Goal: Task Accomplishment & Management: Manage account settings

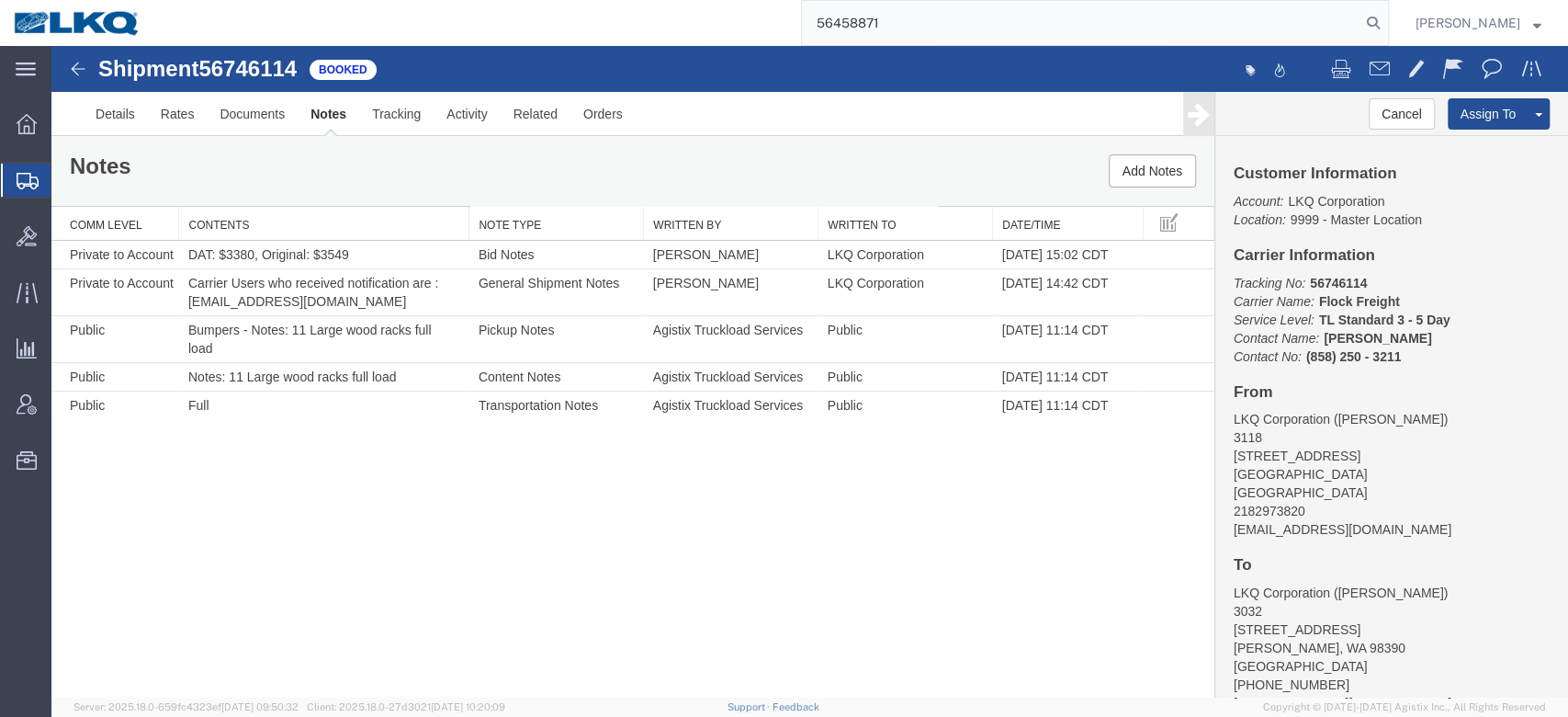
type input "56458871"
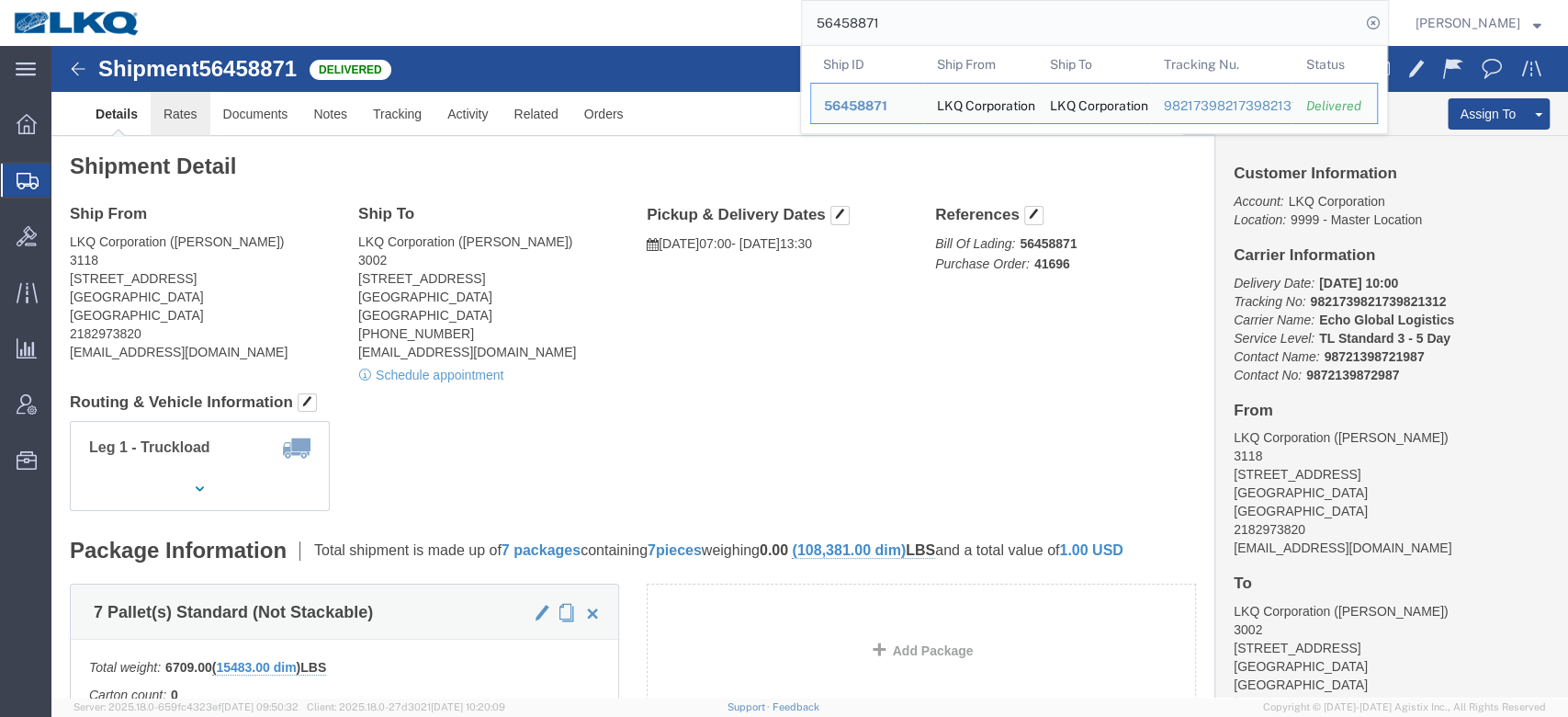
click link "Rates"
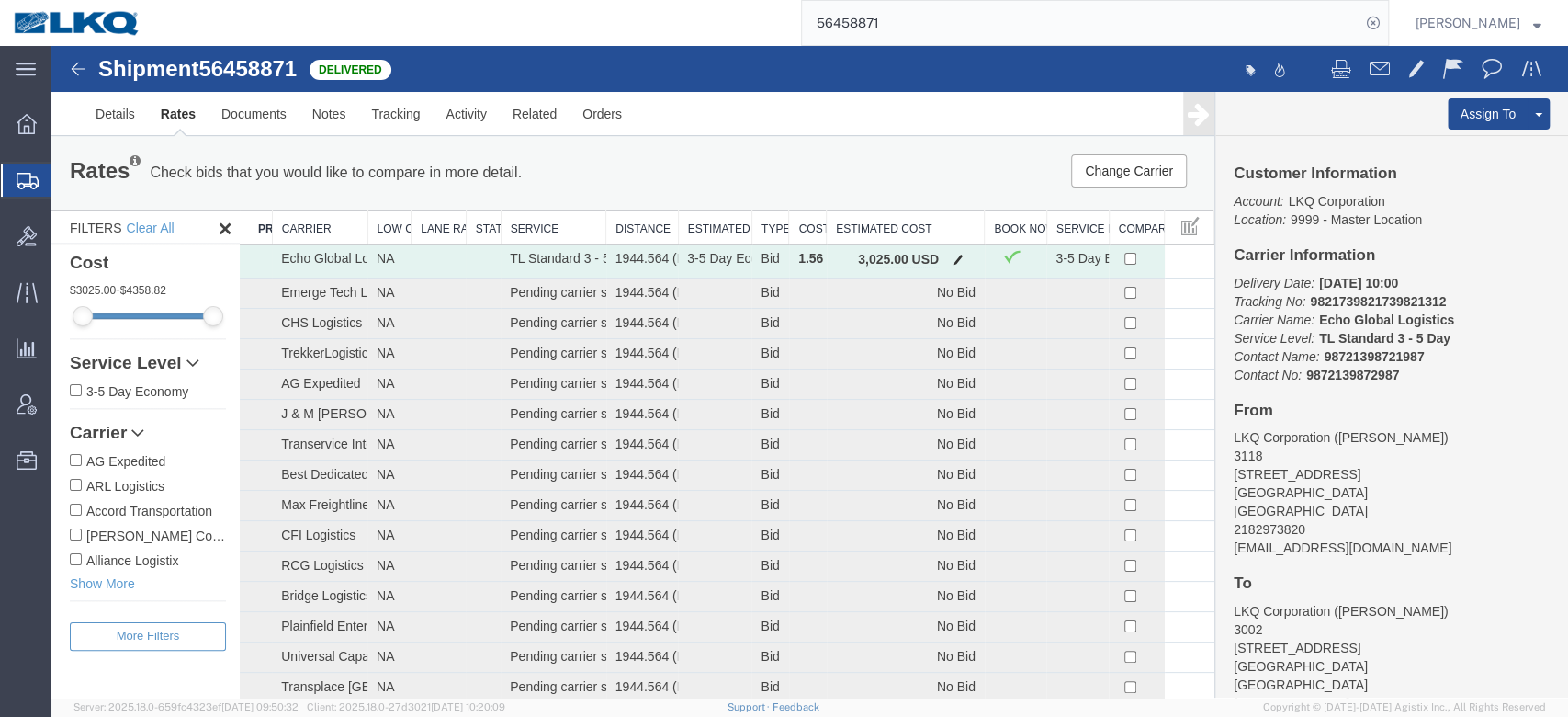
click at [955, 249] on button "button" at bounding box center [958, 261] width 25 height 24
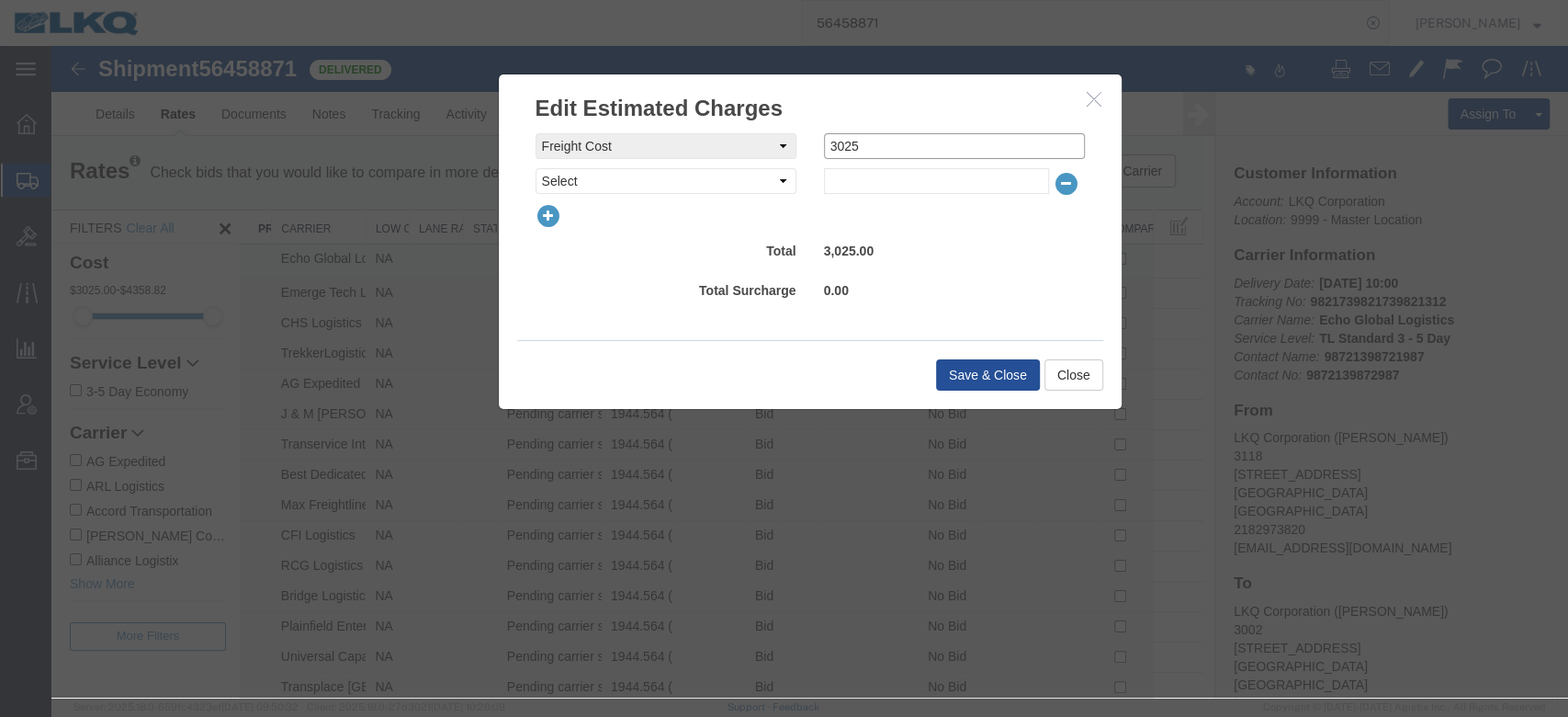
click at [911, 158] on input "3025" at bounding box center [954, 146] width 261 height 26
type input "5625"
click at [978, 372] on button "Save & Close" at bounding box center [988, 374] width 104 height 31
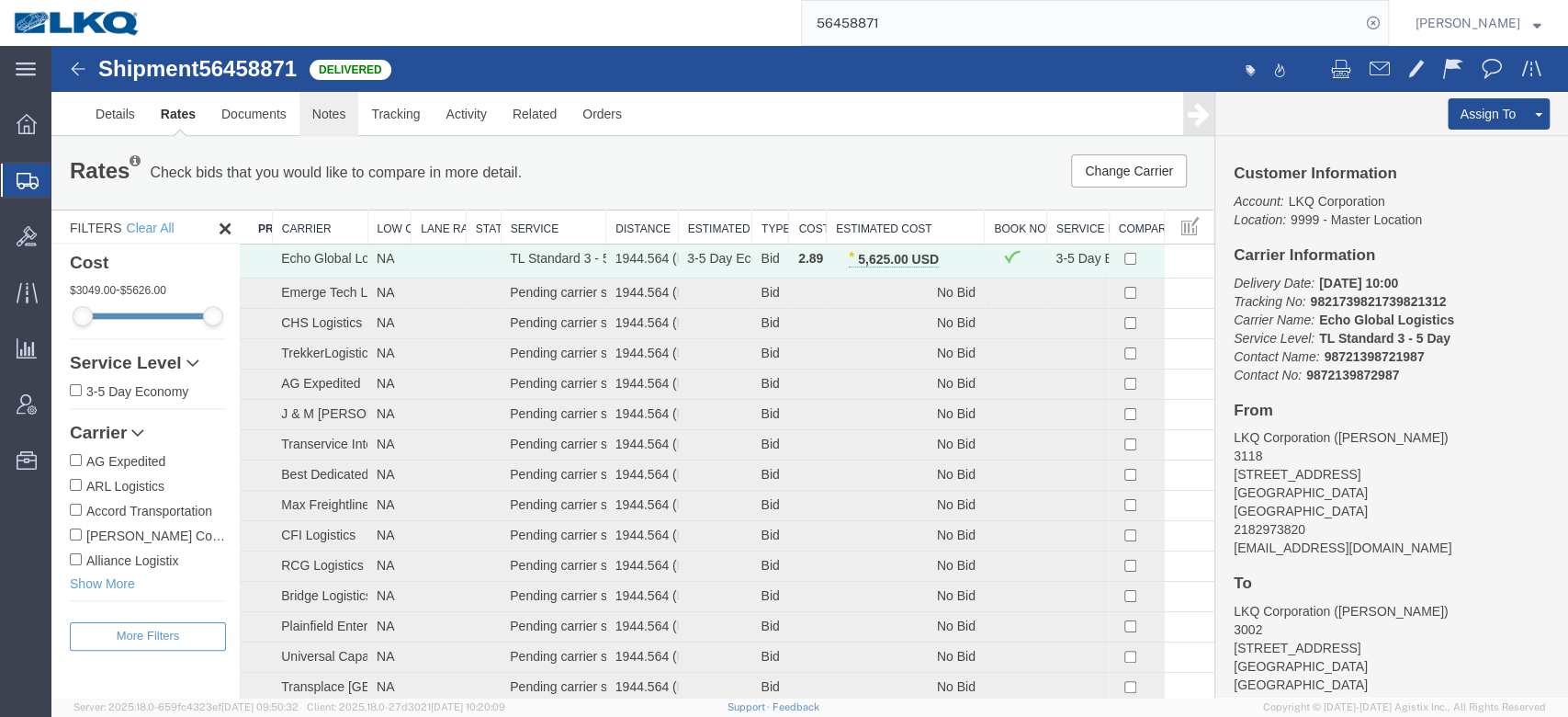
drag, startPoint x: 338, startPoint y: 107, endPoint x: 575, endPoint y: 117, distance: 237.2
click at [338, 107] on link "Notes" at bounding box center [330, 114] width 60 height 44
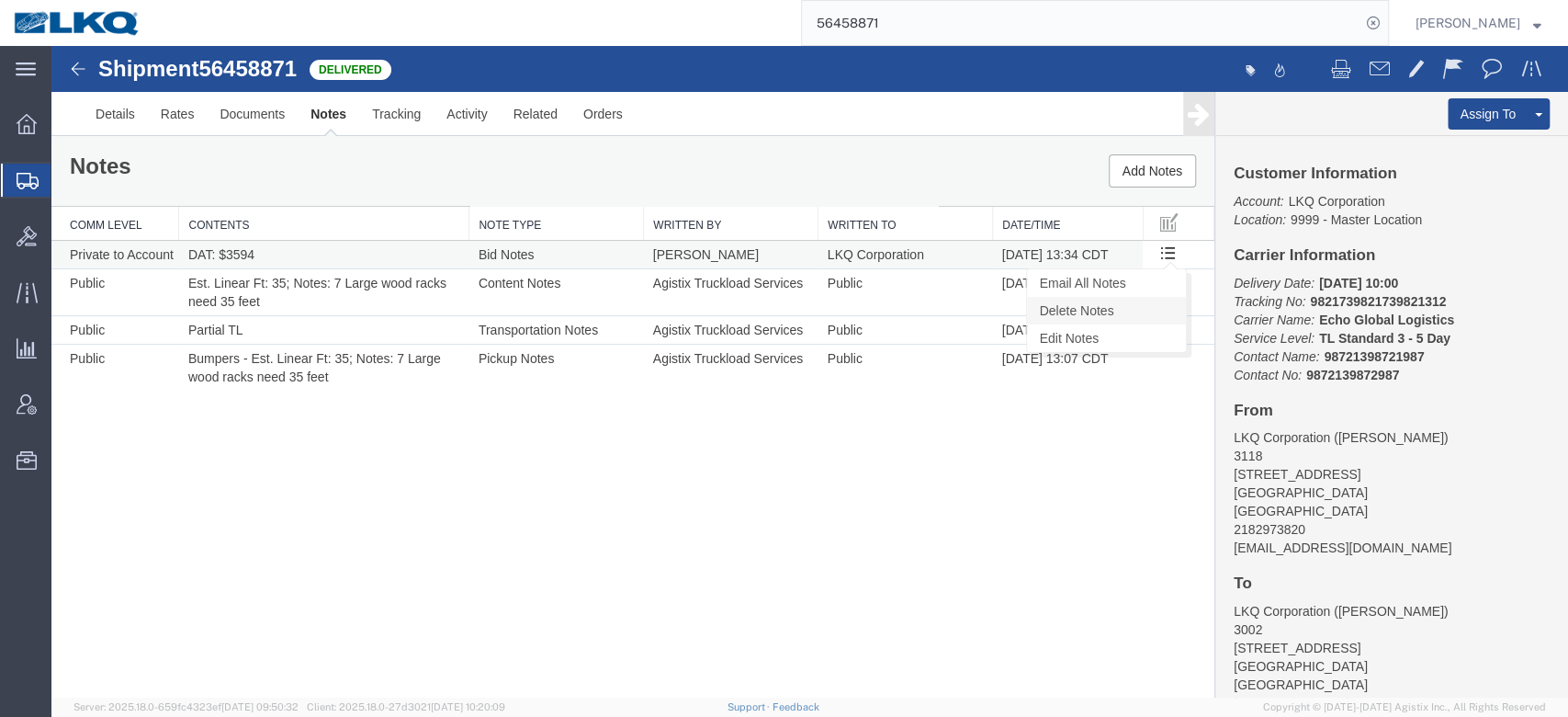
click at [1157, 323] on link "Delete Notes" at bounding box center [1106, 311] width 159 height 28
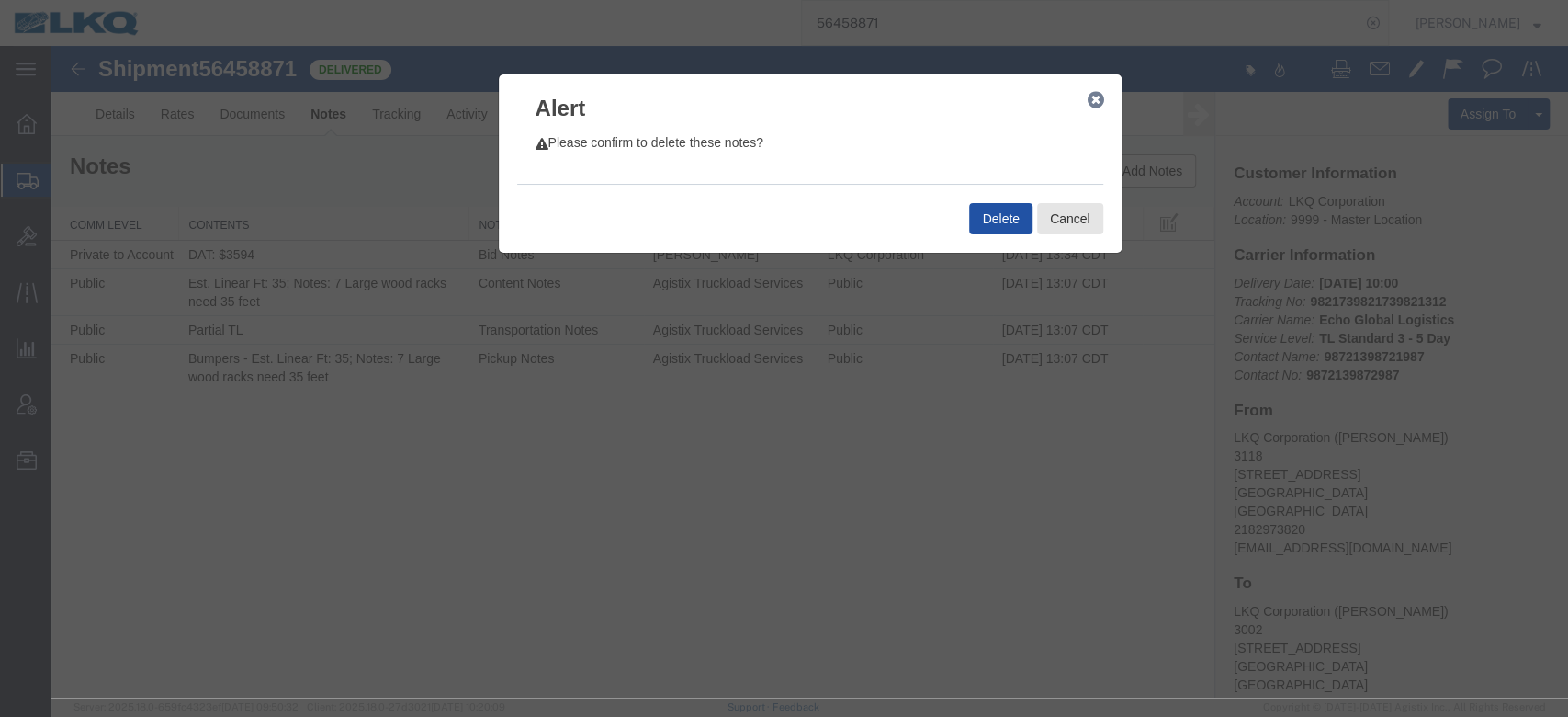
click at [990, 232] on button "Delete" at bounding box center [1000, 218] width 63 height 31
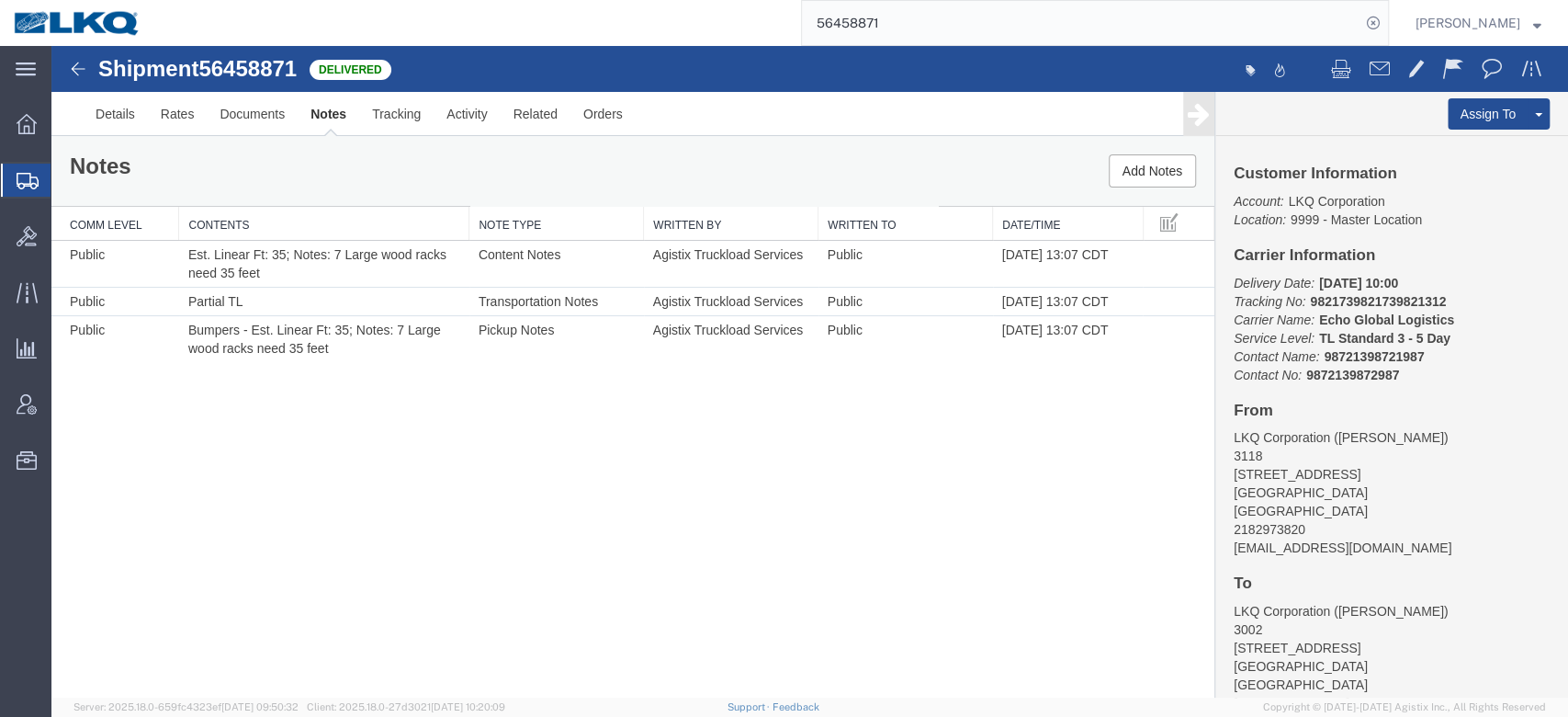
click at [948, 10] on input "56458871" at bounding box center [1081, 23] width 559 height 44
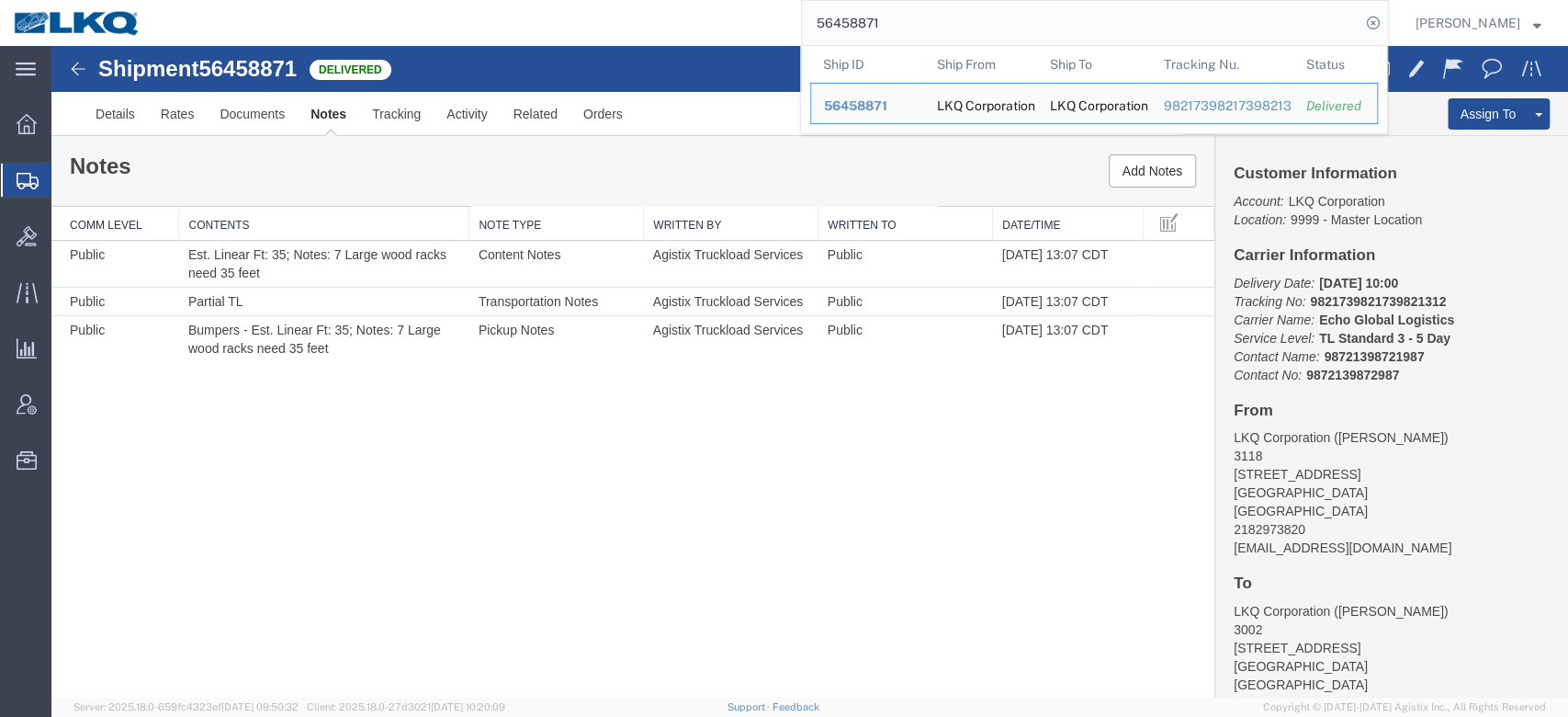
click at [948, 10] on input "56458871" at bounding box center [1081, 23] width 559 height 44
paste input "14040"
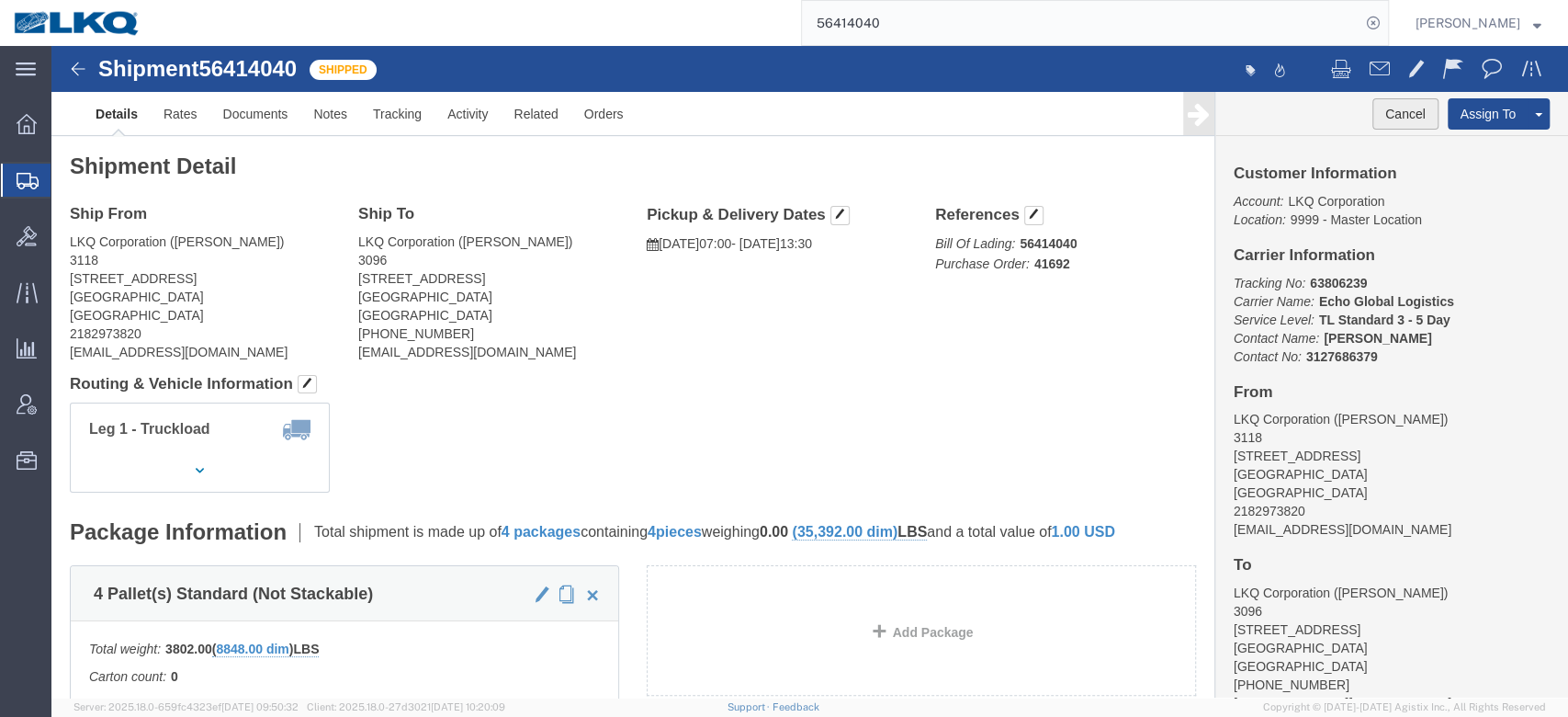
click button "Cancel"
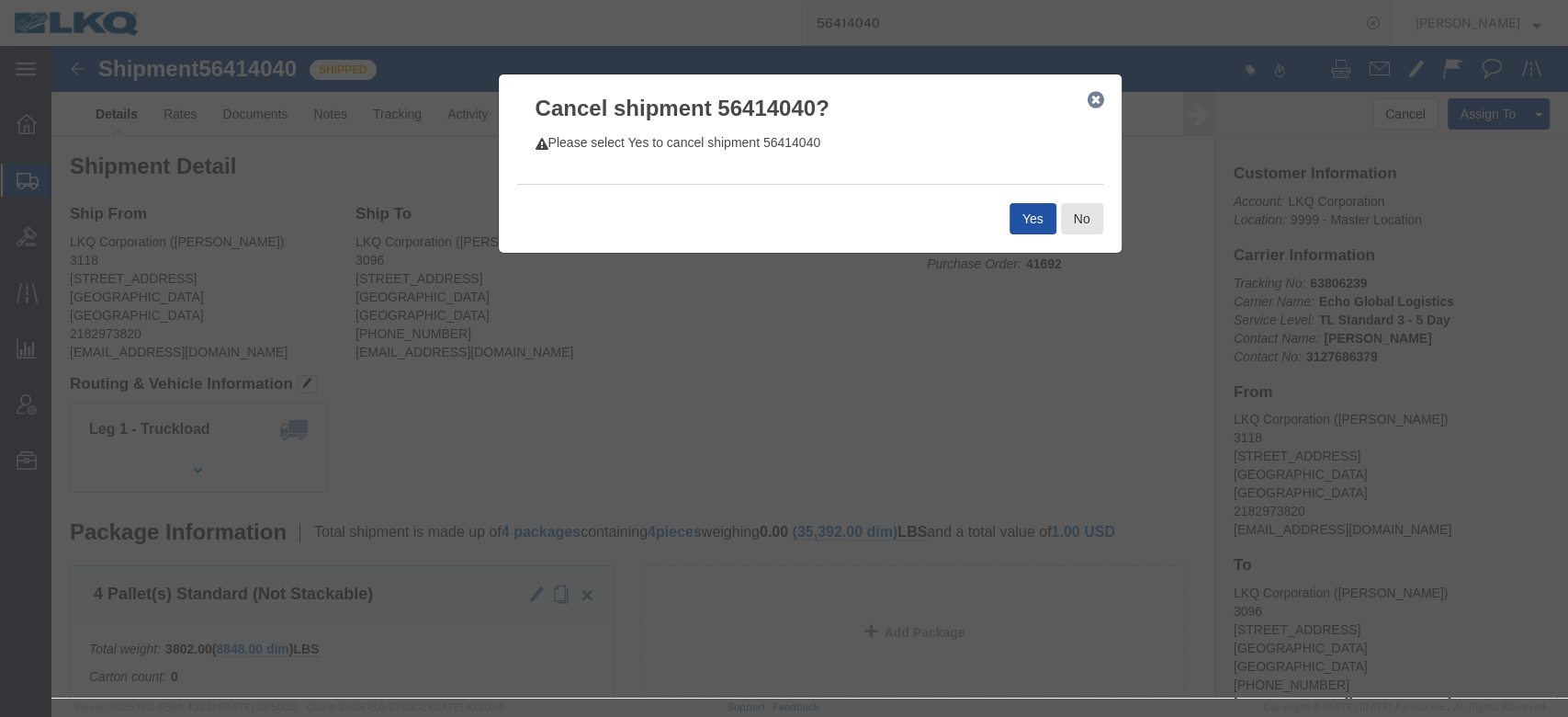
click button "Yes"
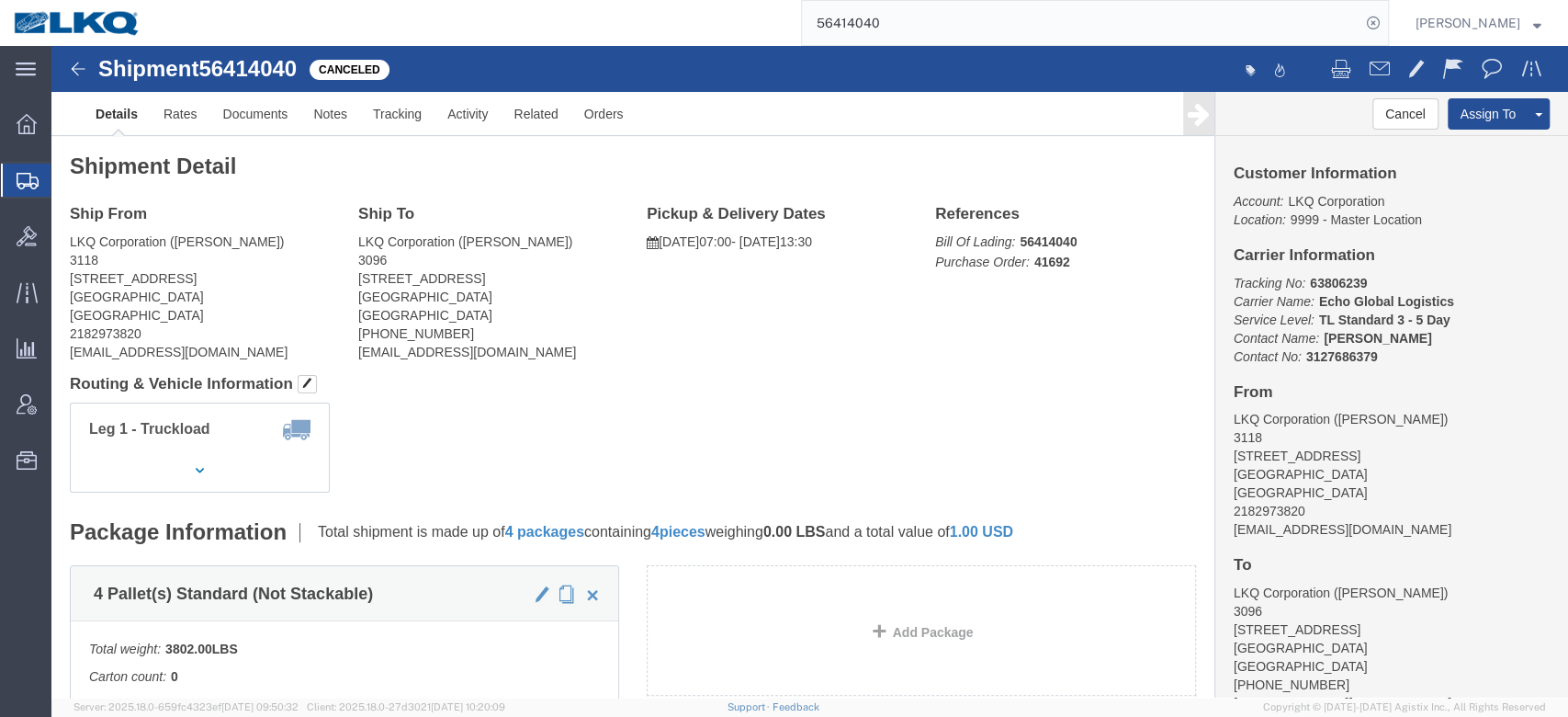
click at [884, 31] on input "56414040" at bounding box center [1081, 23] width 559 height 44
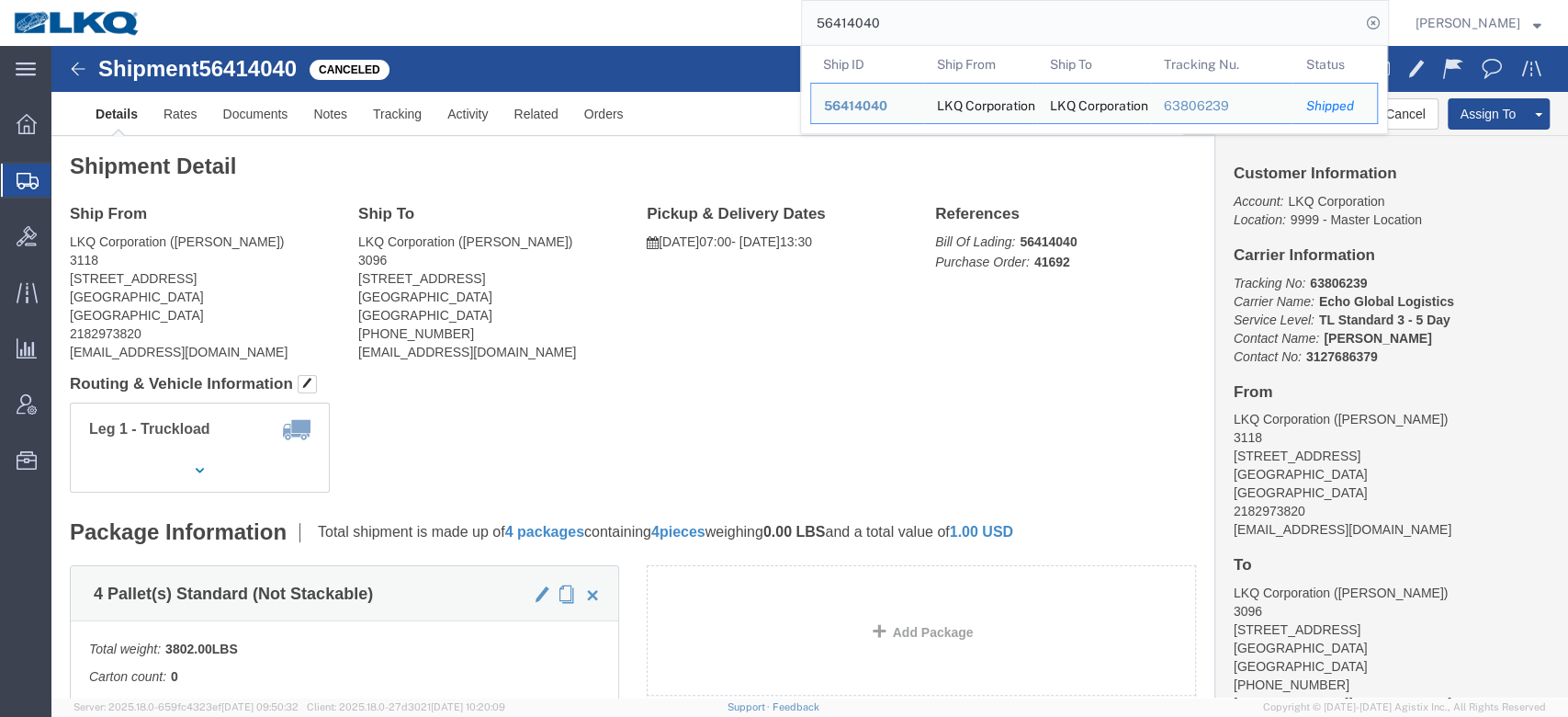
click at [884, 31] on input "56414040" at bounding box center [1081, 23] width 559 height 44
paste input "729484"
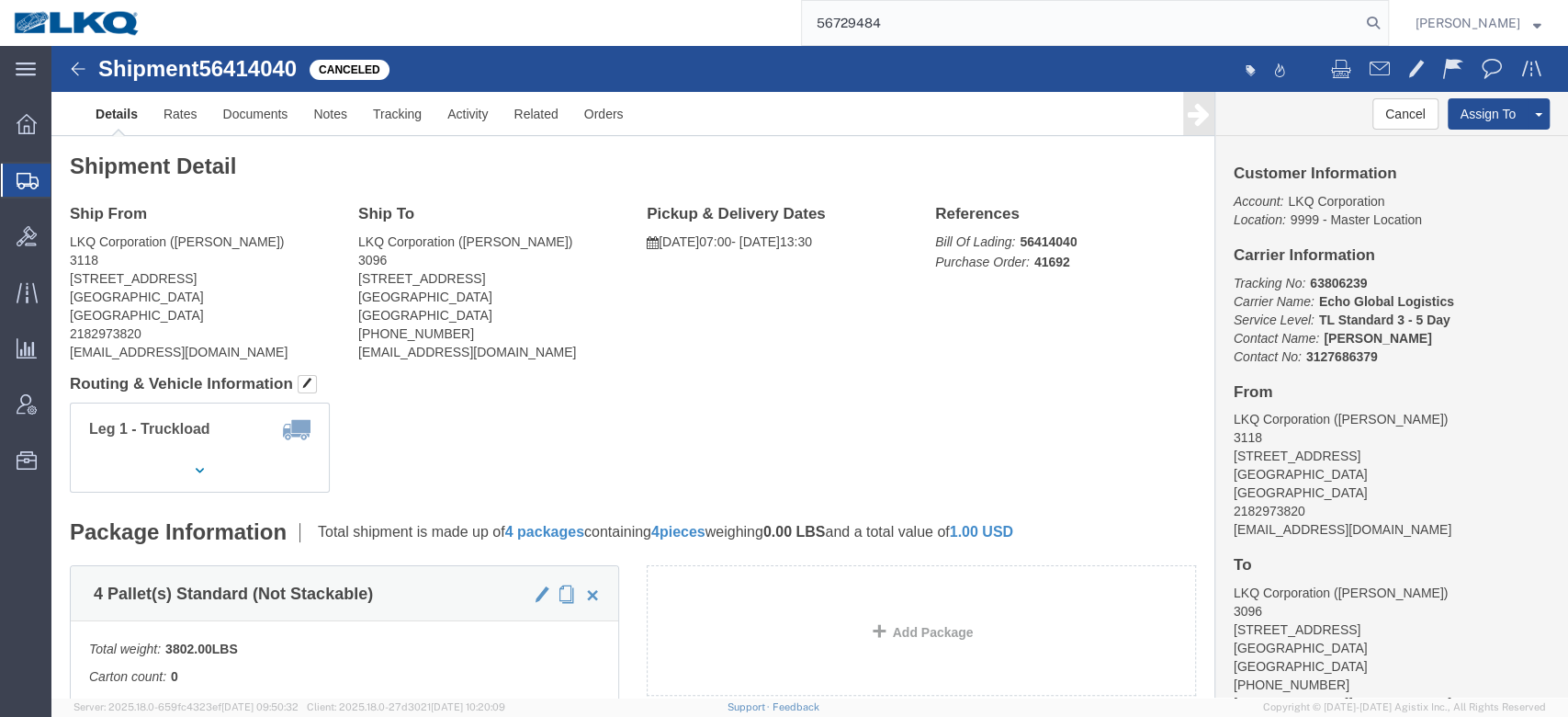
type input "56729484"
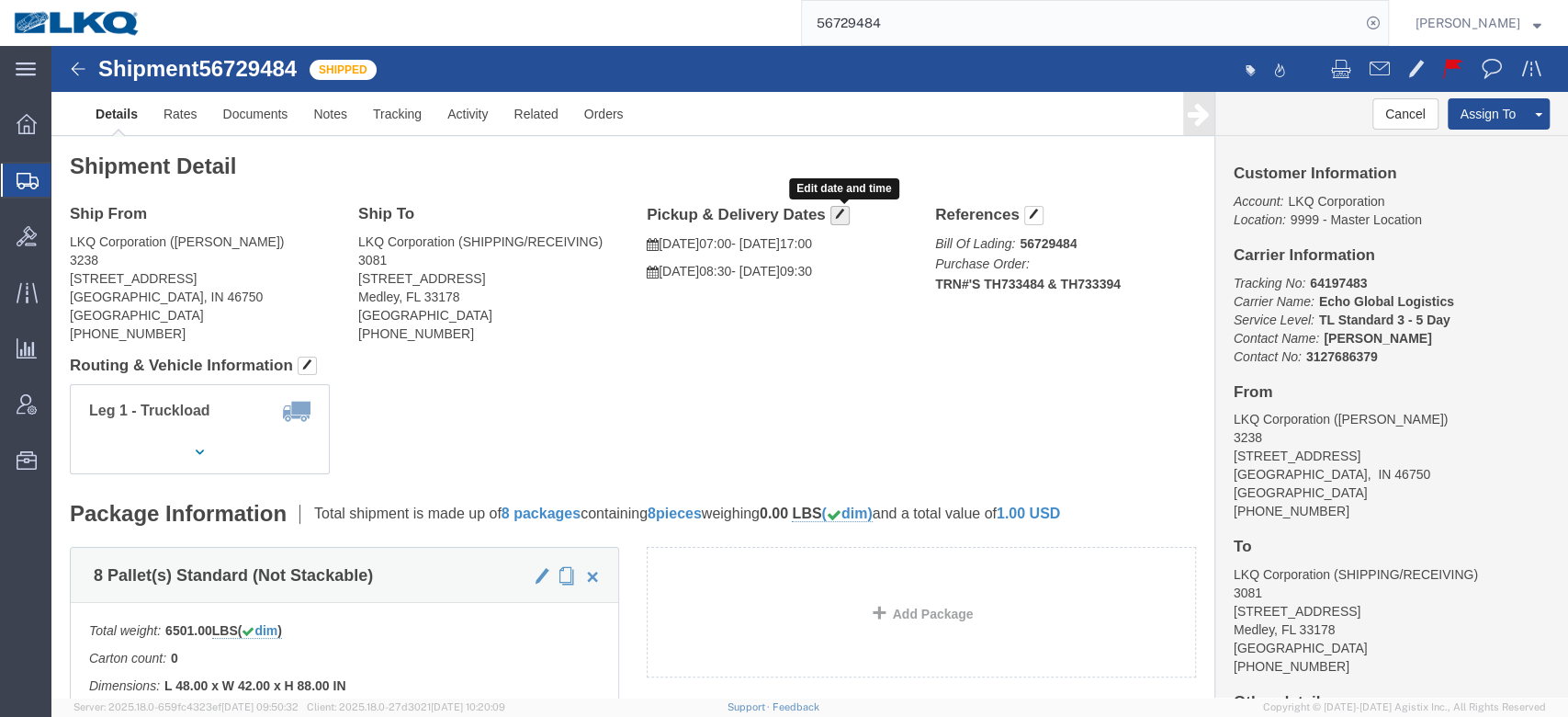
click button "button"
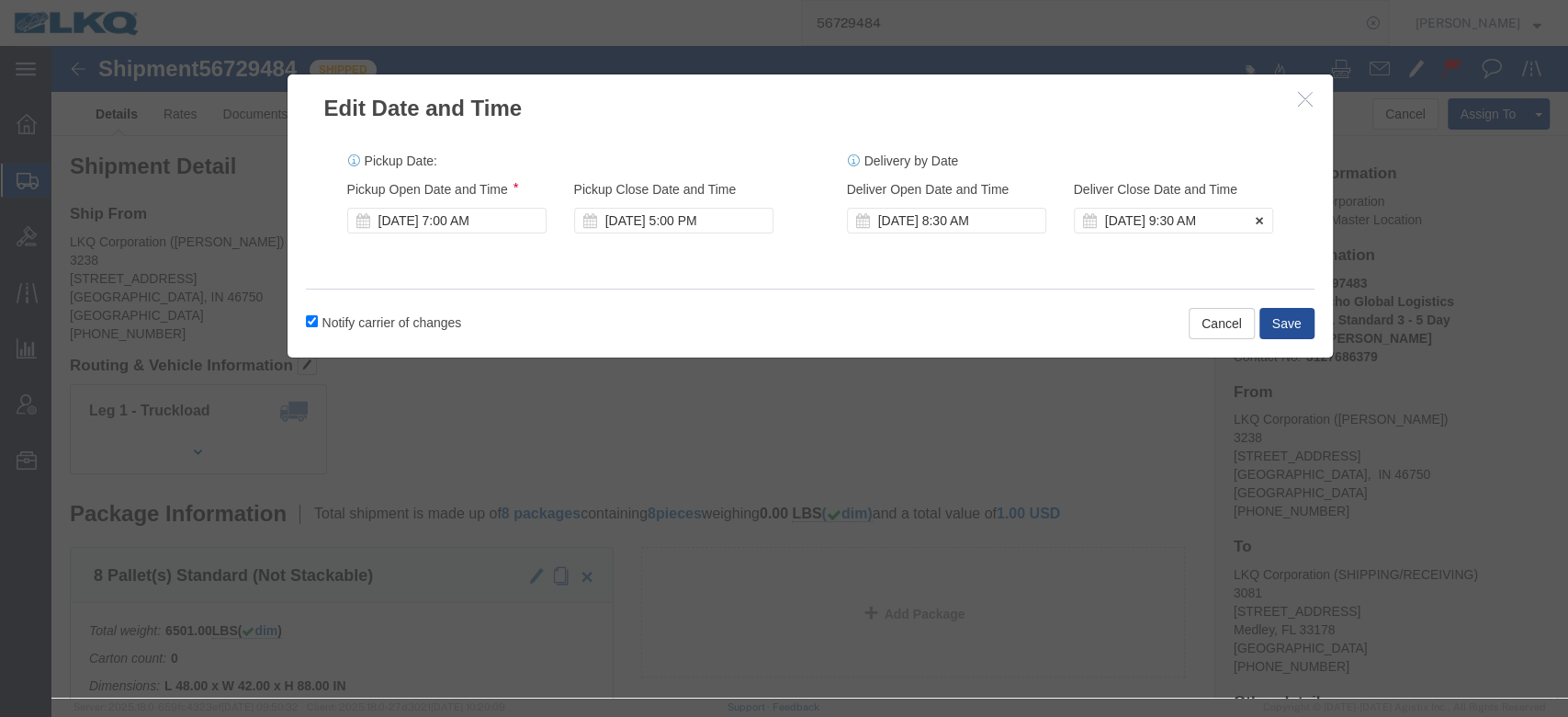
click div "Sep 10 2025 9:30 AM"
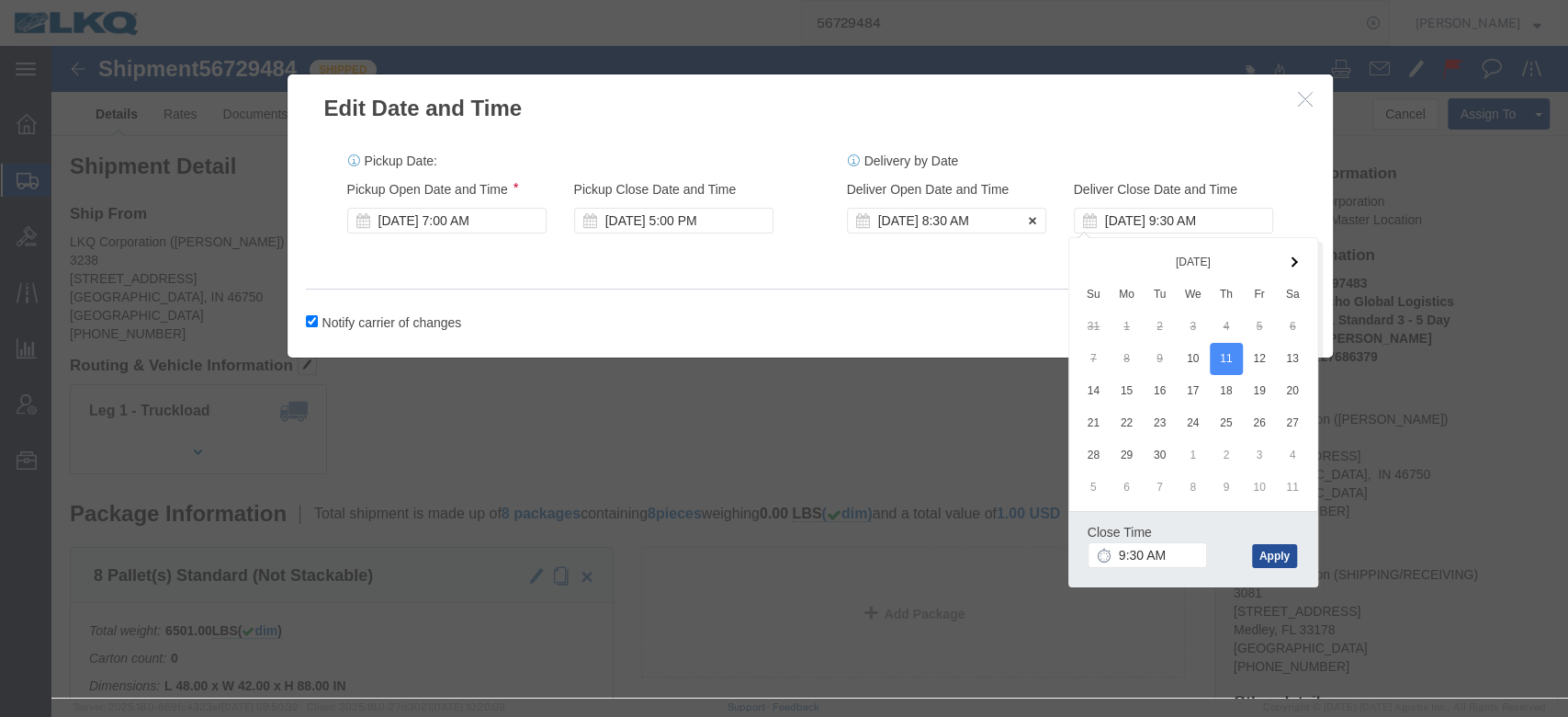
click div "Sep 10 2025 8:30 AM"
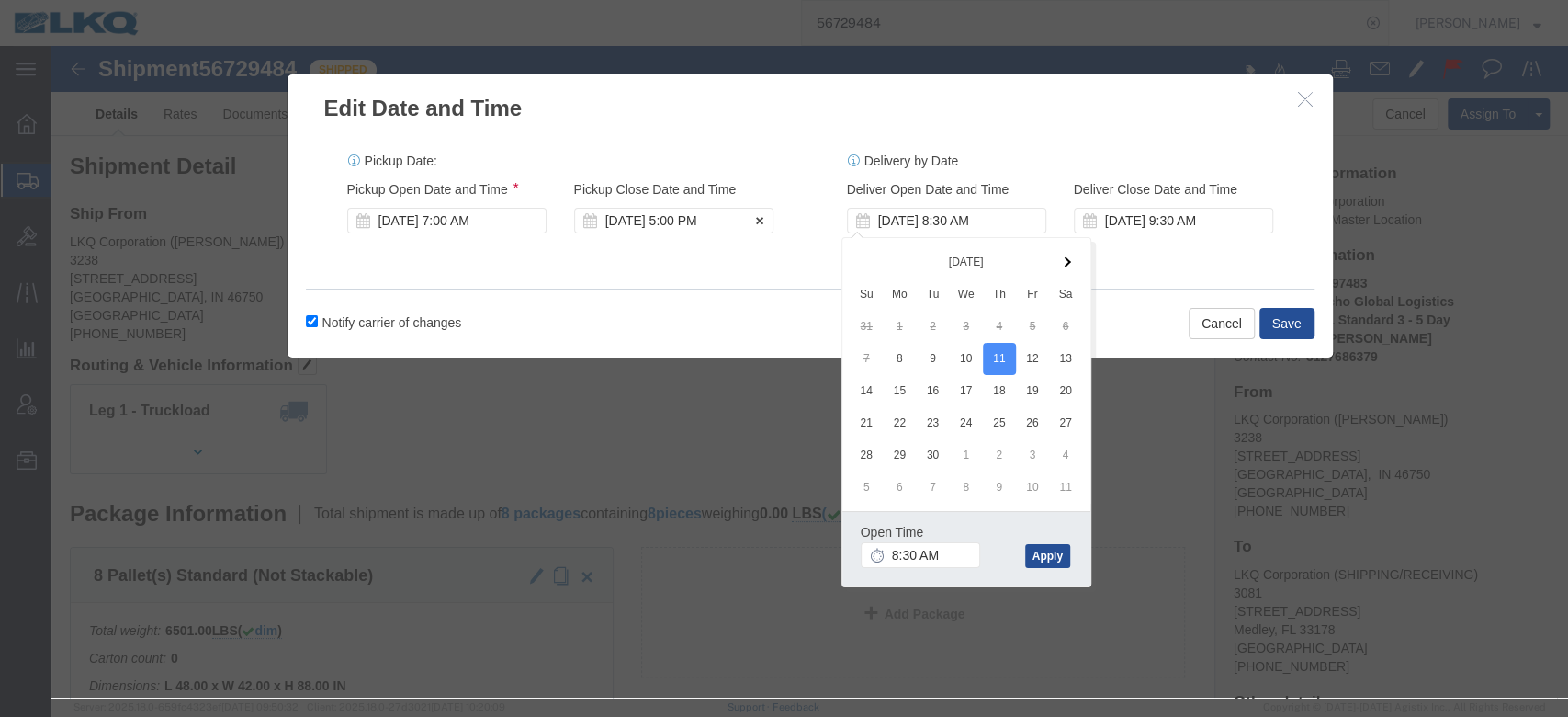
click div "Sep 08 2025 5:00 PM"
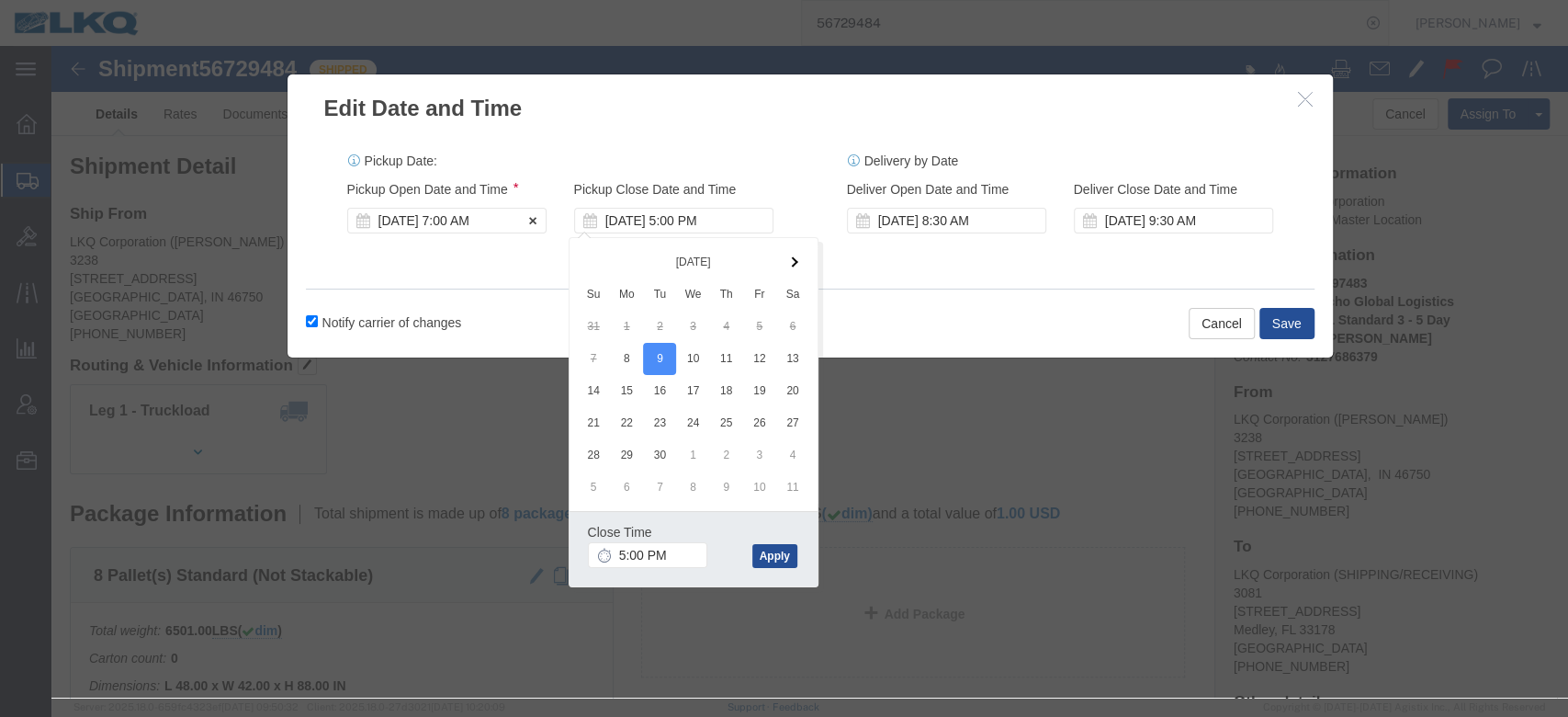
click div "Sep 08 2025 7:00 AM"
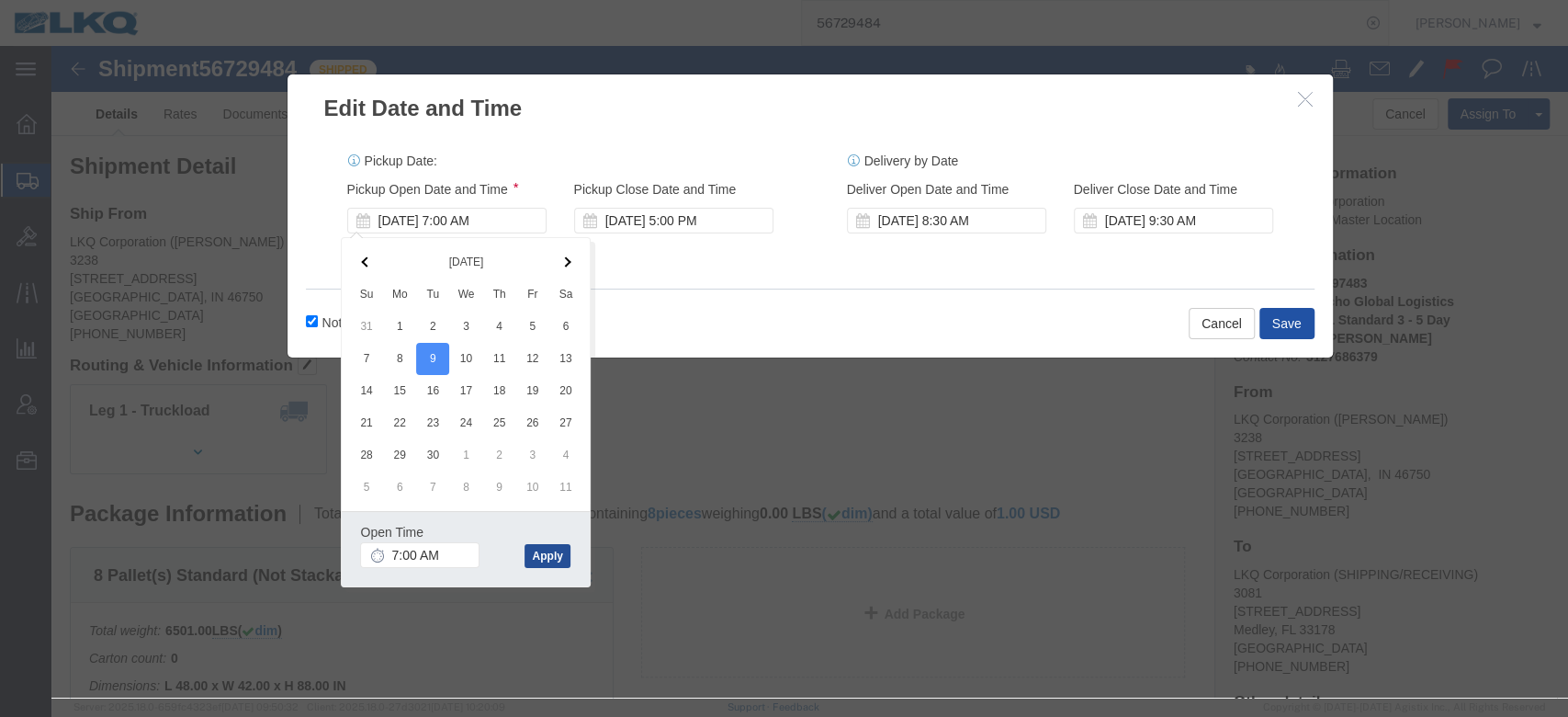
click button "Save"
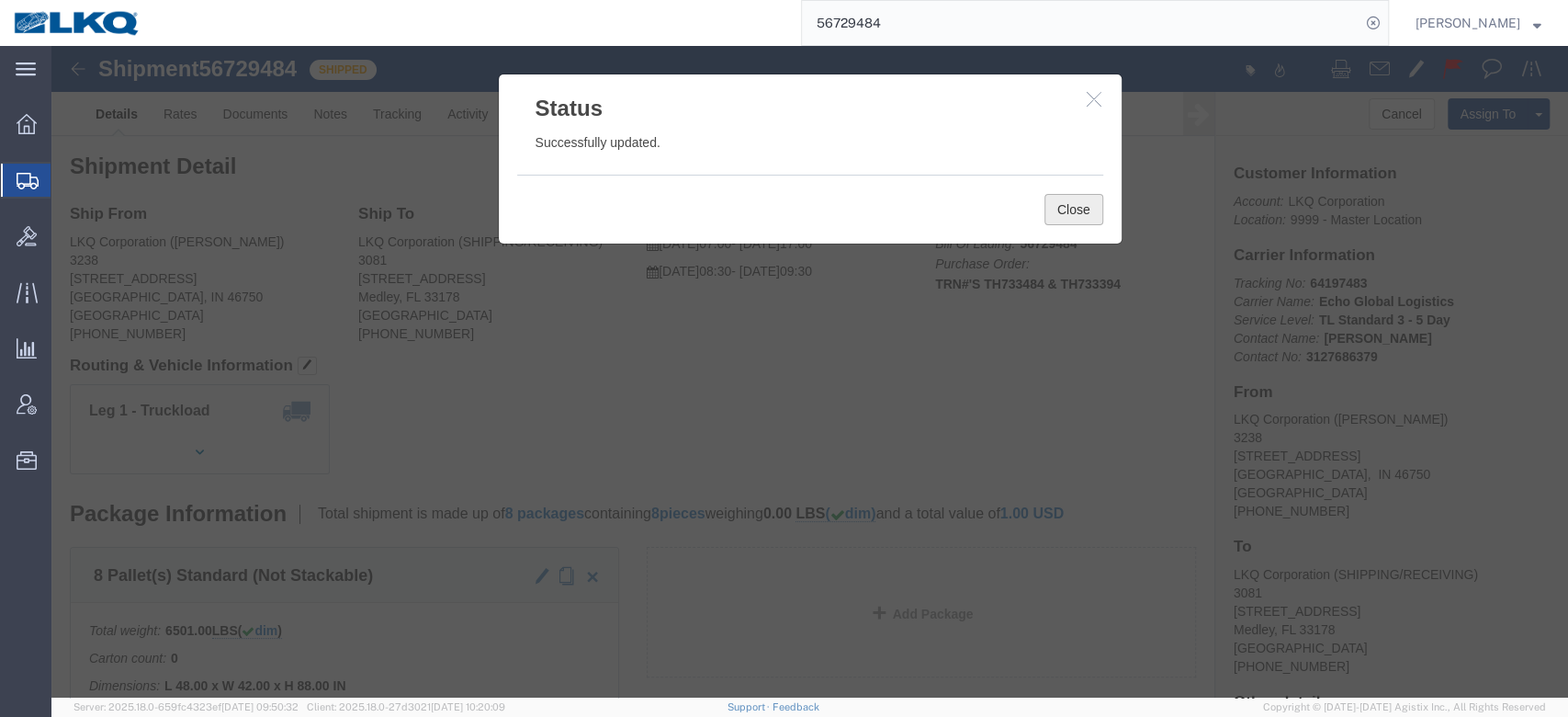
click button "Close"
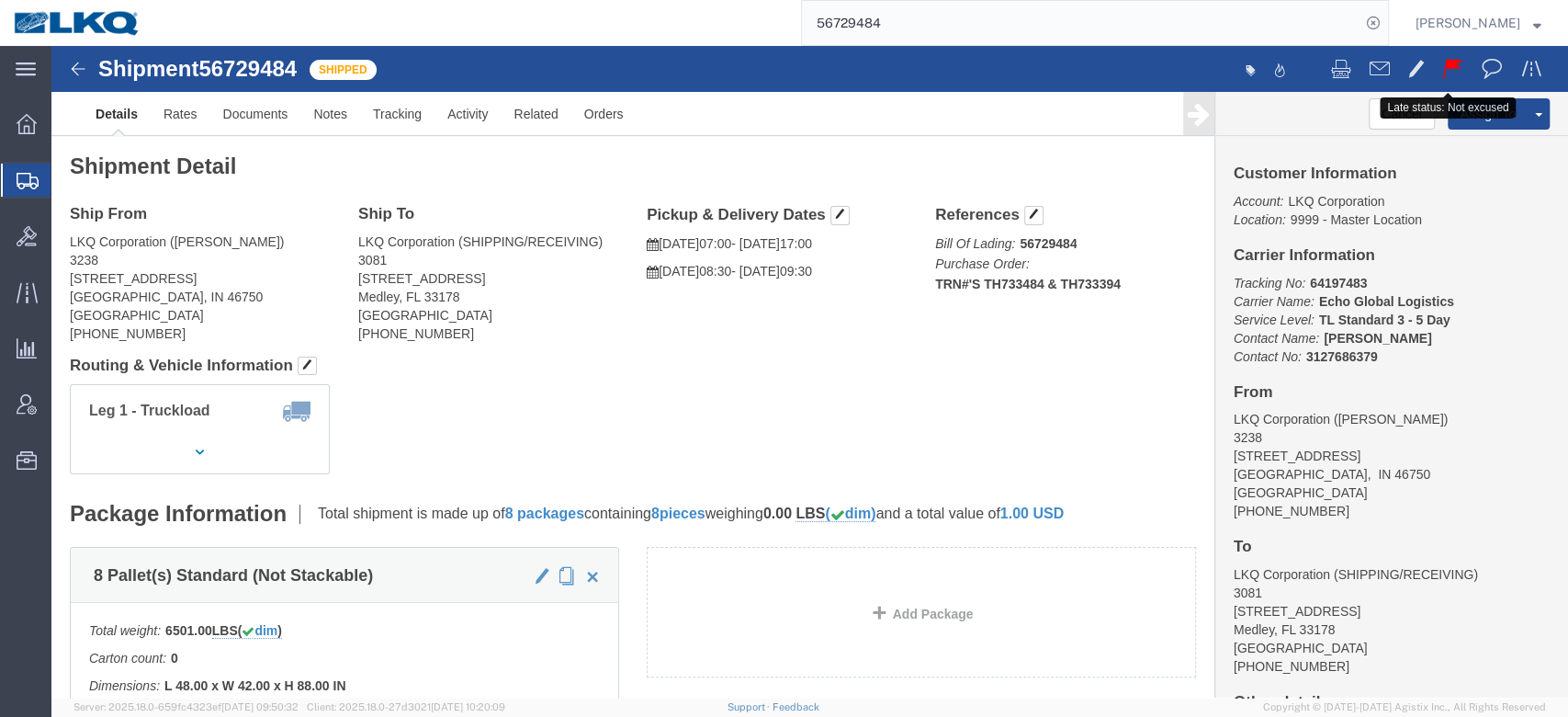
click button
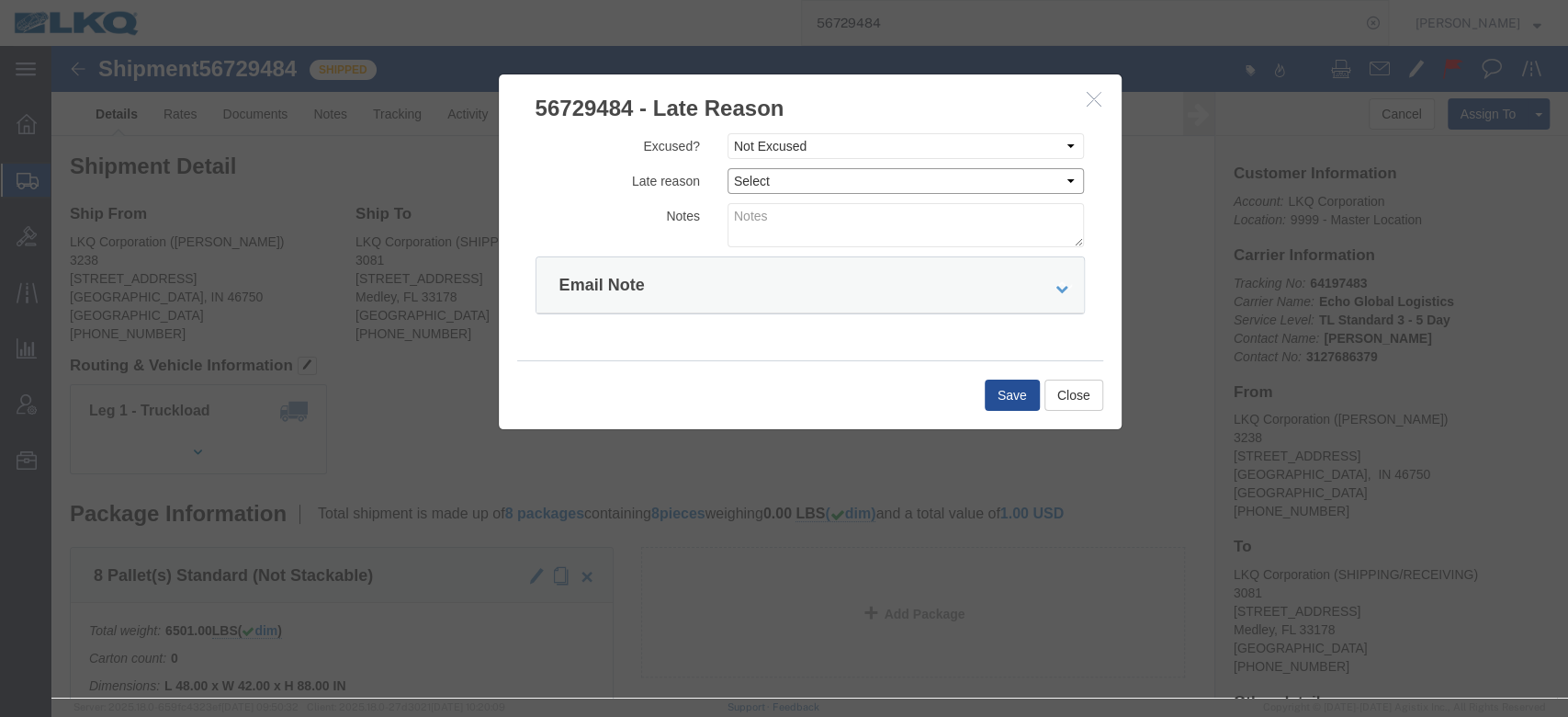
click select "Select Bad Carrier Data Carrier Admin Error Delay Accident Driver Error Lack of…"
select select "DRIVER_ERROR"
click select "Select Bad Carrier Data Carrier Admin Error Delay Accident Driver Error Lack of…"
click textarea
type textarea "Pickup 9/8"
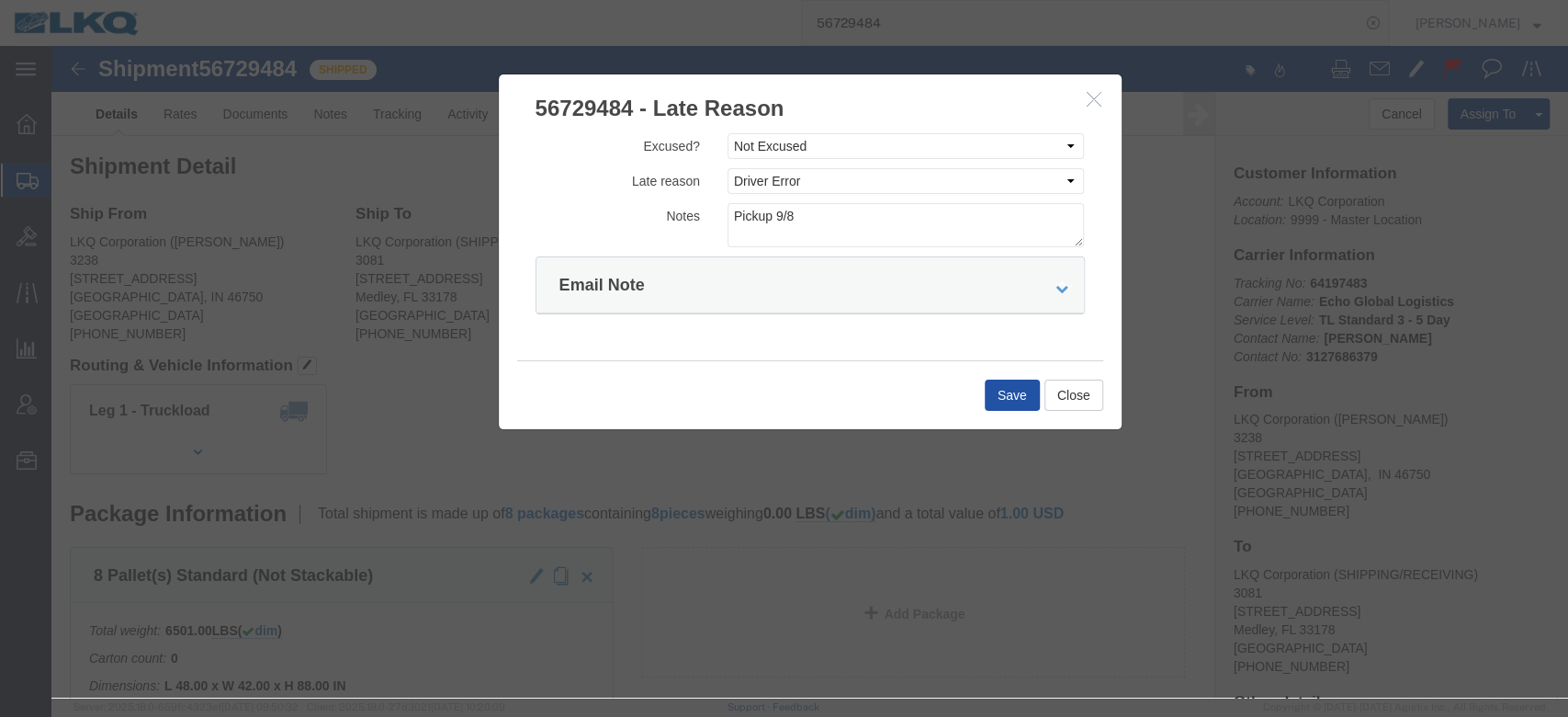
click button "Save"
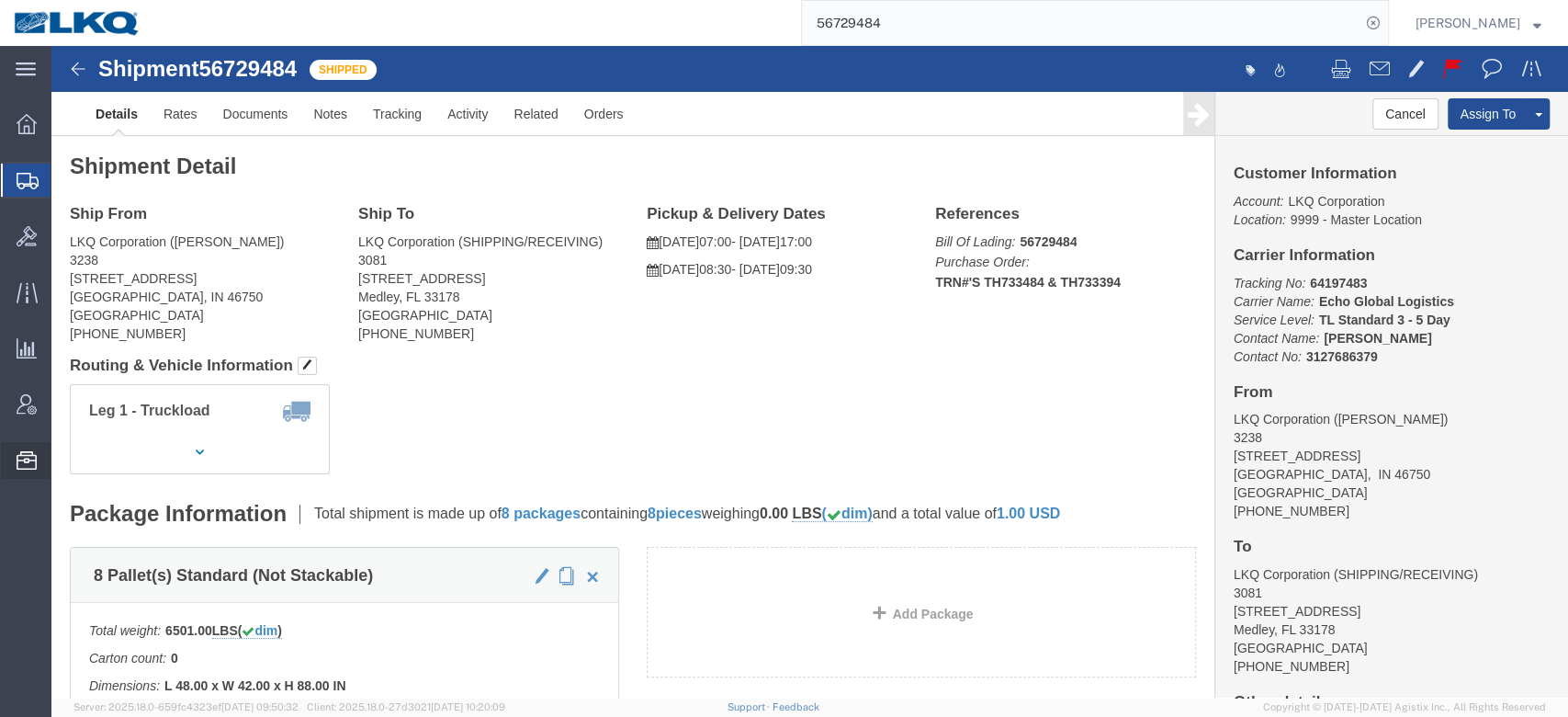
click at [0, 0] on span "Location Appointment" at bounding box center [0, 0] width 0 height 0
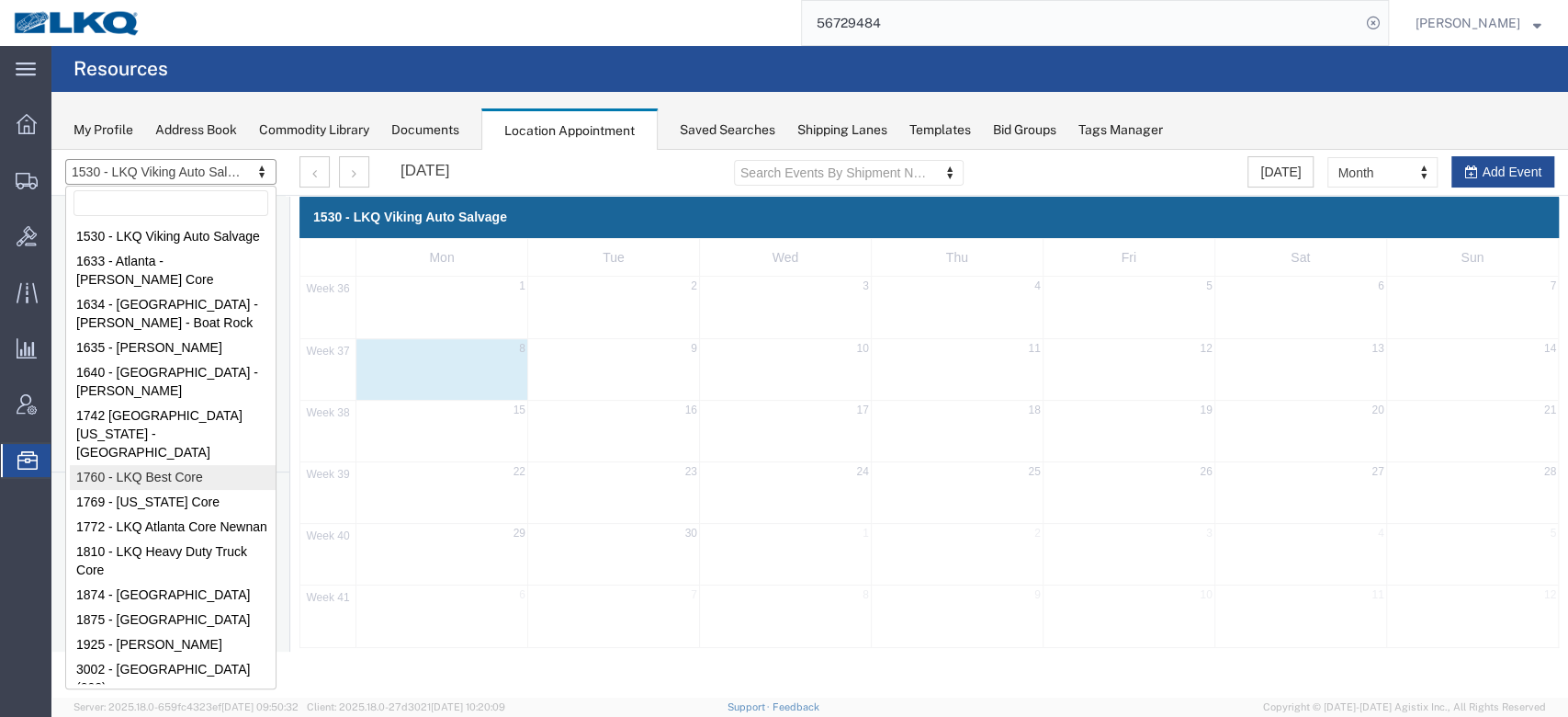
select select "27634"
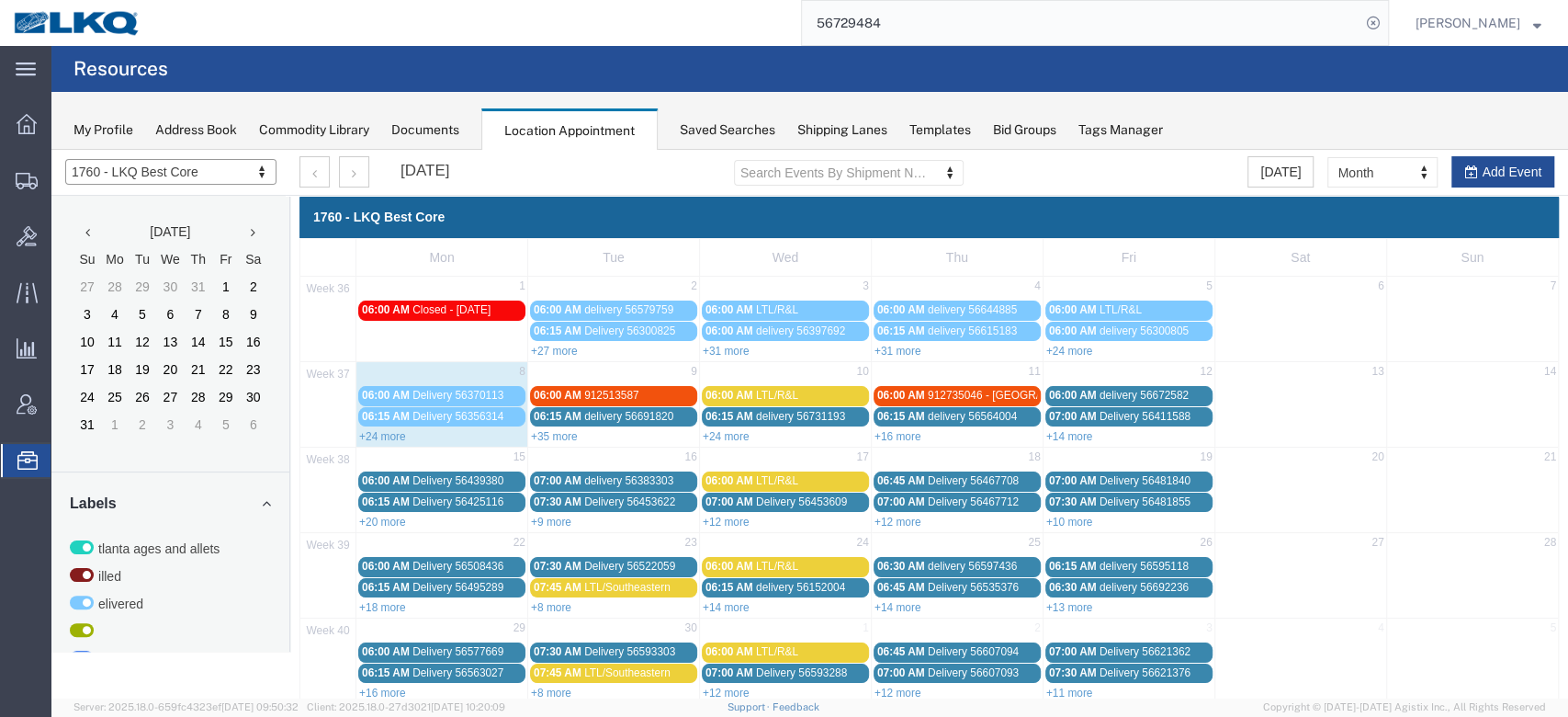
drag, startPoint x: 1432, startPoint y: 331, endPoint x: 1381, endPoint y: 181, distance: 158.4
select select "agendaWeek"
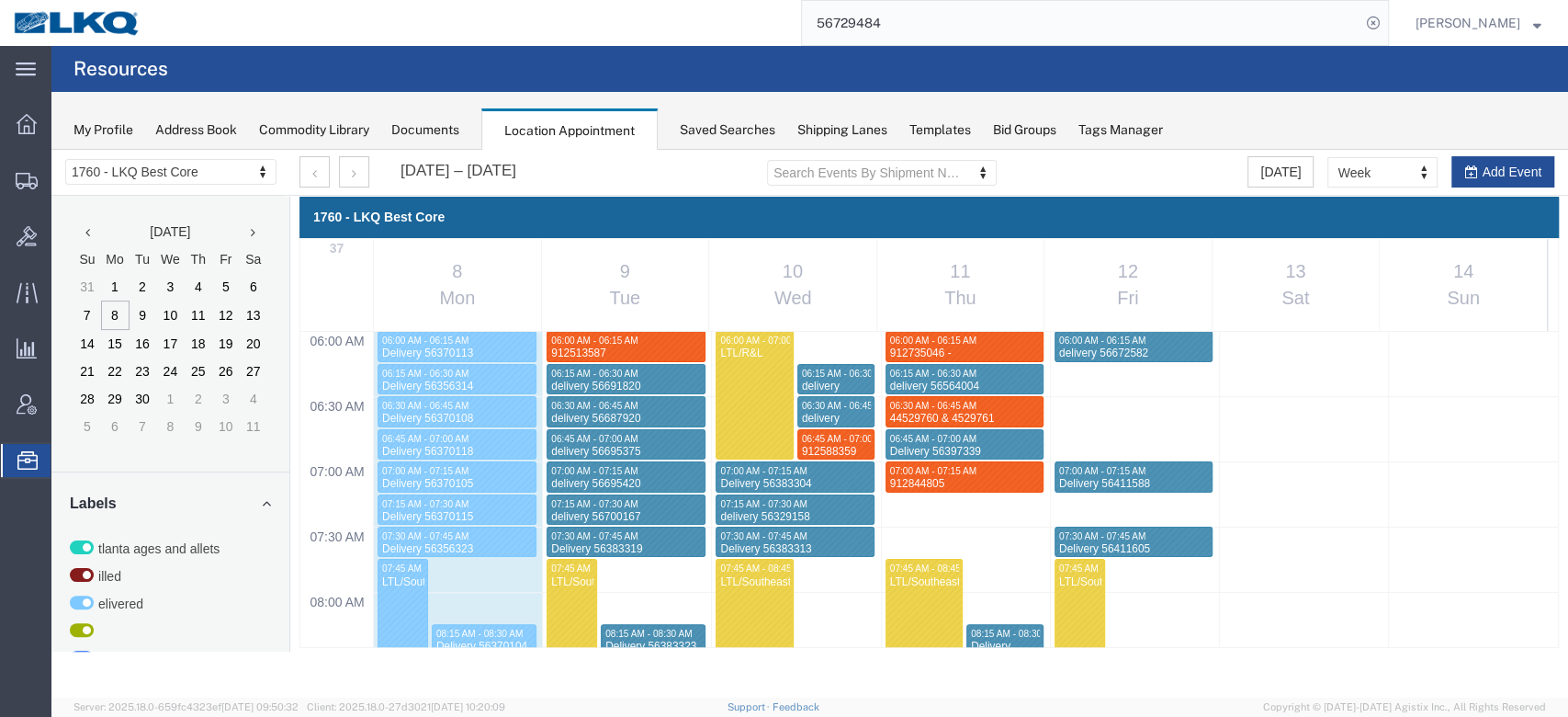
scroll to position [1364, 0]
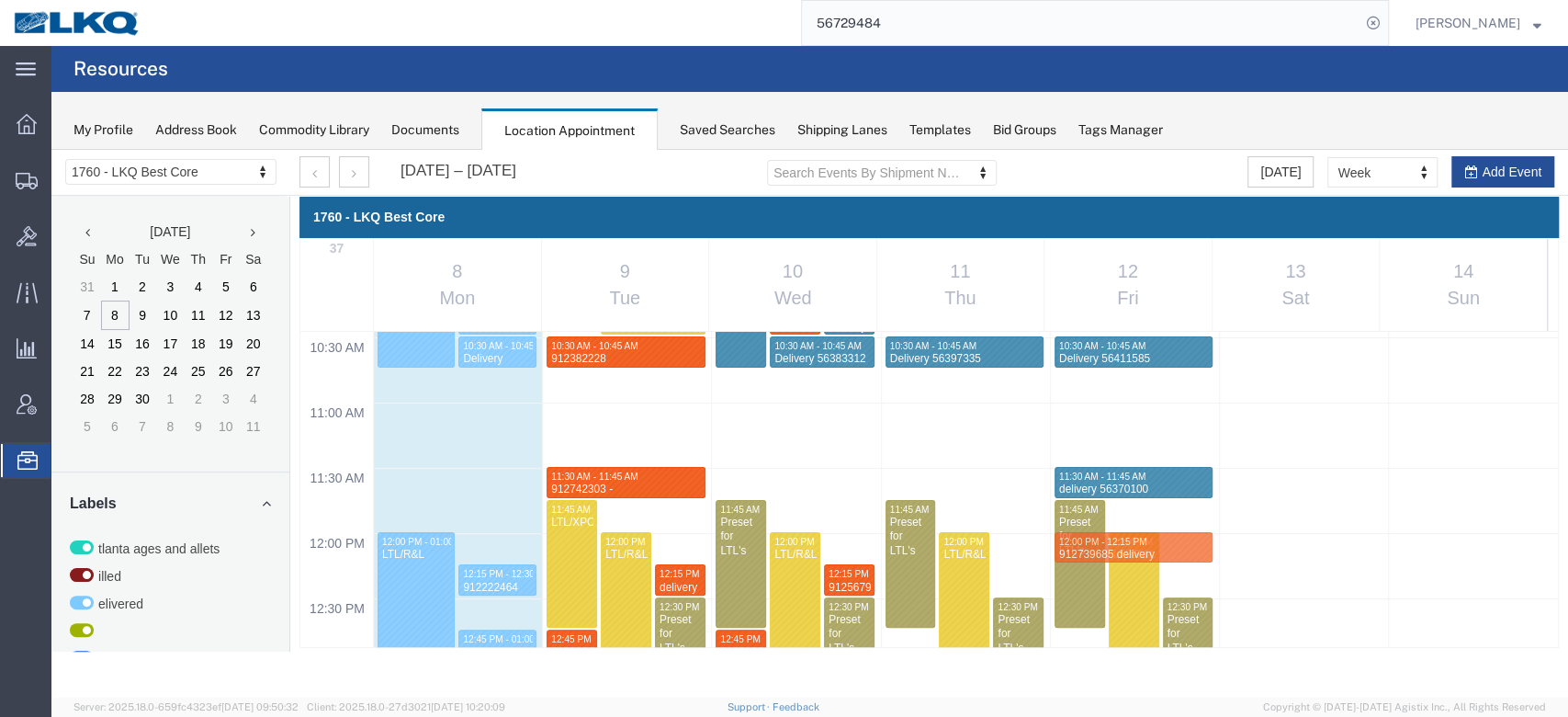
drag, startPoint x: 830, startPoint y: 470, endPoint x: 1130, endPoint y: 564, distance: 314.4
click at [1180, 548] on div "912739685 delivery" at bounding box center [1187, 562] width 43 height 28
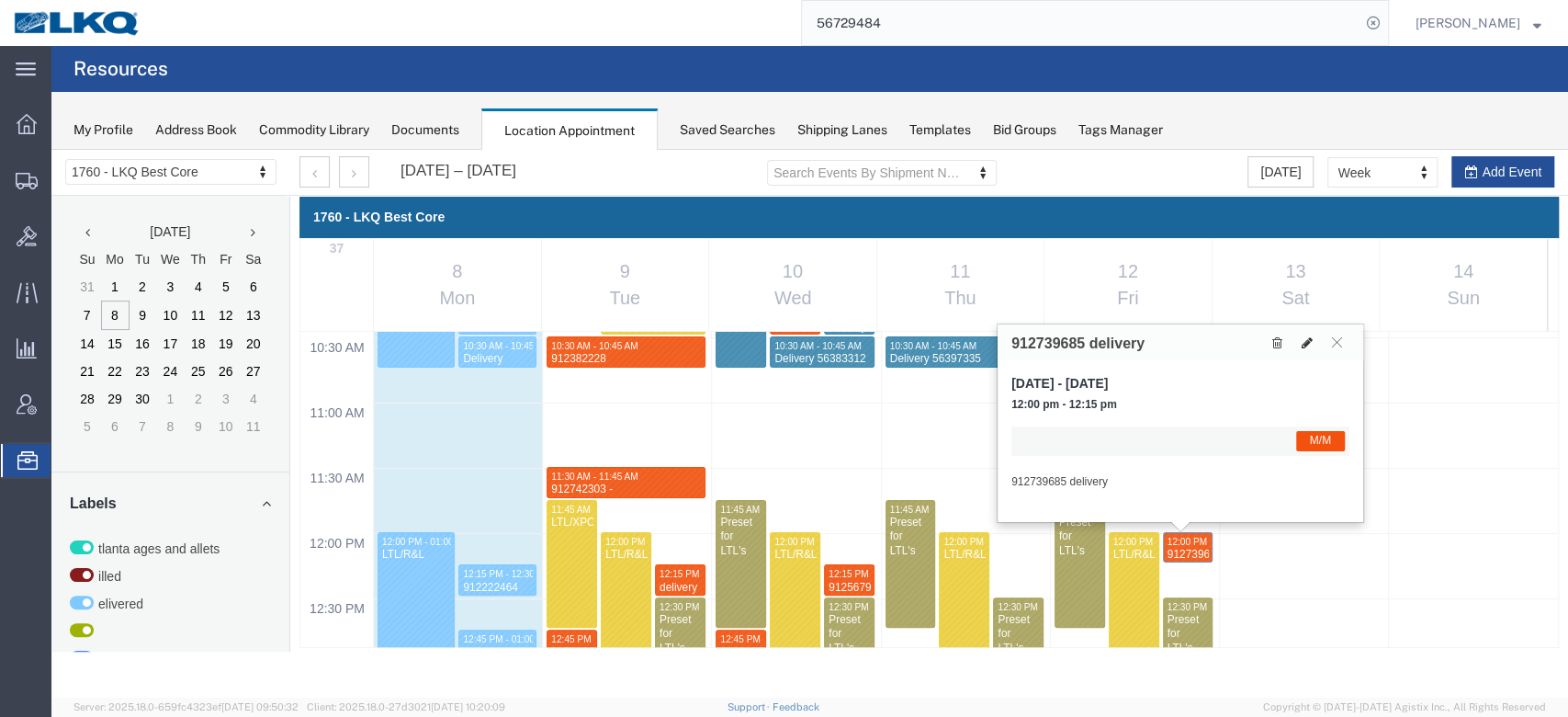
click at [1298, 335] on button at bounding box center [1307, 342] width 26 height 19
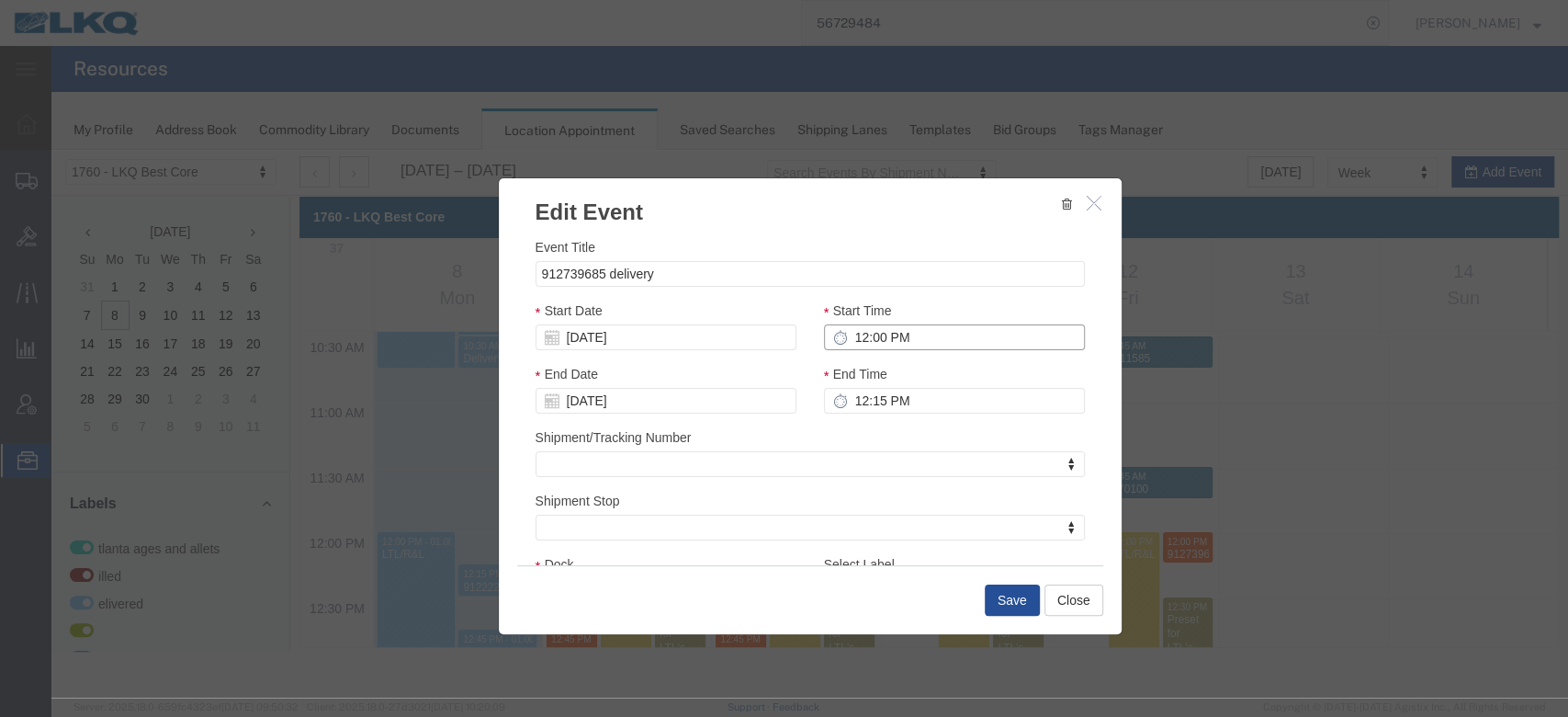
click at [913, 342] on input "12:00 PM" at bounding box center [954, 337] width 261 height 26
type input "1:00 PM"
type input "12:15 PM"
type input "12:30 PM"
click at [810, 277] on input "912739685 delivery" at bounding box center [810, 274] width 550 height 26
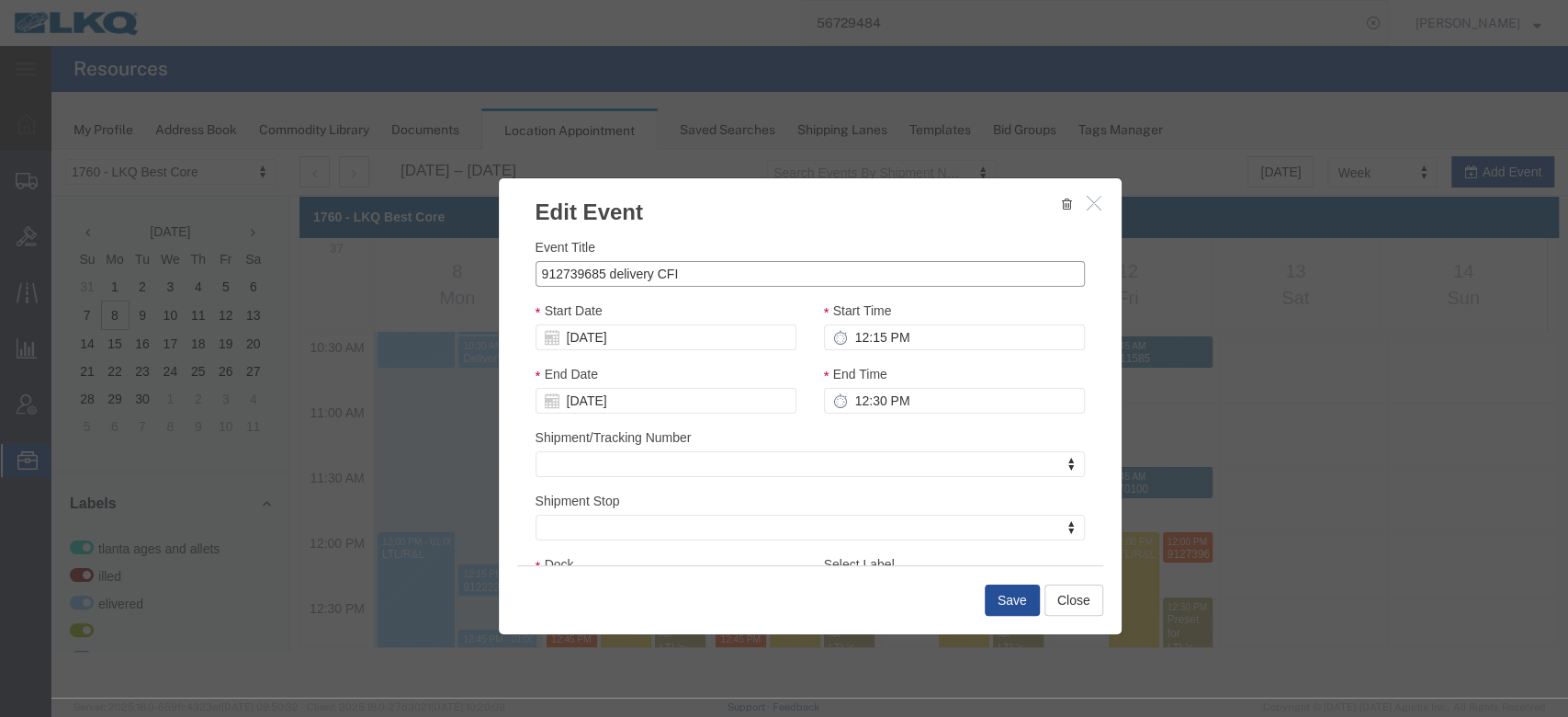
type input "912739685 delivery CFI"
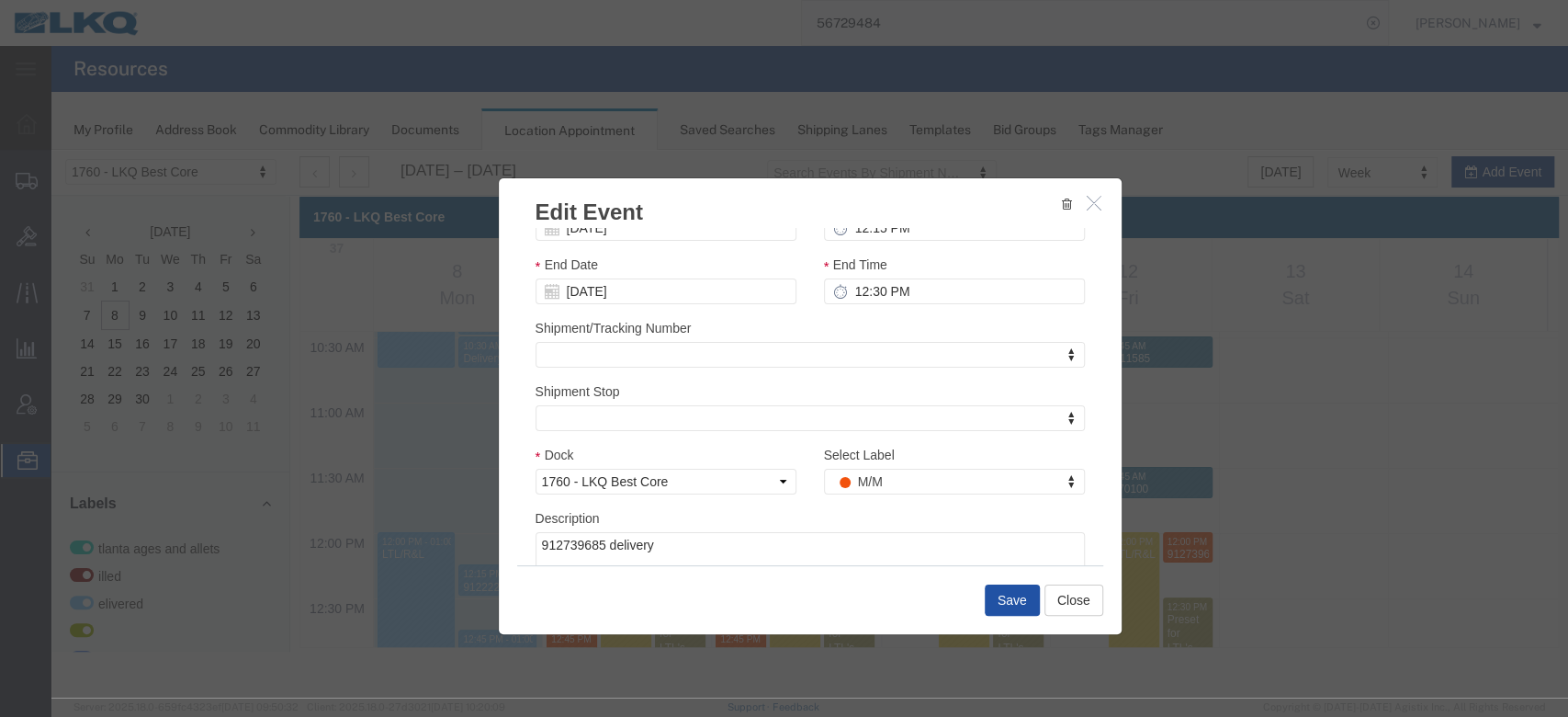
click at [1007, 597] on button "Save" at bounding box center [1011, 600] width 55 height 31
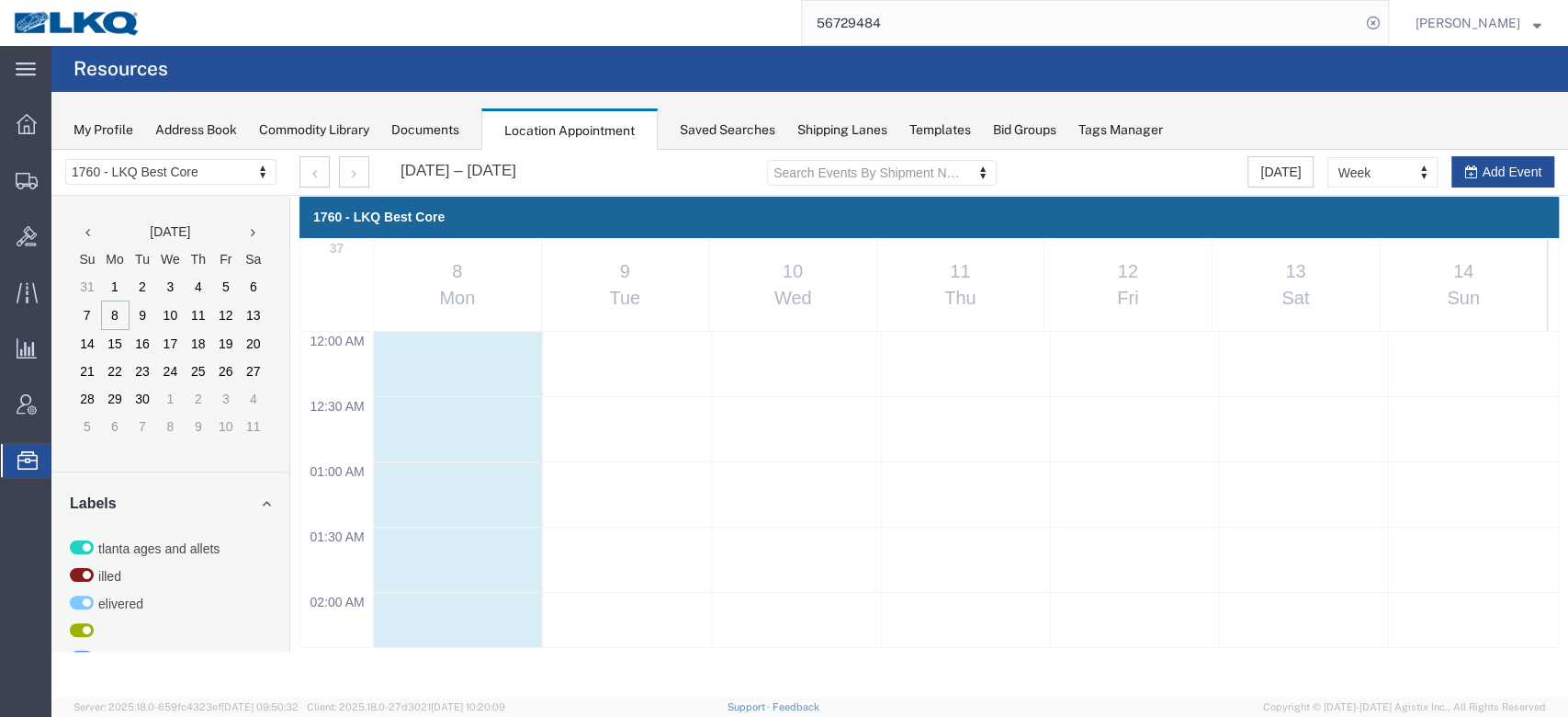
scroll to position [1364, 0]
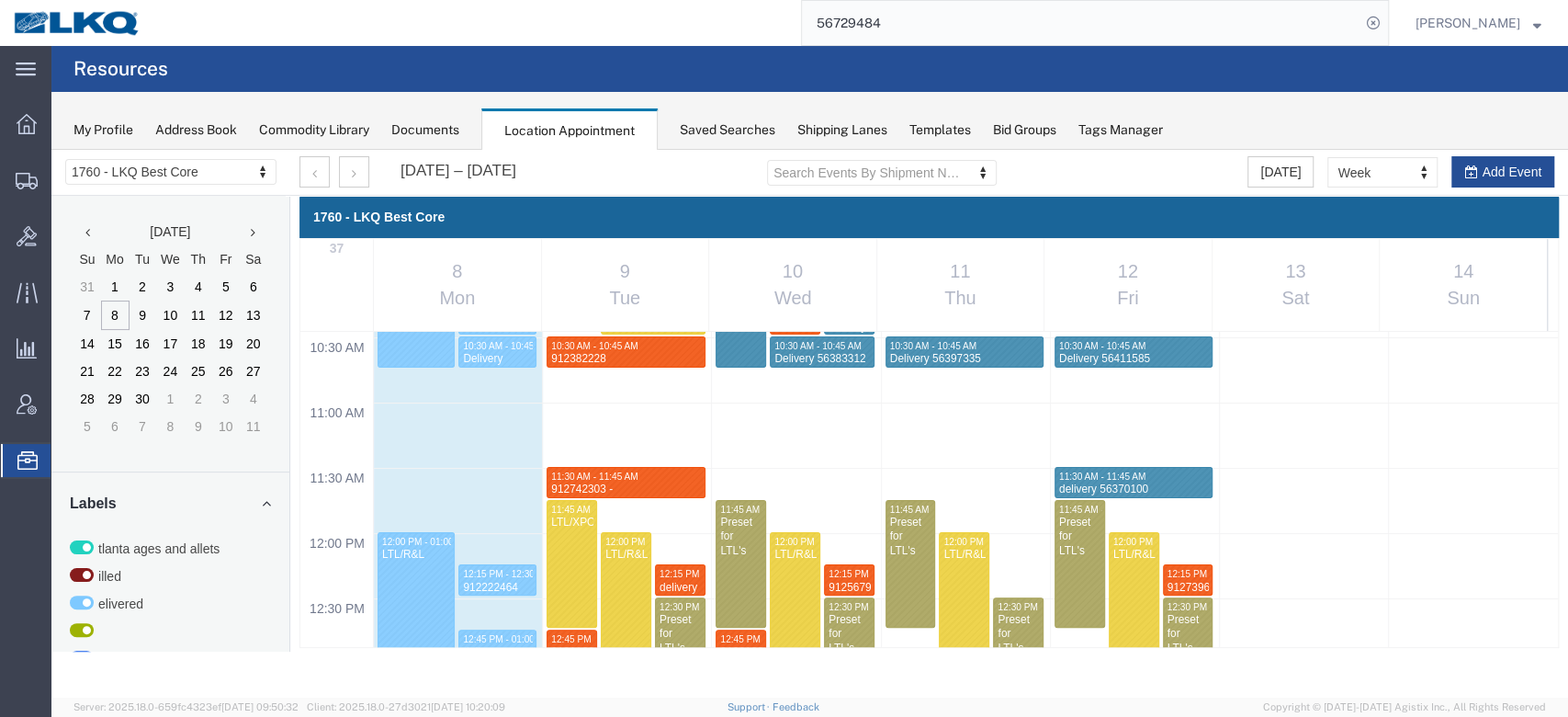
click at [1237, 22] on input "56729484" at bounding box center [1081, 23] width 559 height 44
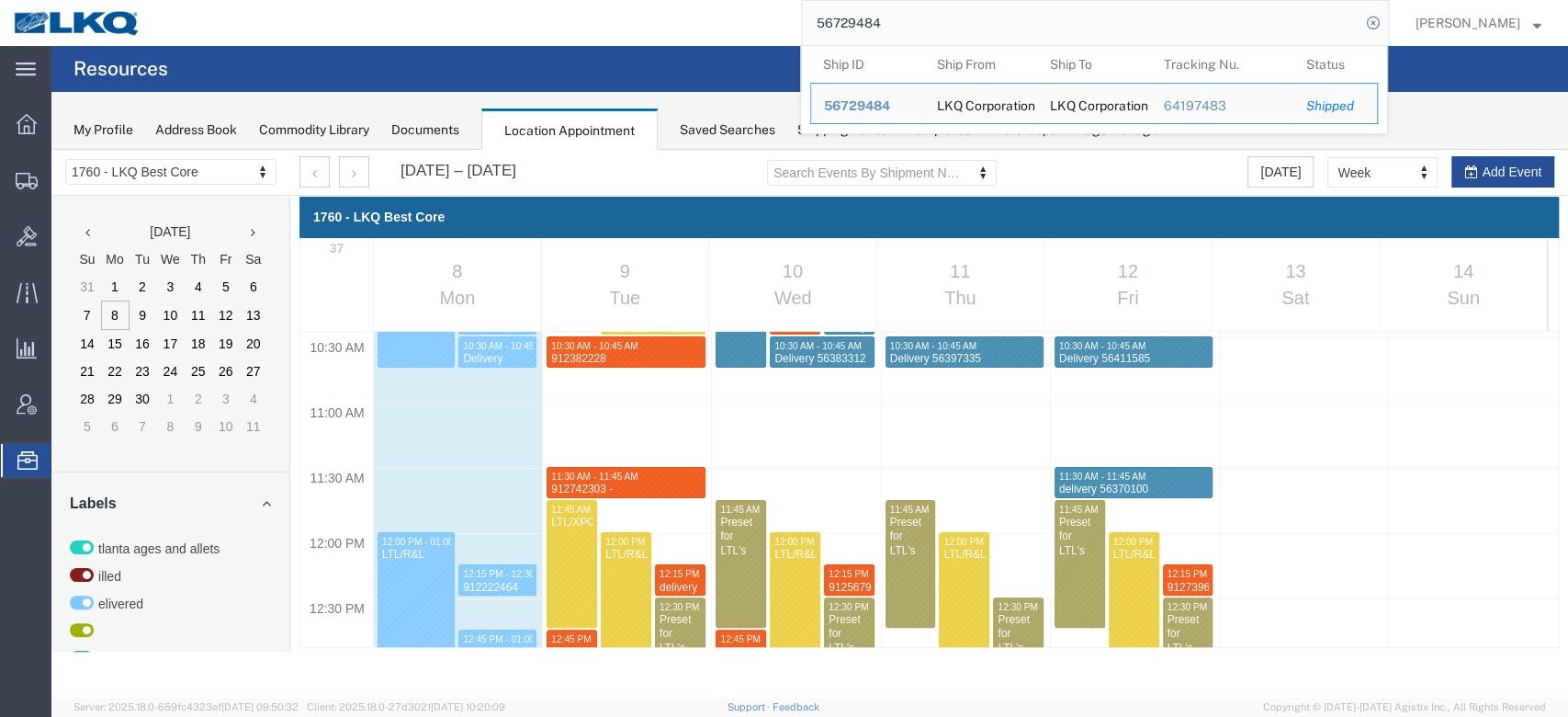
click at [1237, 22] on input "56729484" at bounding box center [1081, 23] width 559 height 44
paste input "647297"
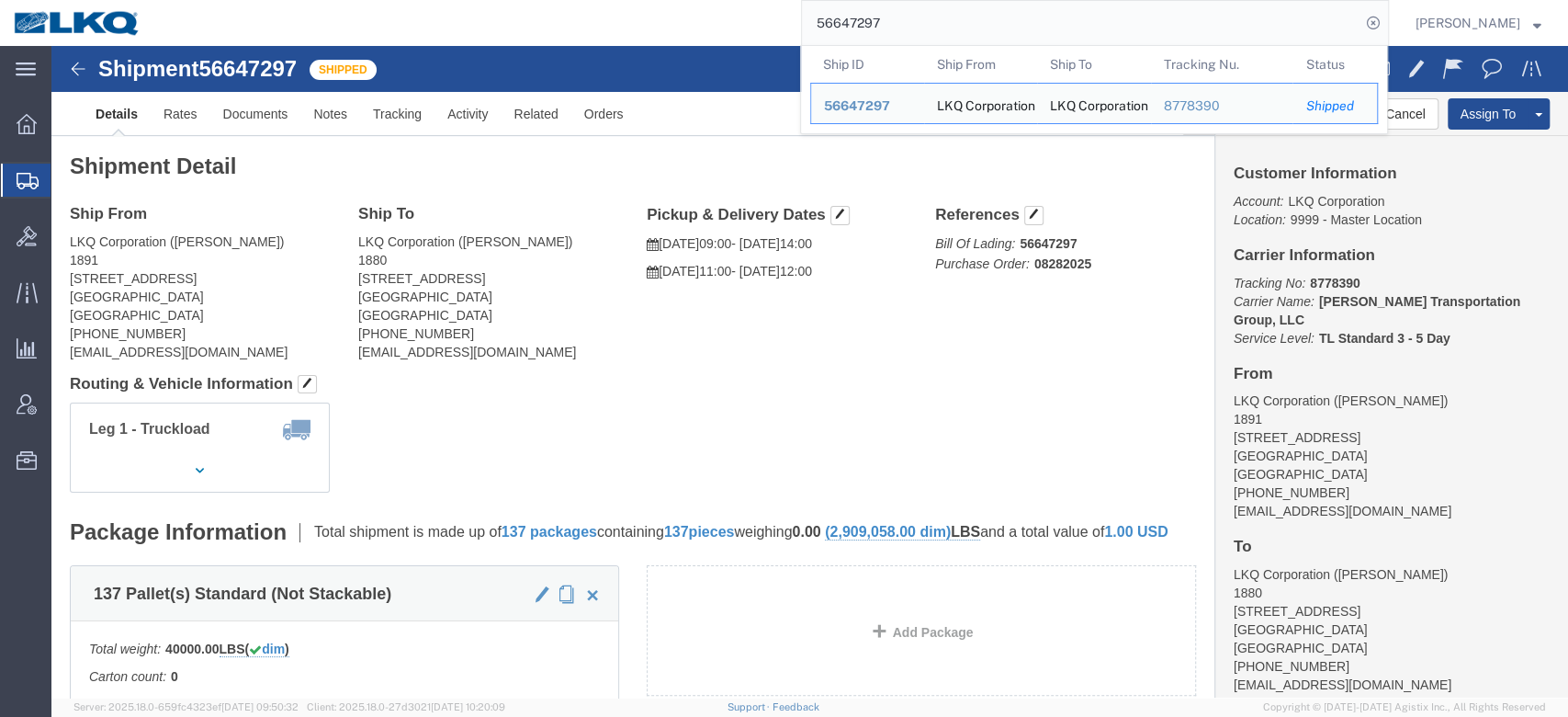
click at [877, 29] on input "56647297" at bounding box center [1081, 23] width 559 height 44
paste input "099300 Plts/Skids"
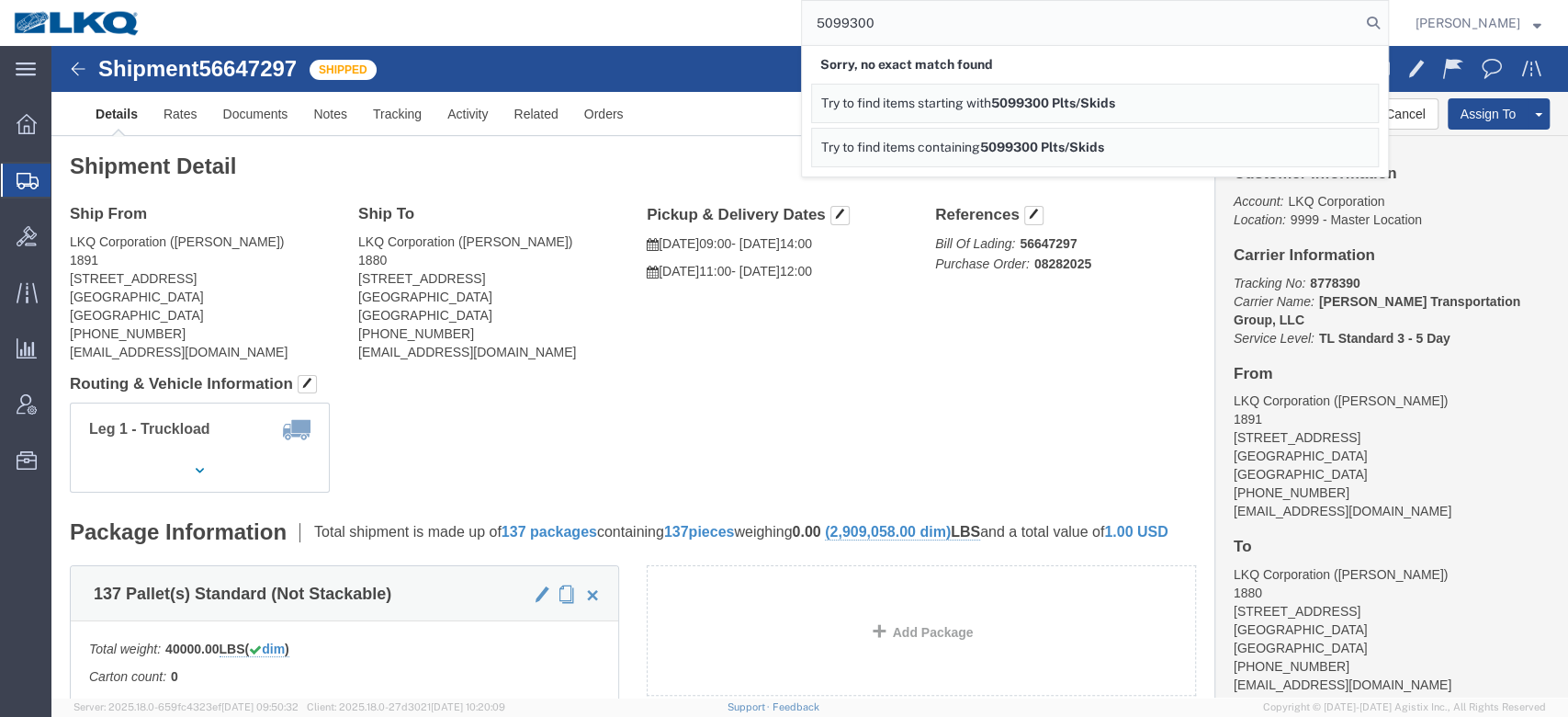
click at [889, 20] on input "5099300" at bounding box center [1081, 23] width 559 height 44
paste input "422/5099300"
type input "5099422/5099300"
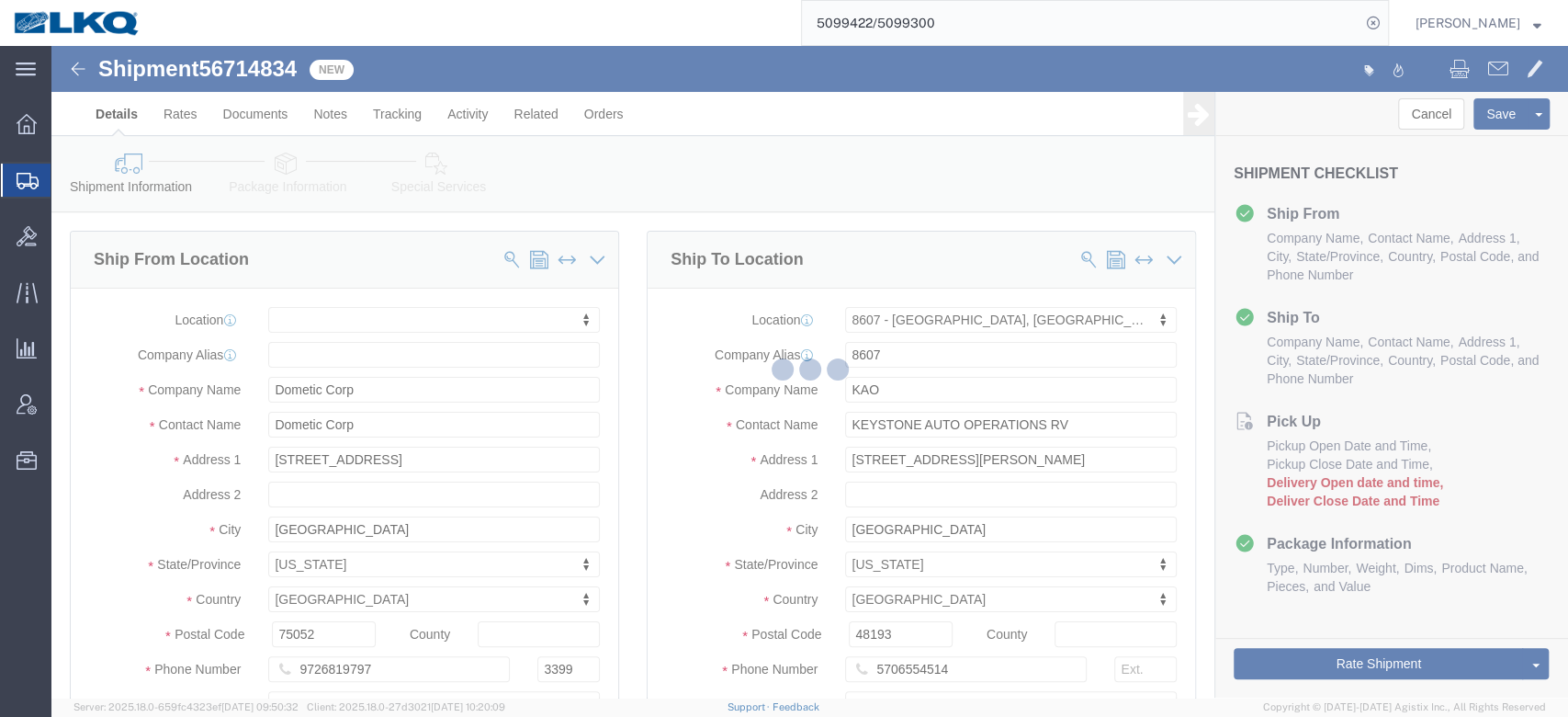
select select
select select "30604"
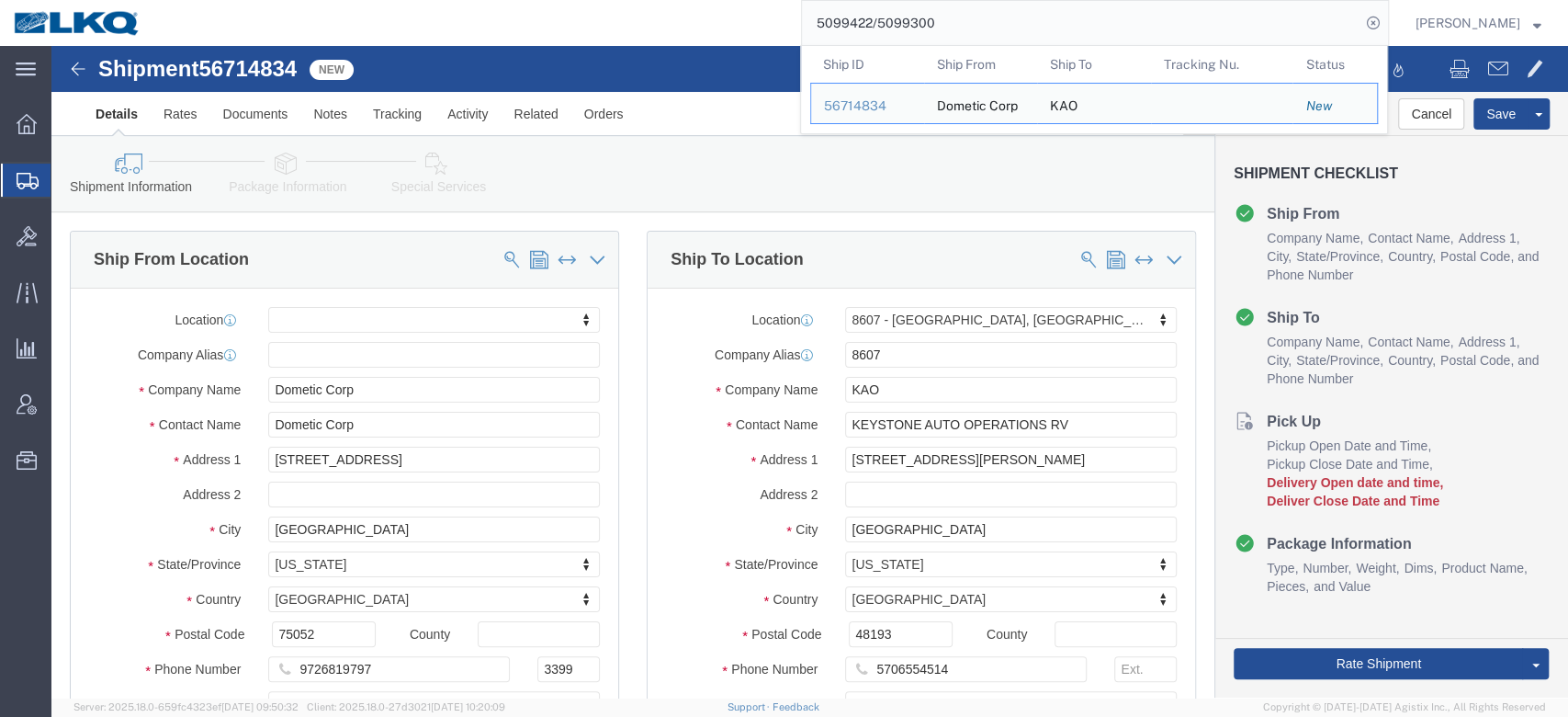
click span "56714834"
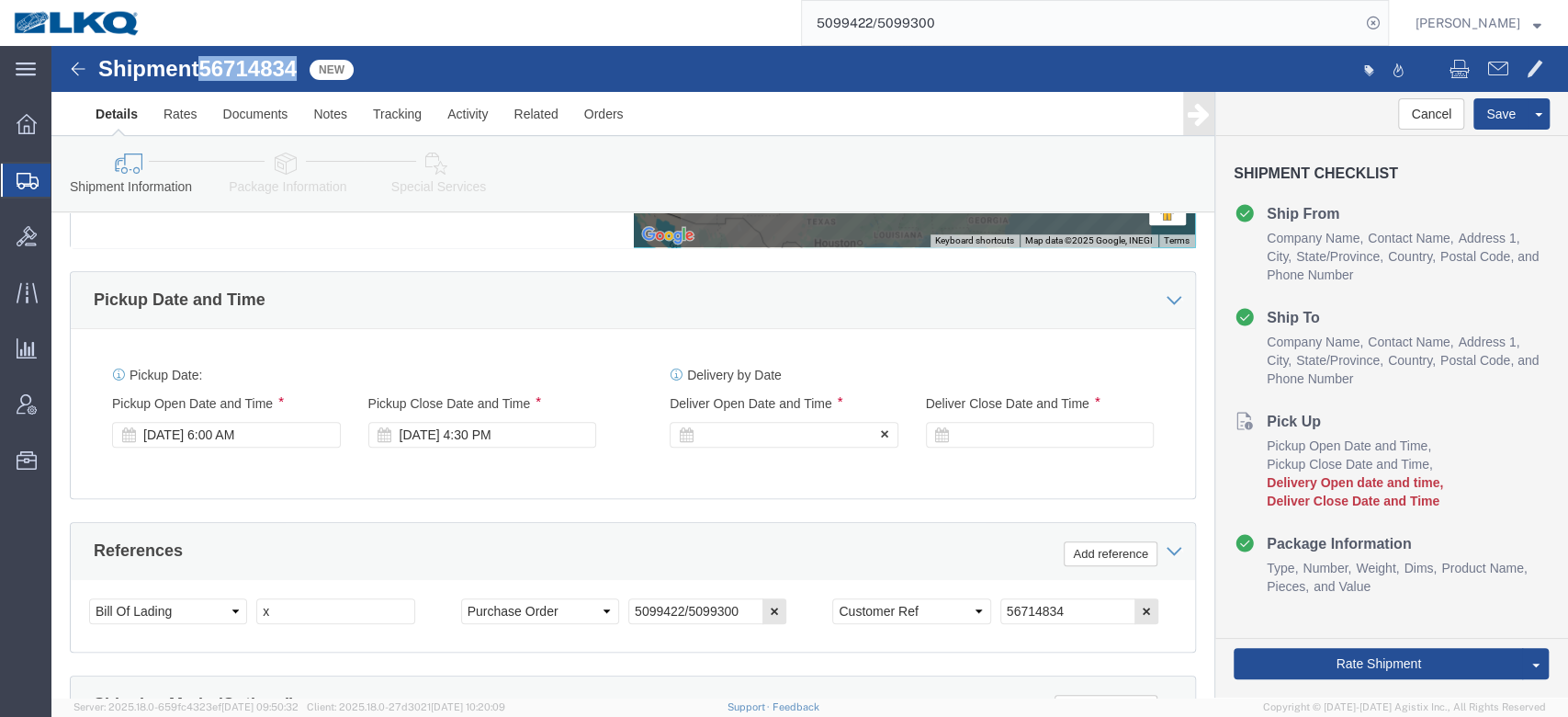
scroll to position [870, 0]
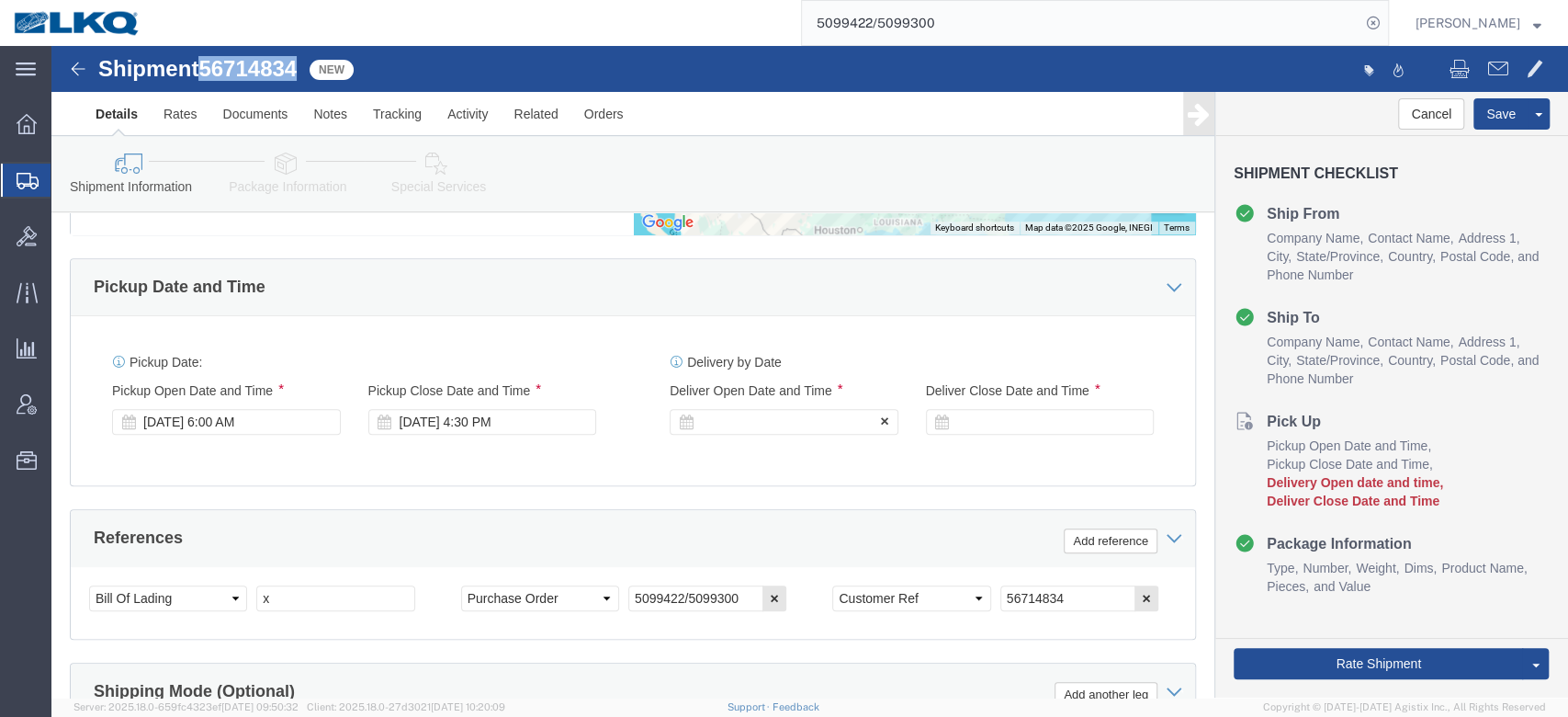
click div
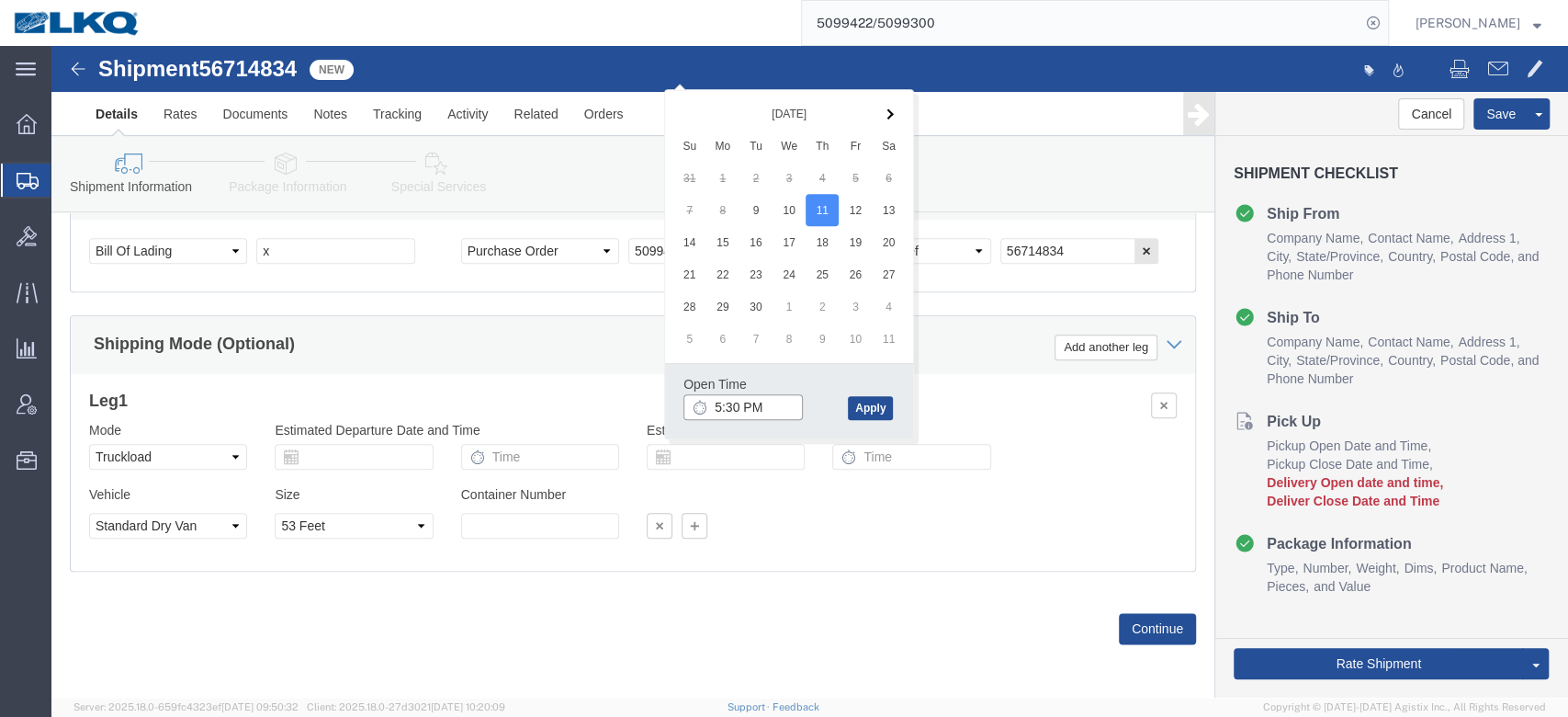
click input "5:30 PM"
type input "6:30 AM"
click button "Apply"
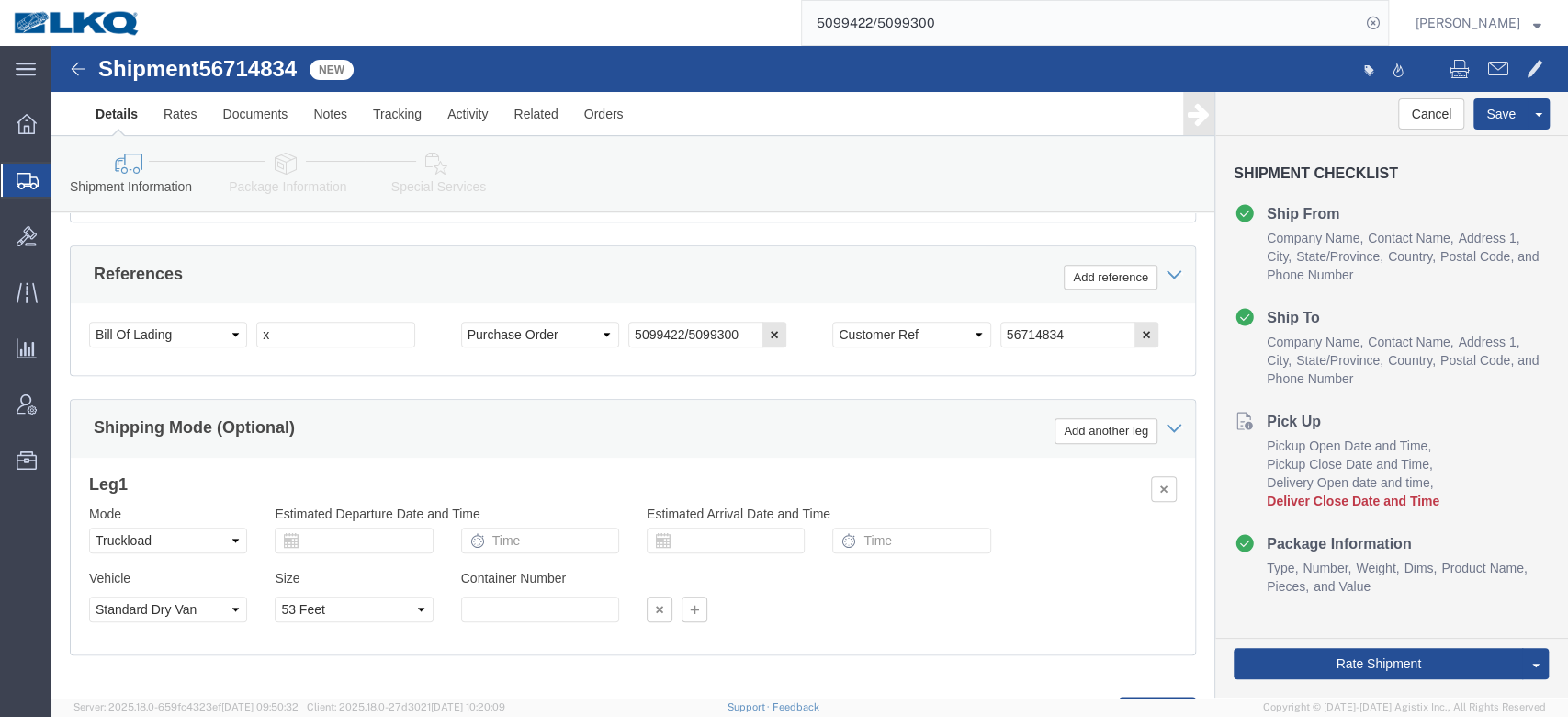
scroll to position [960, 0]
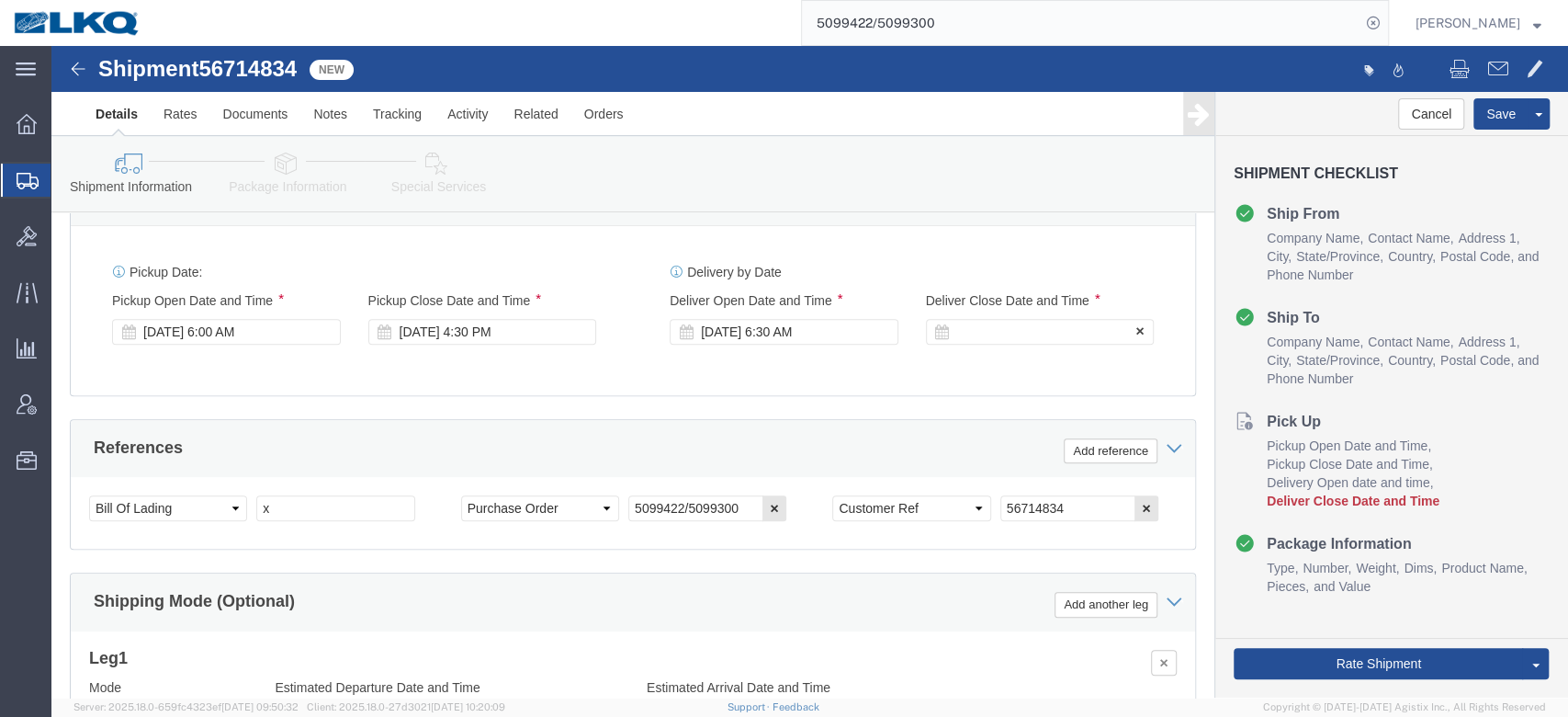
click div
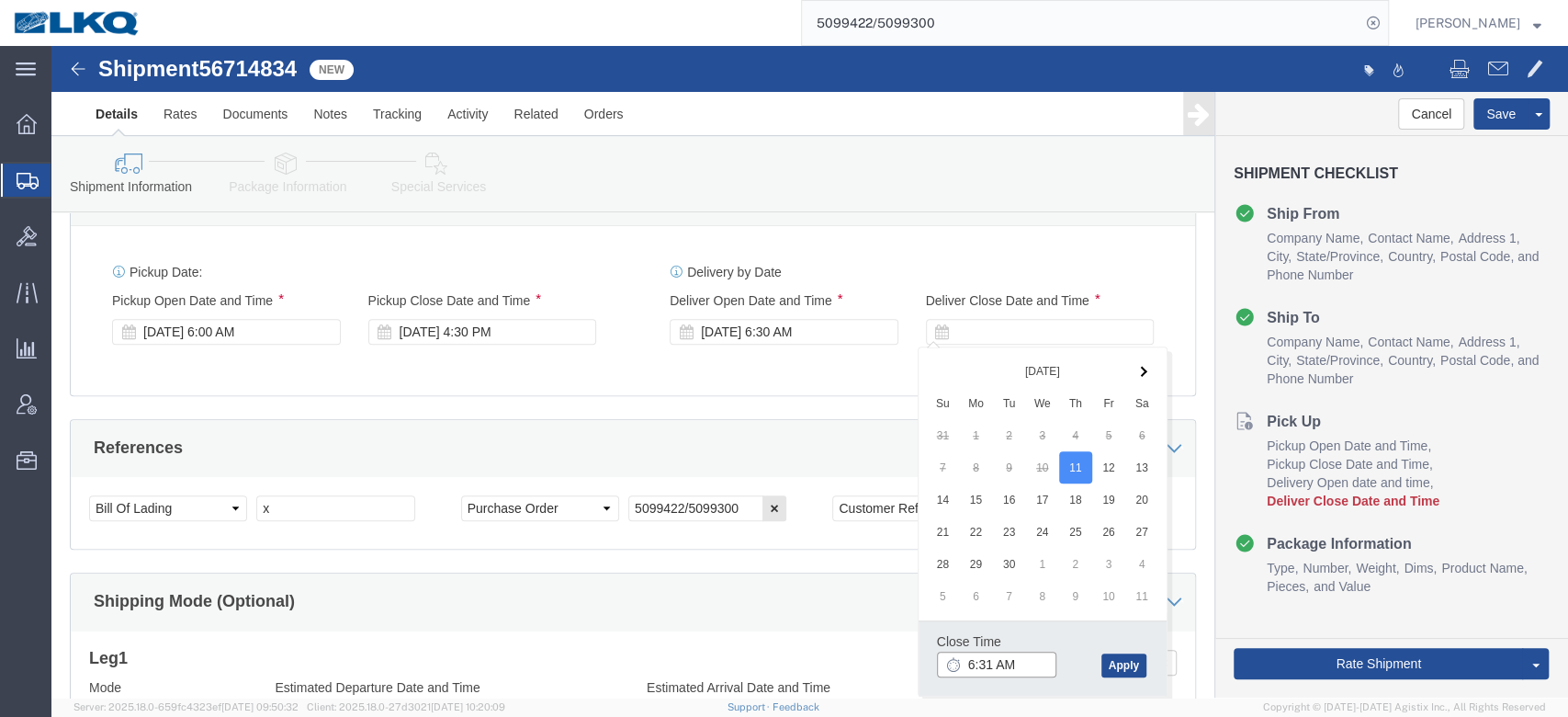
type input "6:31 AM"
click input "x"
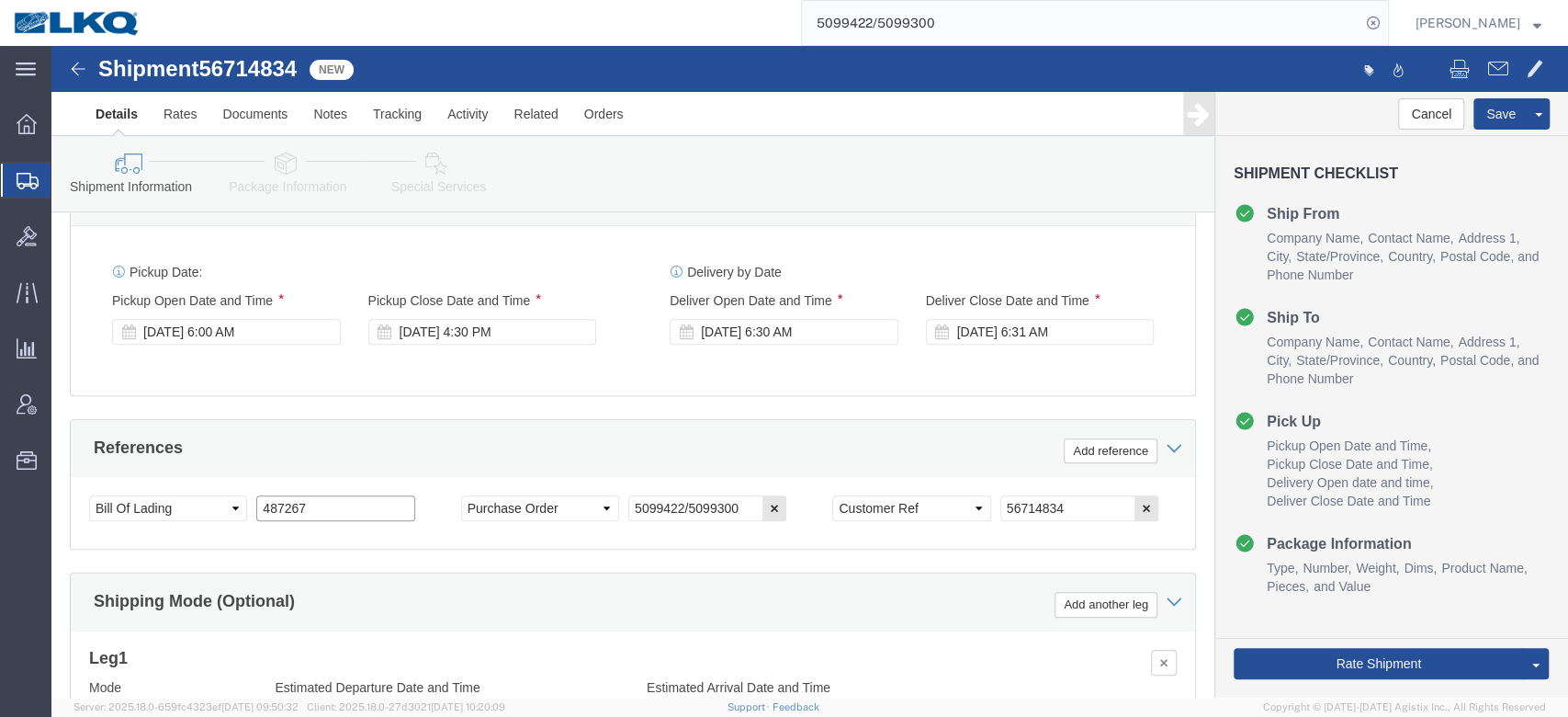
type input "487267"
click div "Pickup Date: Pickup Start Date Pickup Start Time Pickup Open Date and Time Sep …"
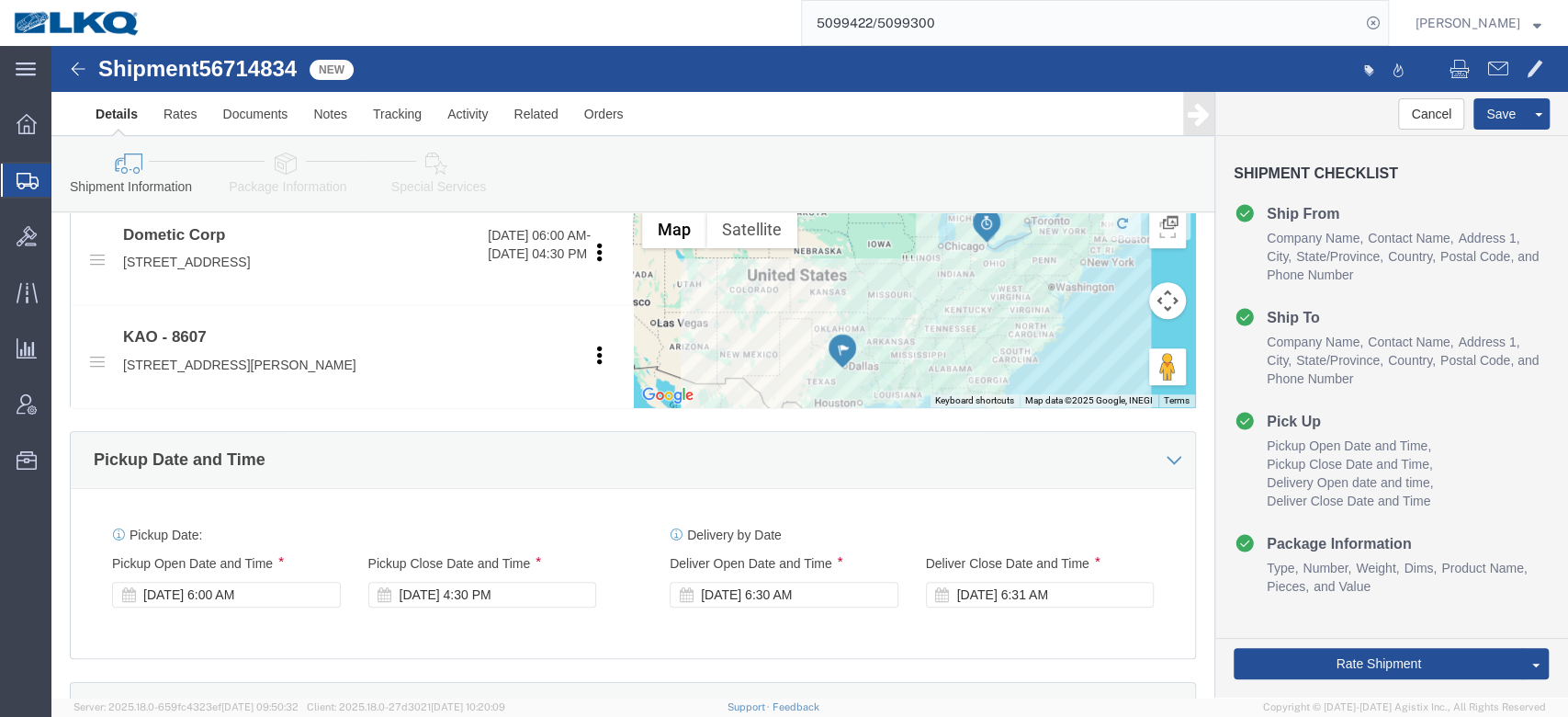
scroll to position [698, 0]
click button "Save"
type button "Save"
click span
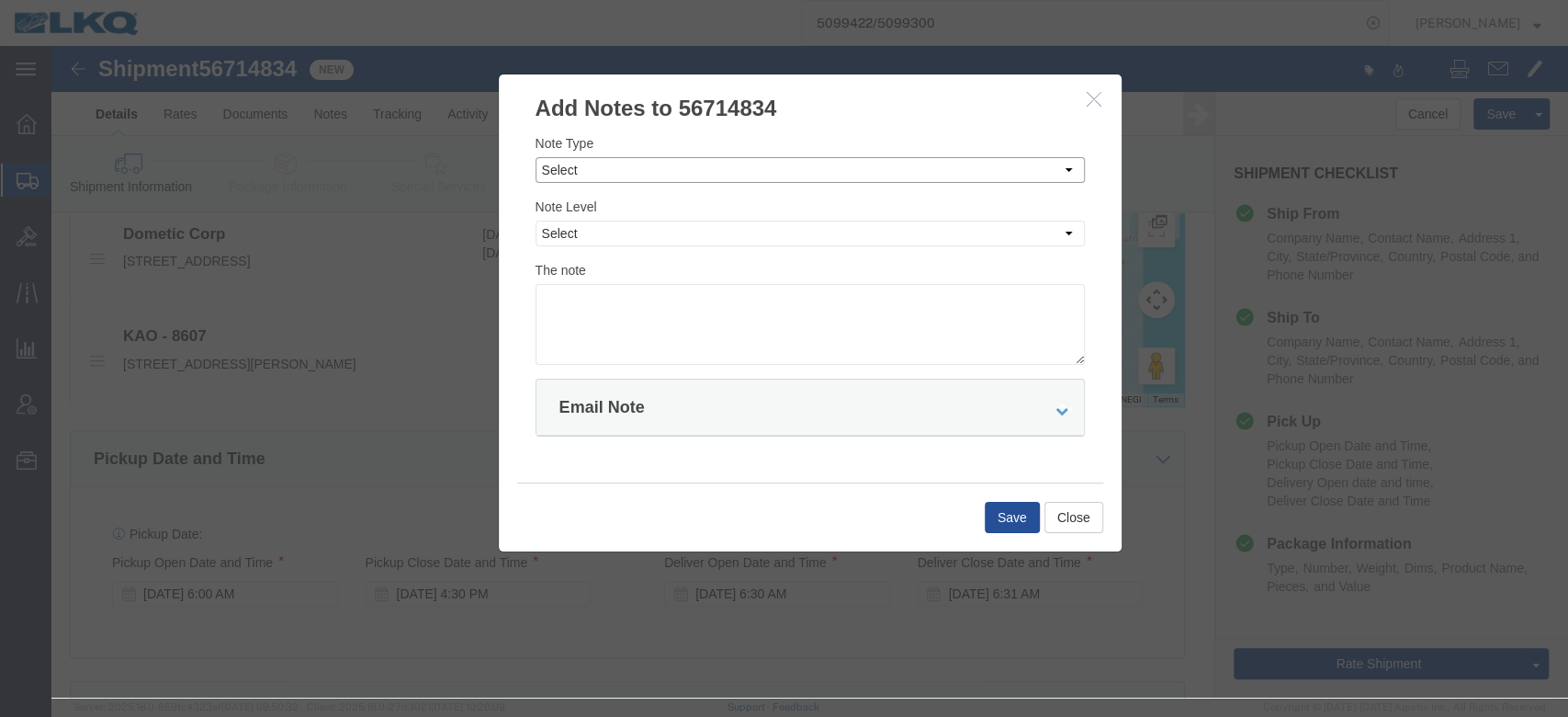
click select "Select Approval Bid Notes Carrier Change Notes Claim Notes Content Hazmat Notes…"
select select "BID_NOTES"
click select "Select Approval Bid Notes Carrier Change Notes Claim Notes Content Hazmat Notes…"
click select "Select Private to Account Private to Vendor Public"
select select "PRIVATE_TO_ACCOUNT"
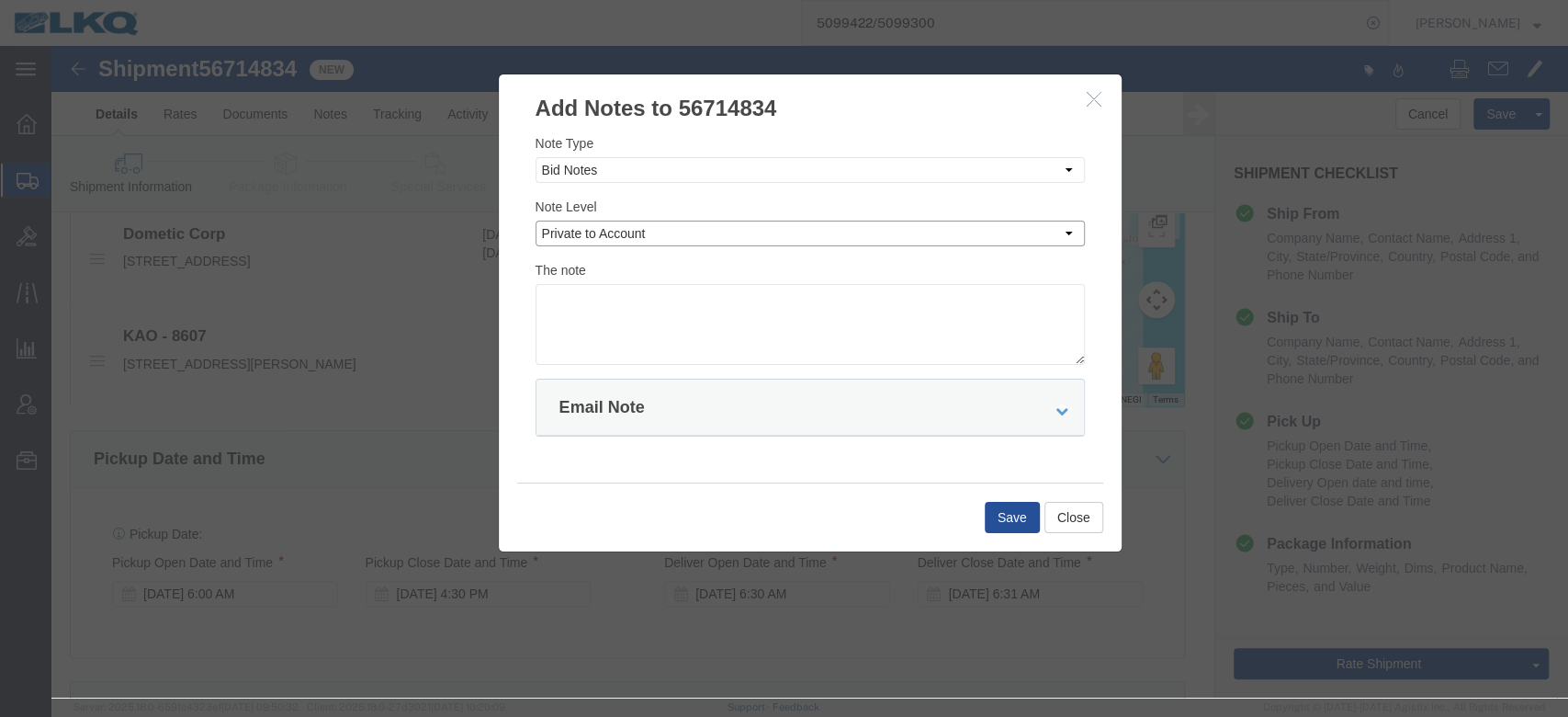
click select "Select Private to Account Private to Vendor Public"
click textarea
type textarea "DAT: $2053"
click button "Save"
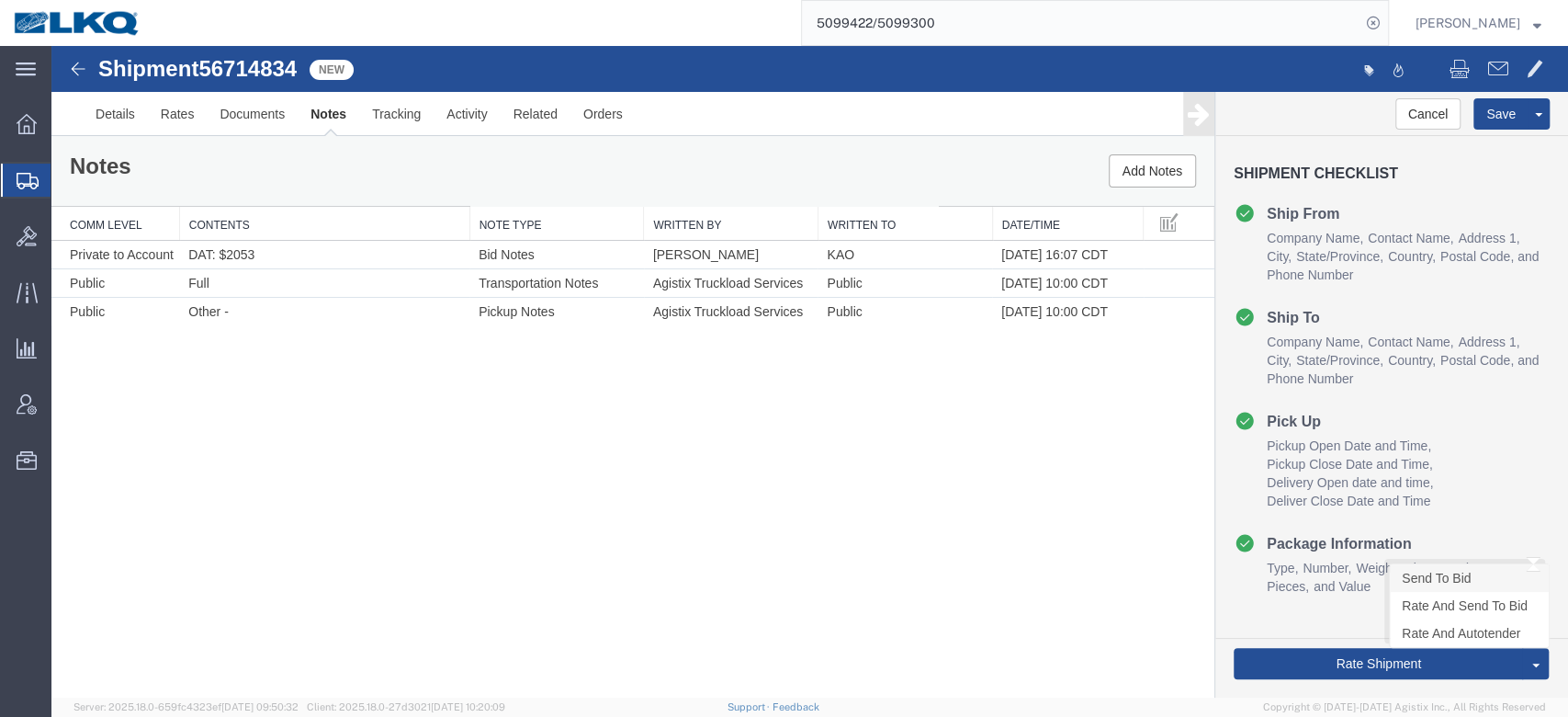
click at [1418, 584] on link "Send To Bid" at bounding box center [1469, 578] width 159 height 28
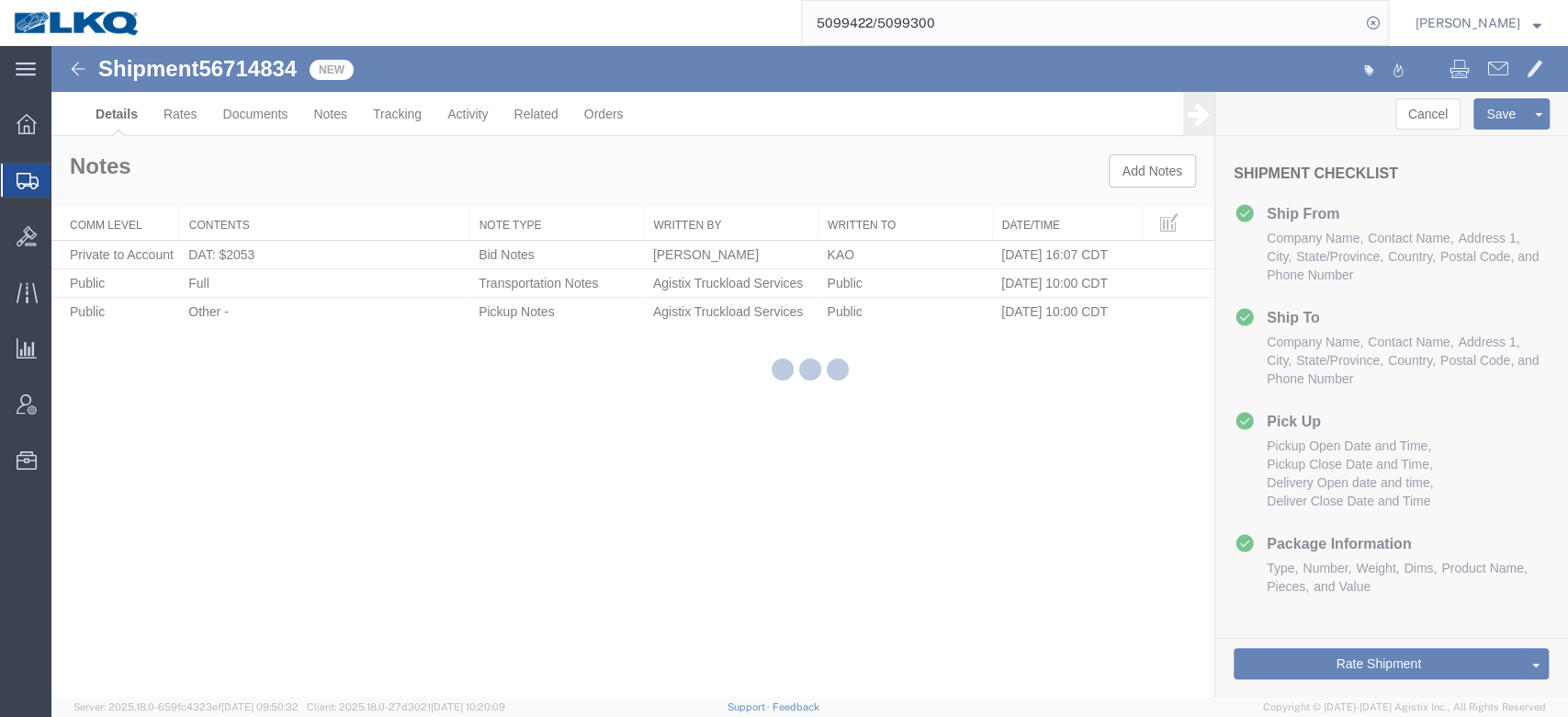
select select "30604"
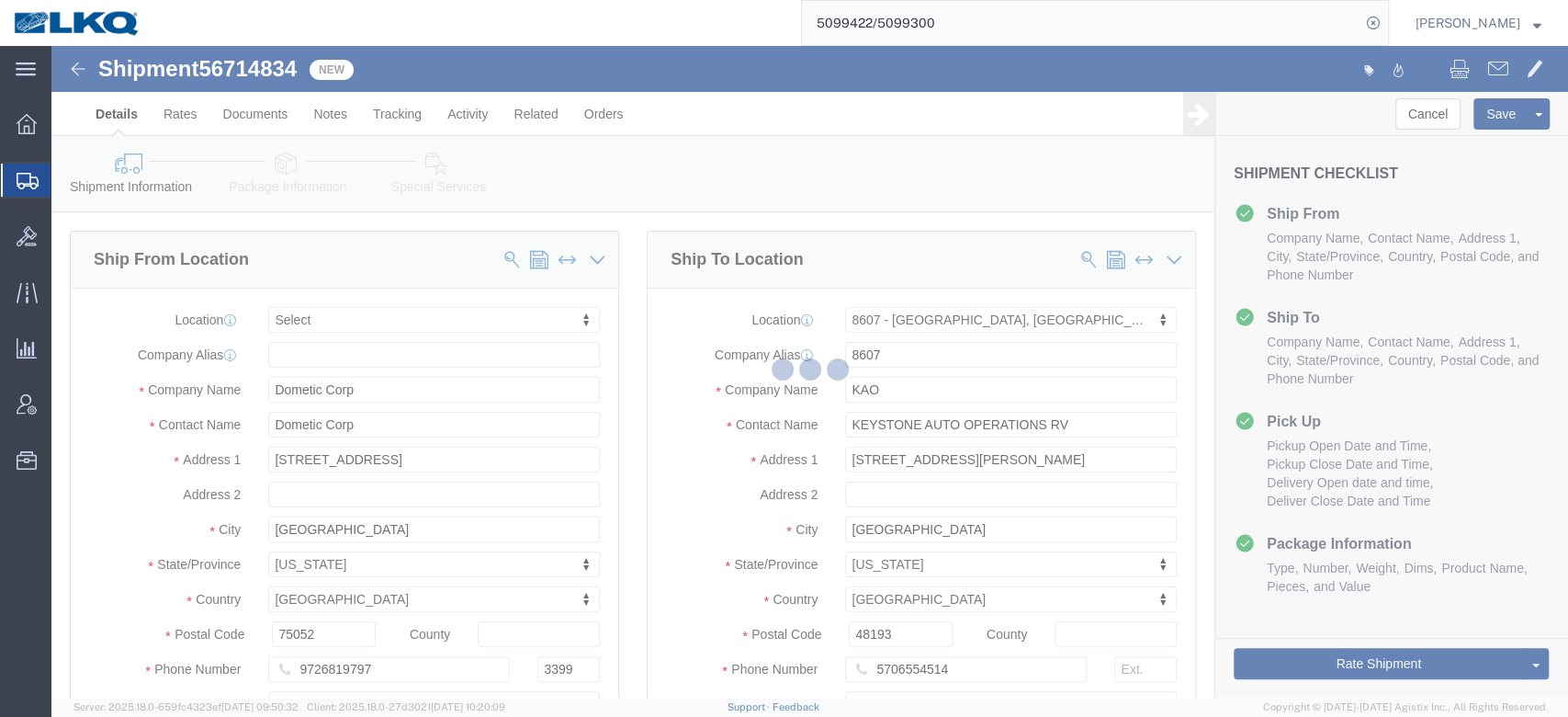
select select "TL"
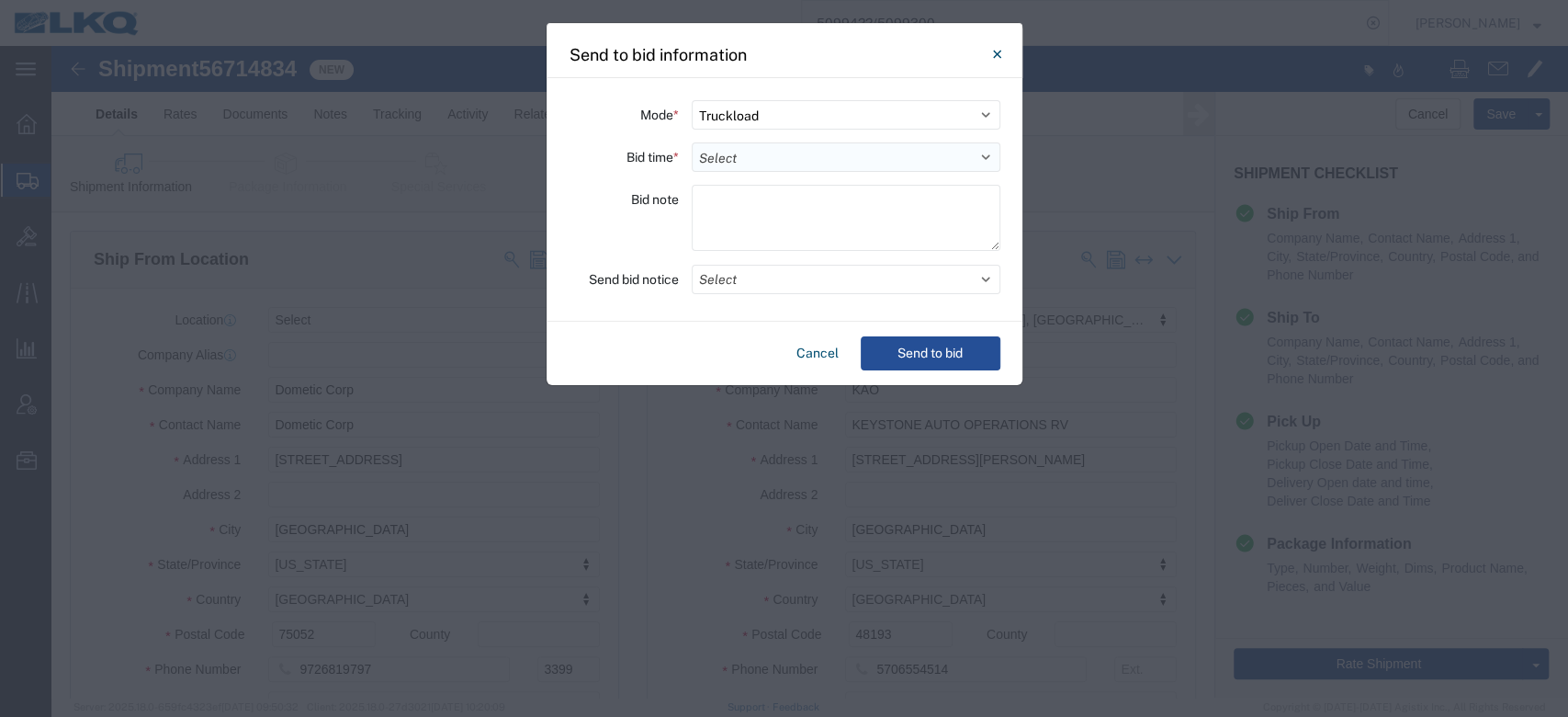
click at [785, 162] on select "Select 30 Min (Rush) 1 Hour (Rush) 2 Hours (Rush) 4 Hours (Rush) 8 Hours (Rush)…" at bounding box center [845, 156] width 309 height 29
select select "4"
click at [692, 142] on select "Select 30 Min (Rush) 1 Hour (Rush) 2 Hours (Rush) 4 Hours (Rush) 8 Hours (Rush)…" at bounding box center [845, 156] width 309 height 29
click at [743, 279] on button "Select" at bounding box center [845, 279] width 309 height 29
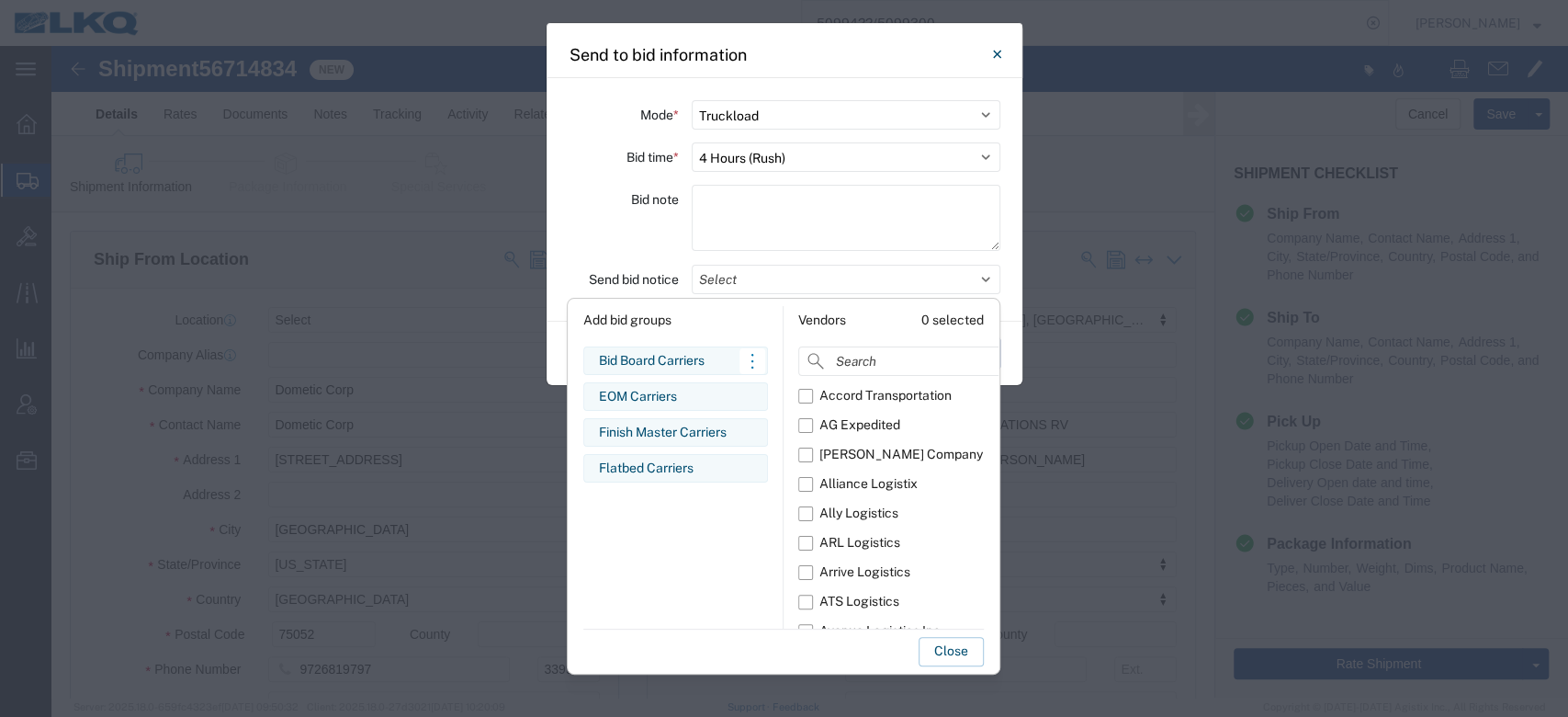
click at [658, 355] on div "Bid Board Carriers" at bounding box center [676, 360] width 154 height 19
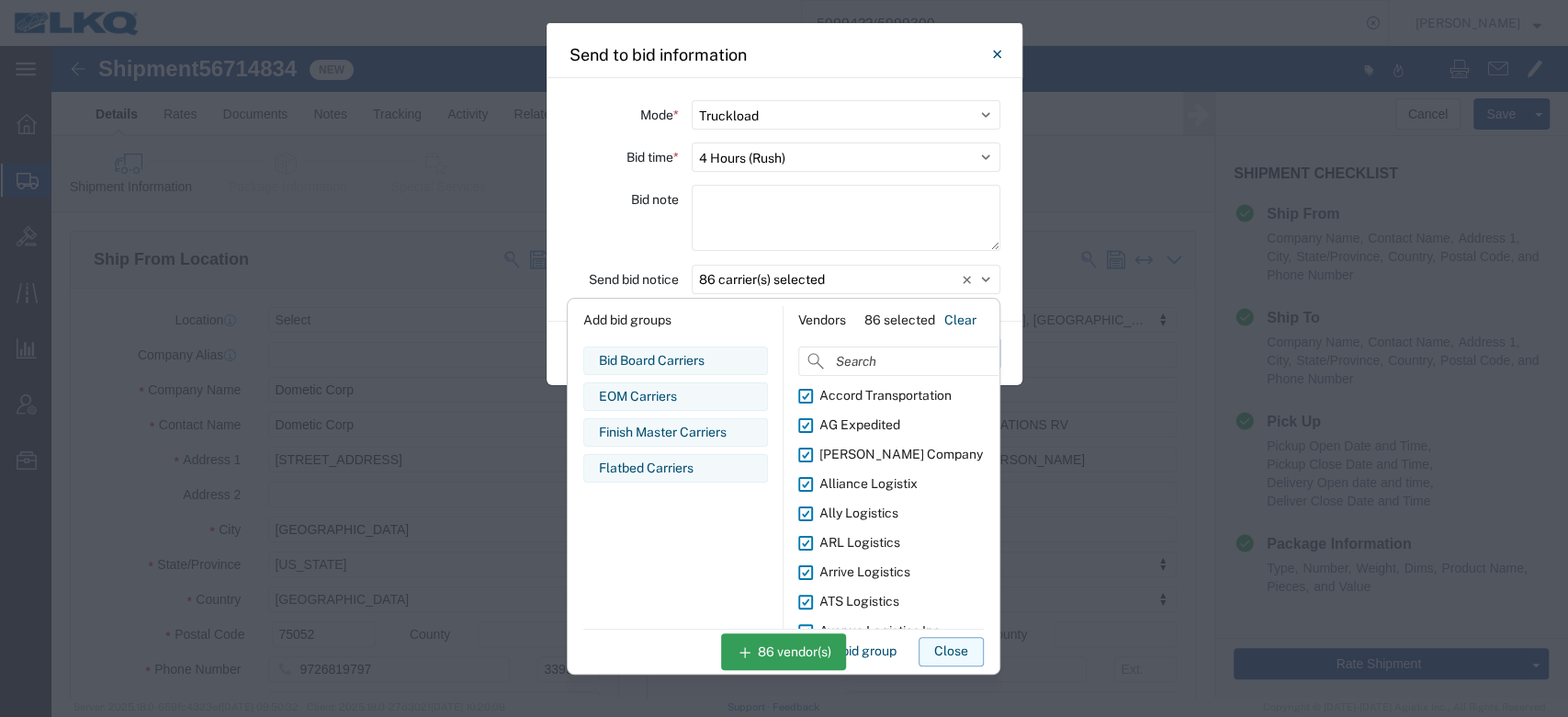
click at [957, 644] on button "Close" at bounding box center [950, 651] width 65 height 29
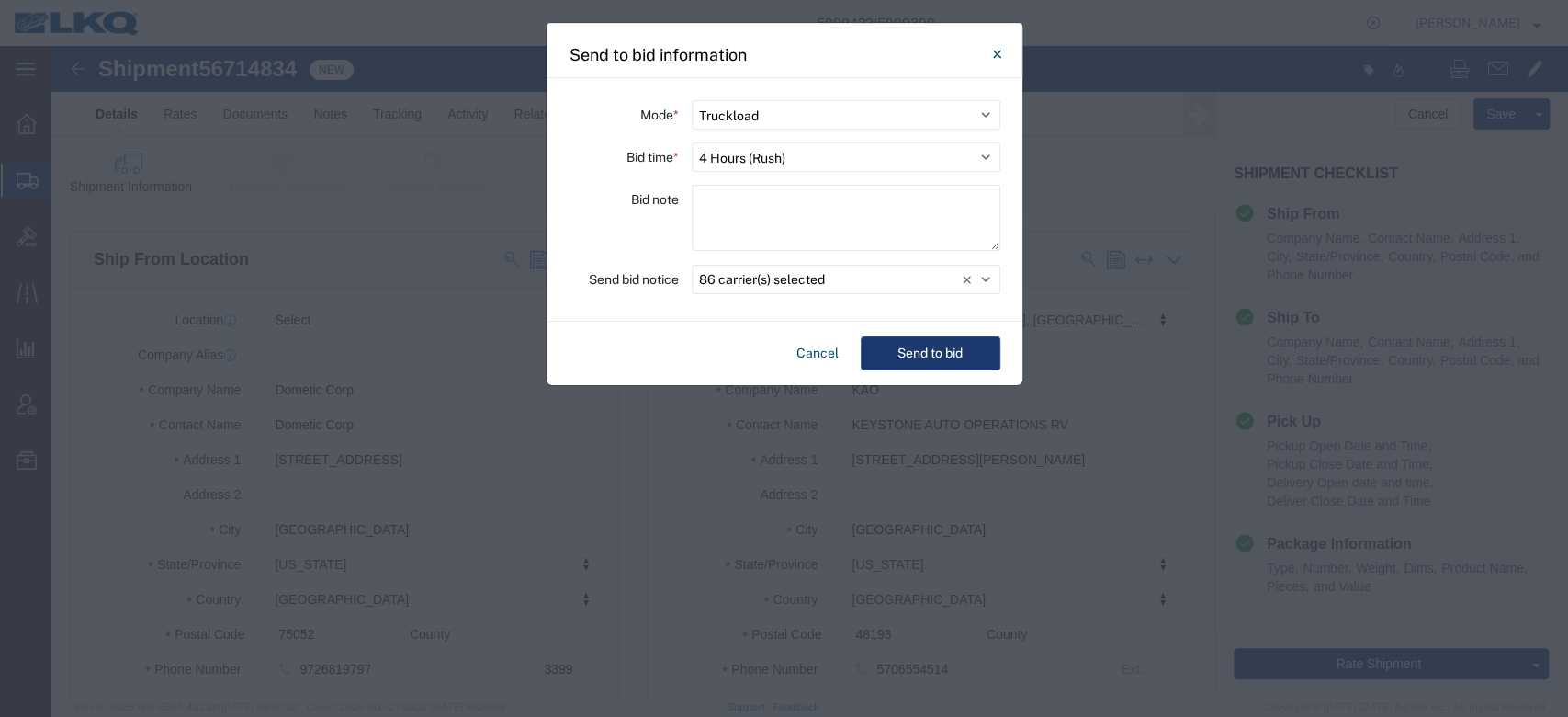
click at [920, 347] on button "Send to bid" at bounding box center [930, 353] width 140 height 34
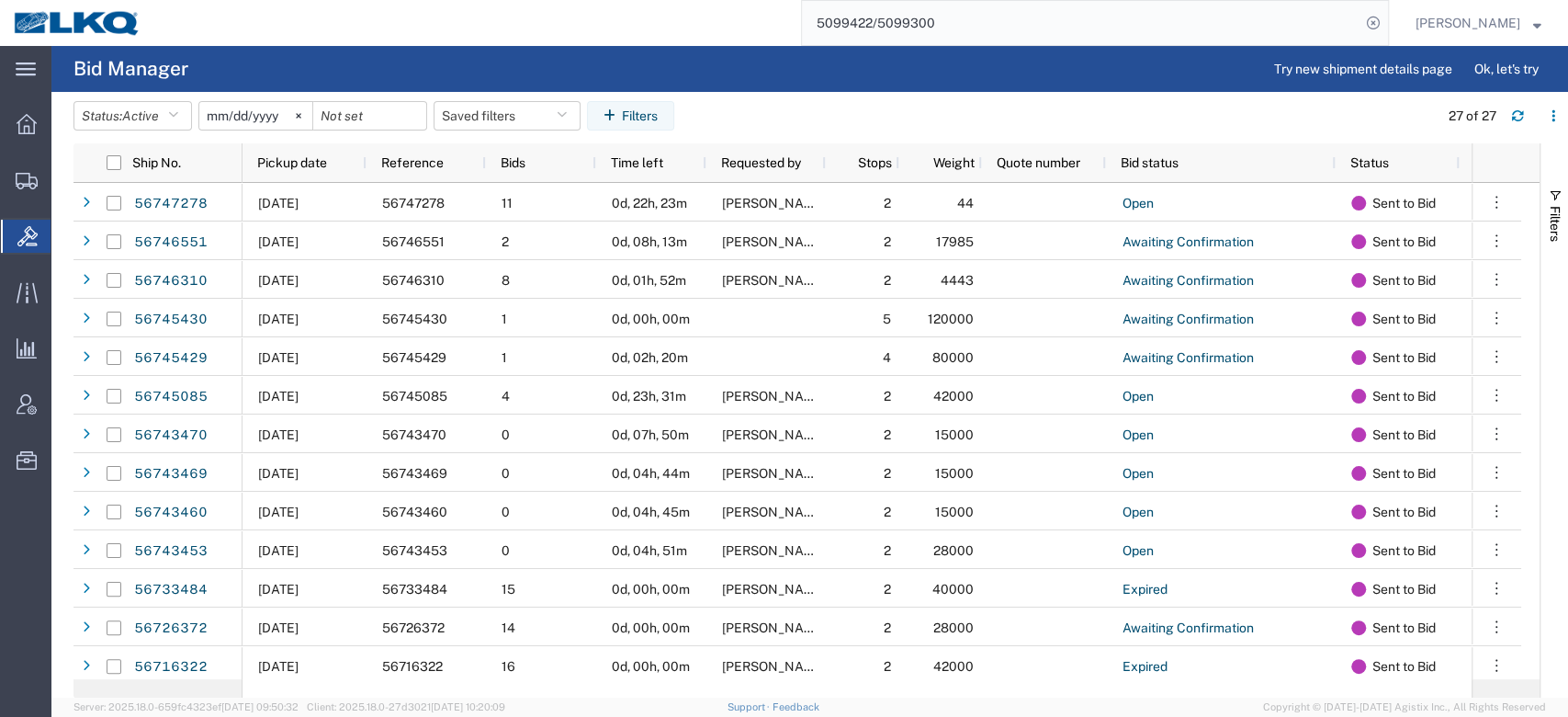
click at [889, 35] on input "5099422/5099300" at bounding box center [1081, 23] width 559 height 44
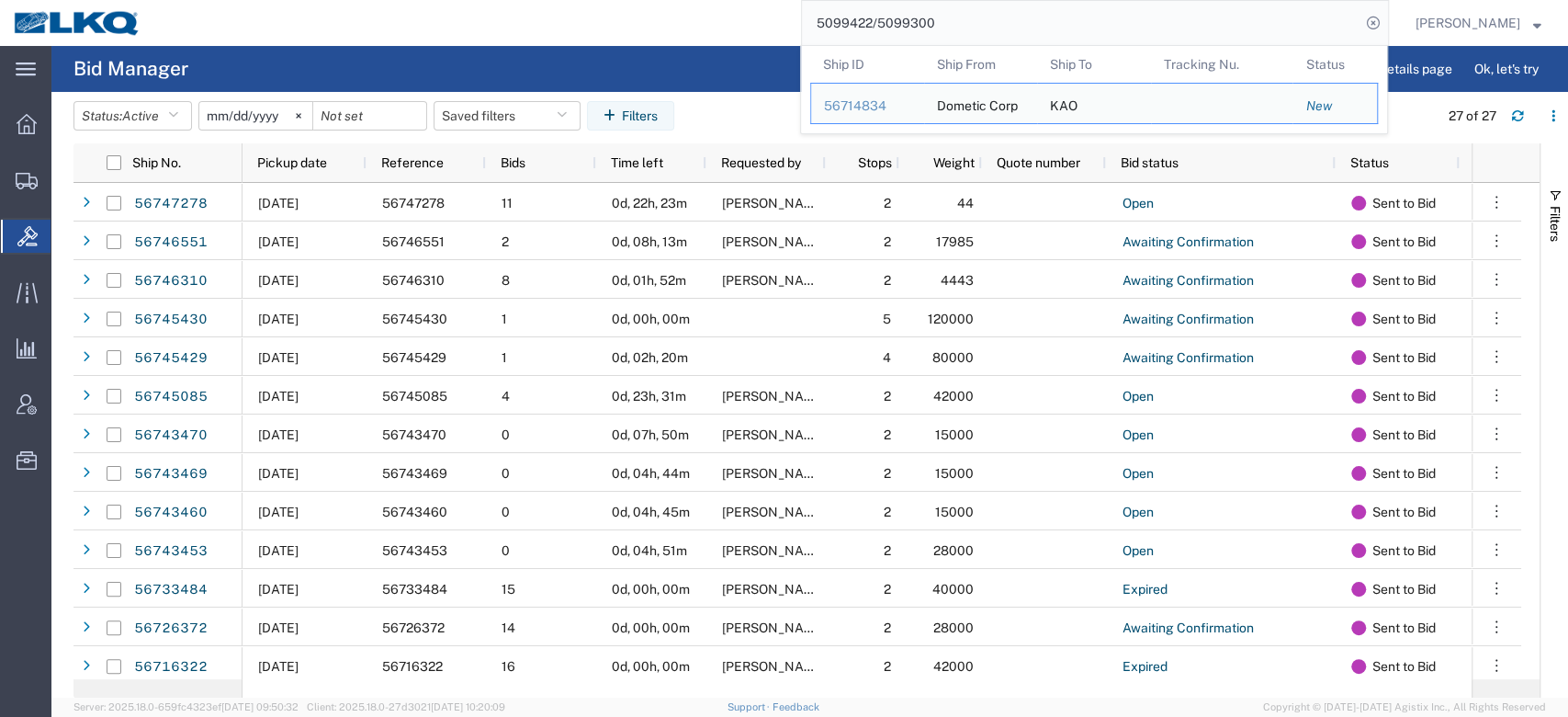
click at [889, 35] on input "5099422/5099300" at bounding box center [1081, 23] width 559 height 44
paste input "6687008"
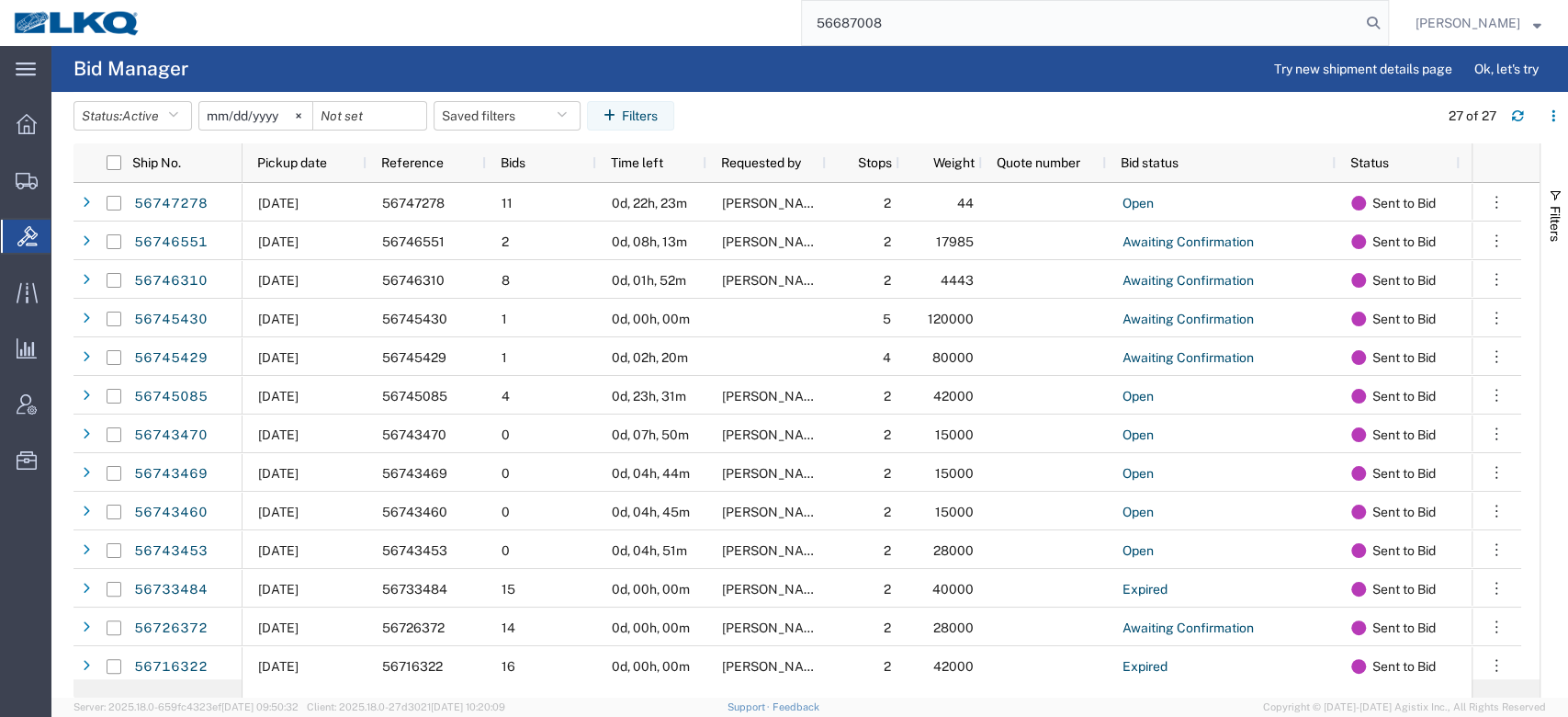
type input "56687008"
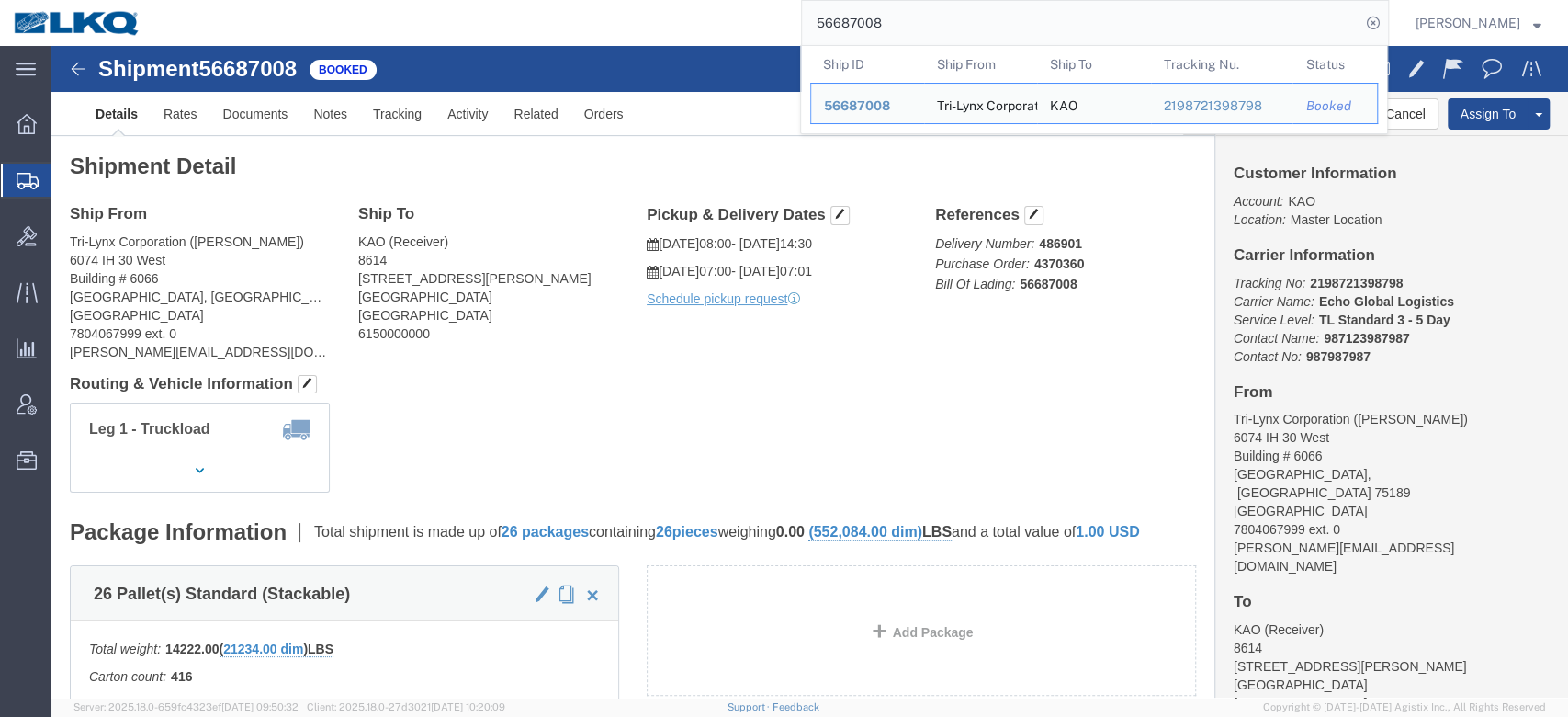
click div "Ship From Tri-Lynx Corporation (Oscar Castillo) 6074 IH 30 West Building # 6066…"
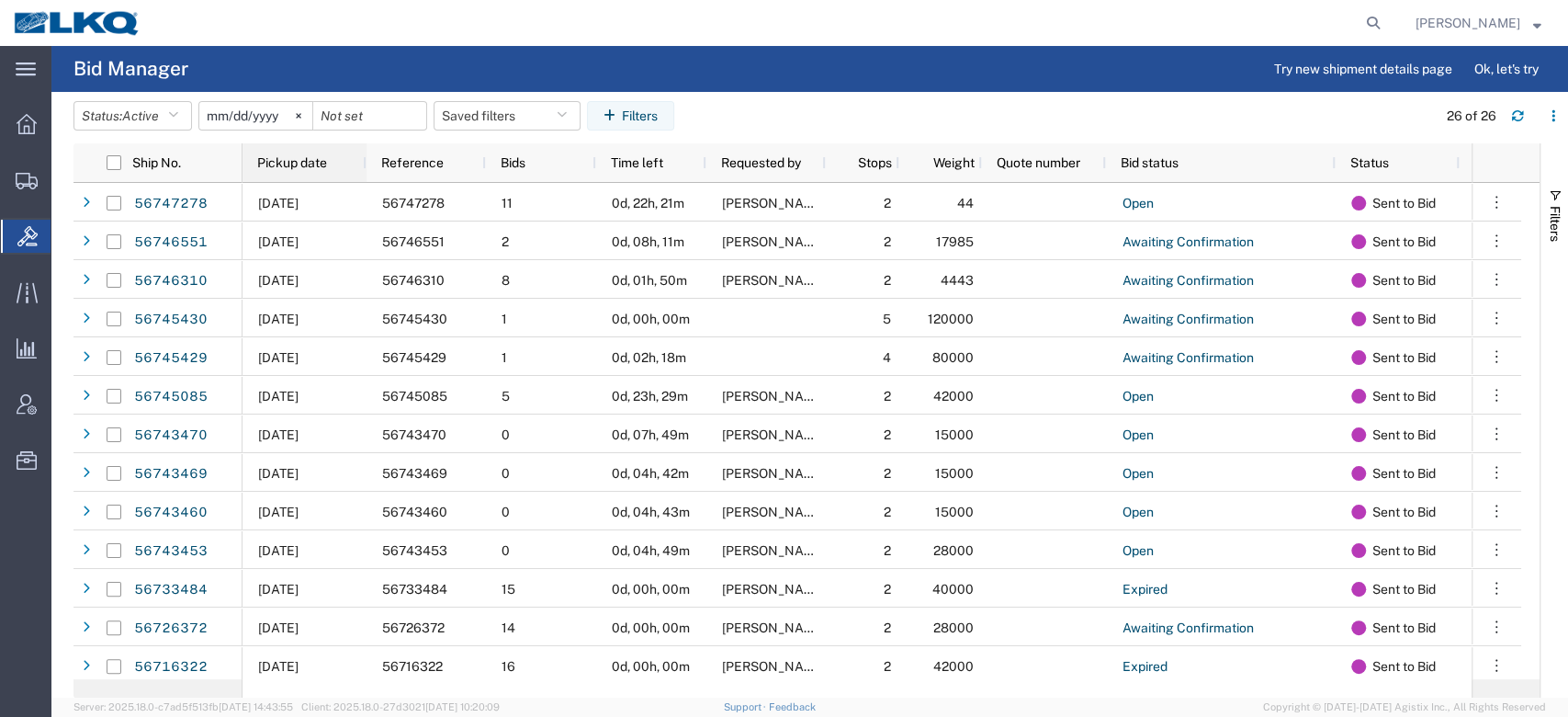
click at [315, 165] on span "Pickup date" at bounding box center [292, 162] width 70 height 15
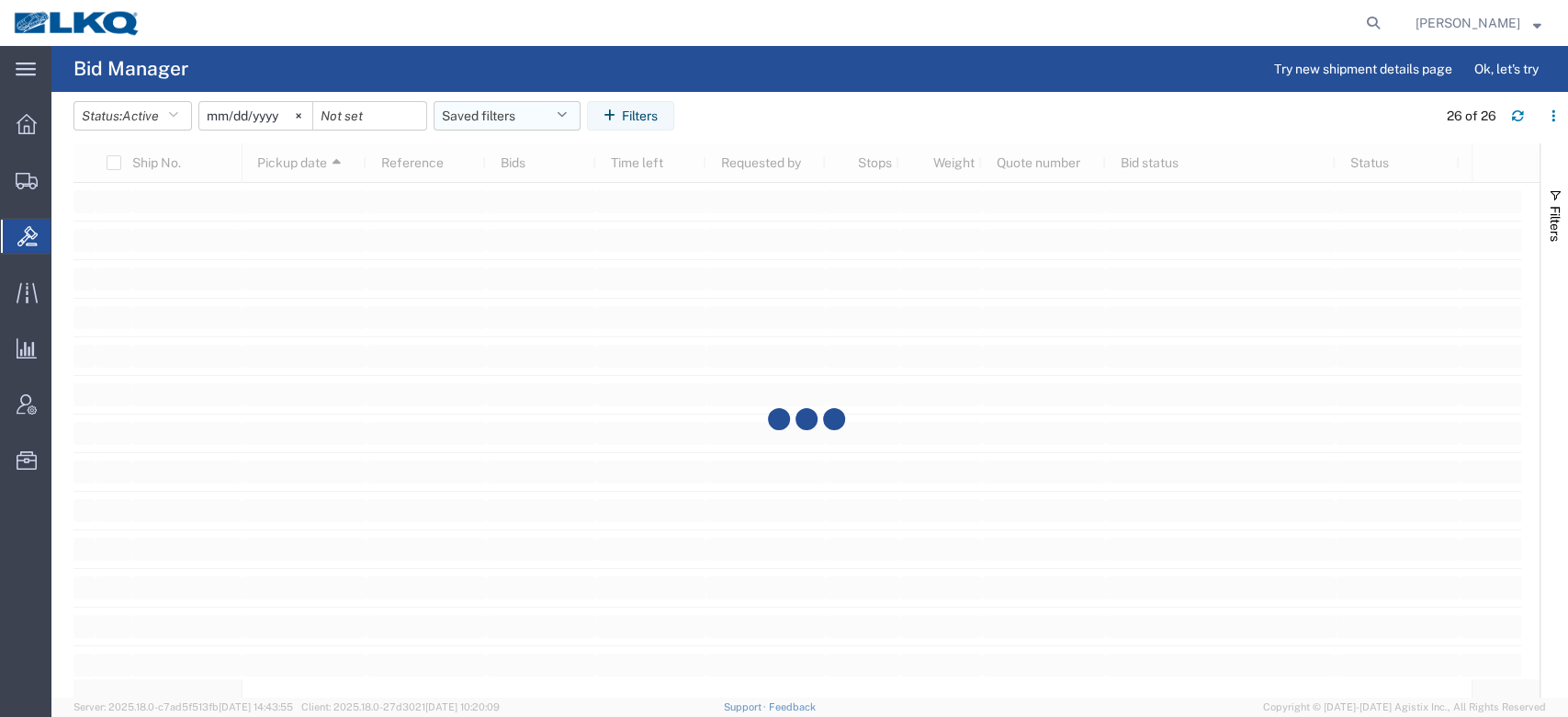
click at [465, 122] on button "Saved filters" at bounding box center [507, 115] width 147 height 29
click at [510, 190] on span "No PGW/LTL" at bounding box center [557, 196] width 241 height 34
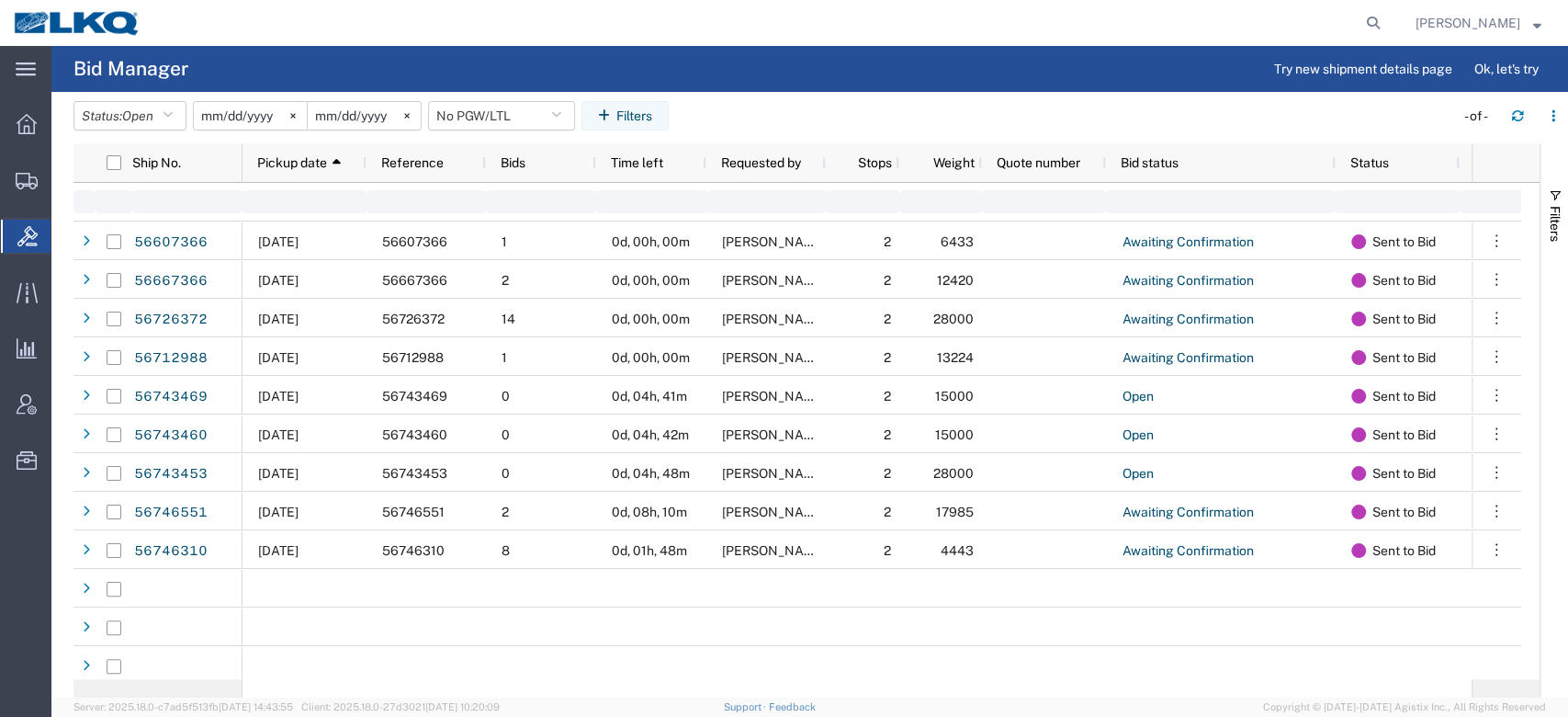
type input "2025-01-01"
type input "2025-12-31"
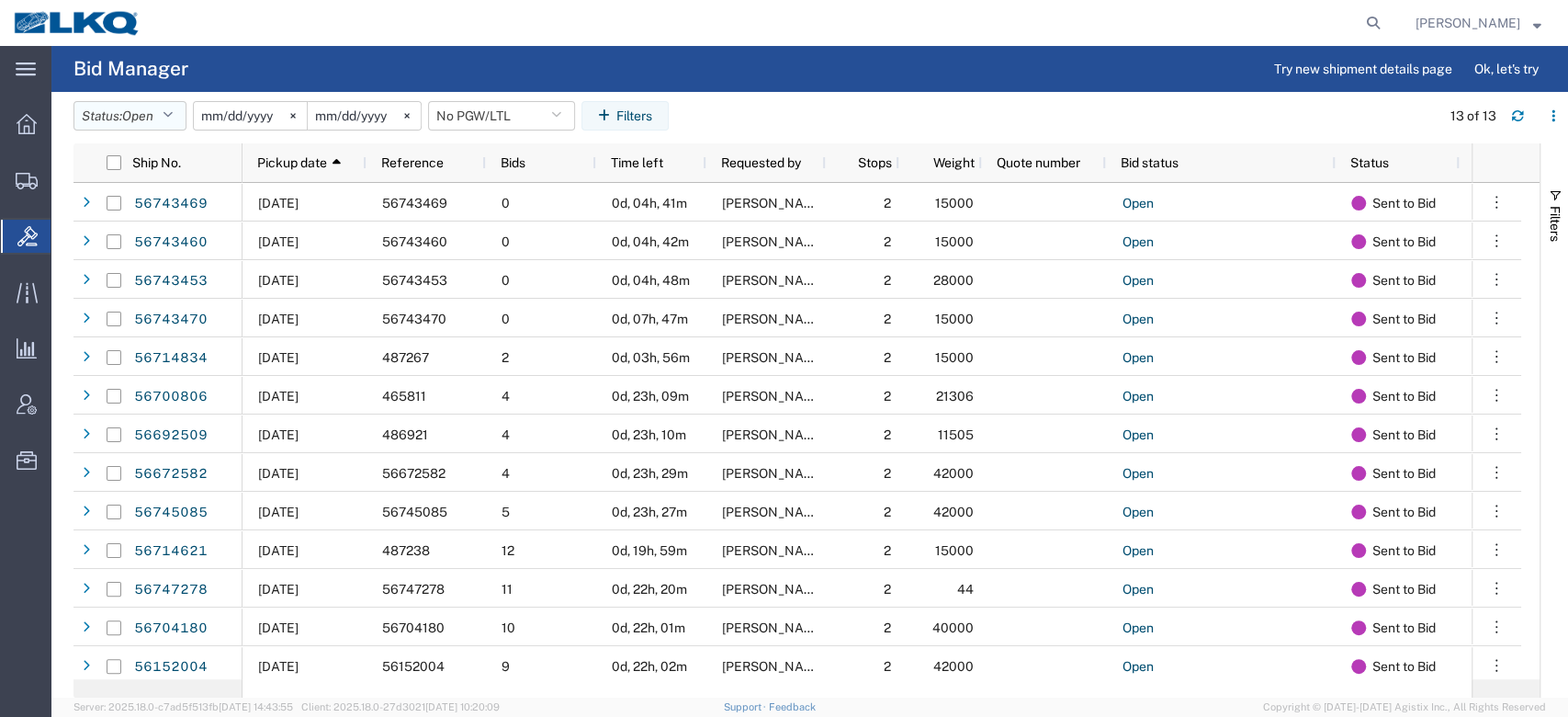
click at [161, 121] on button "Status: Open" at bounding box center [130, 115] width 113 height 29
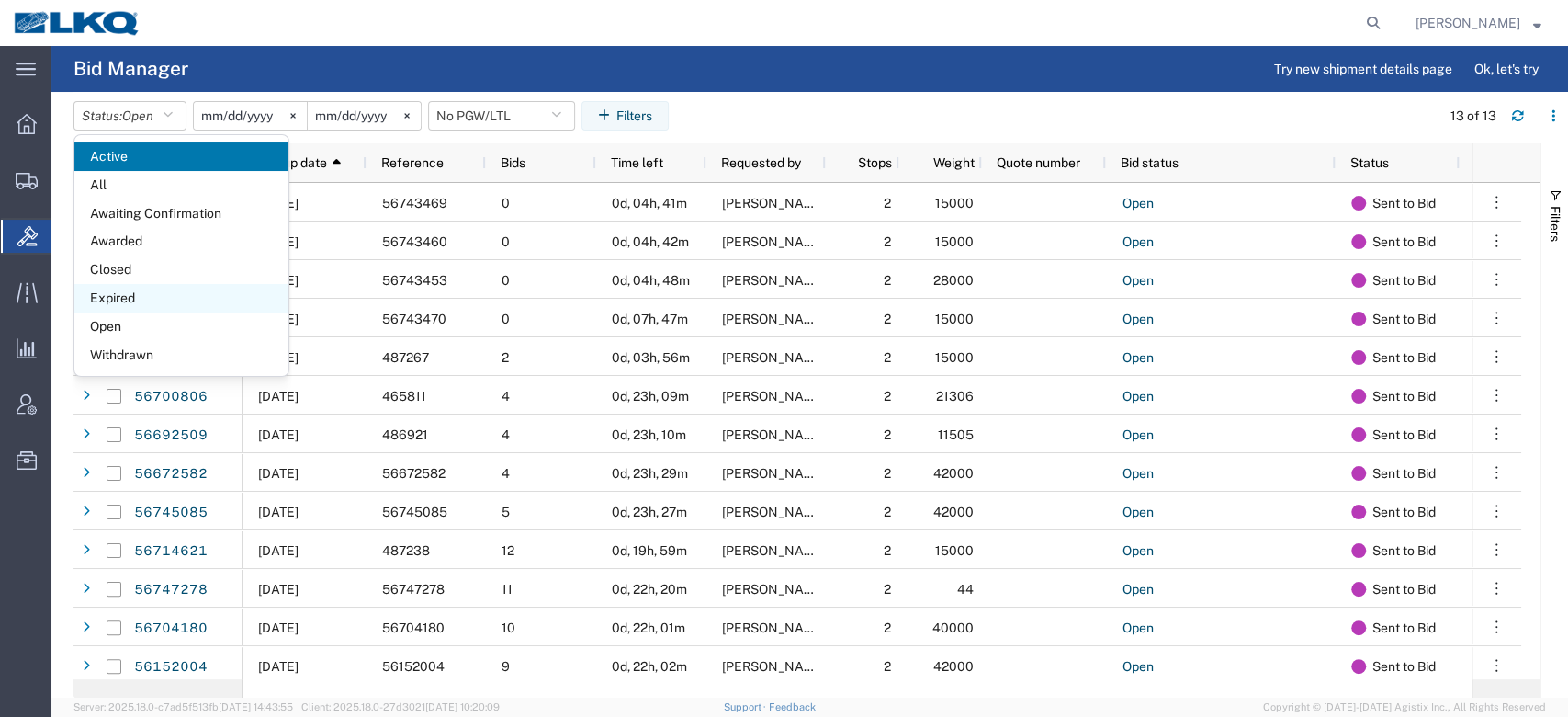
click at [178, 286] on span "Expired" at bounding box center [181, 298] width 214 height 28
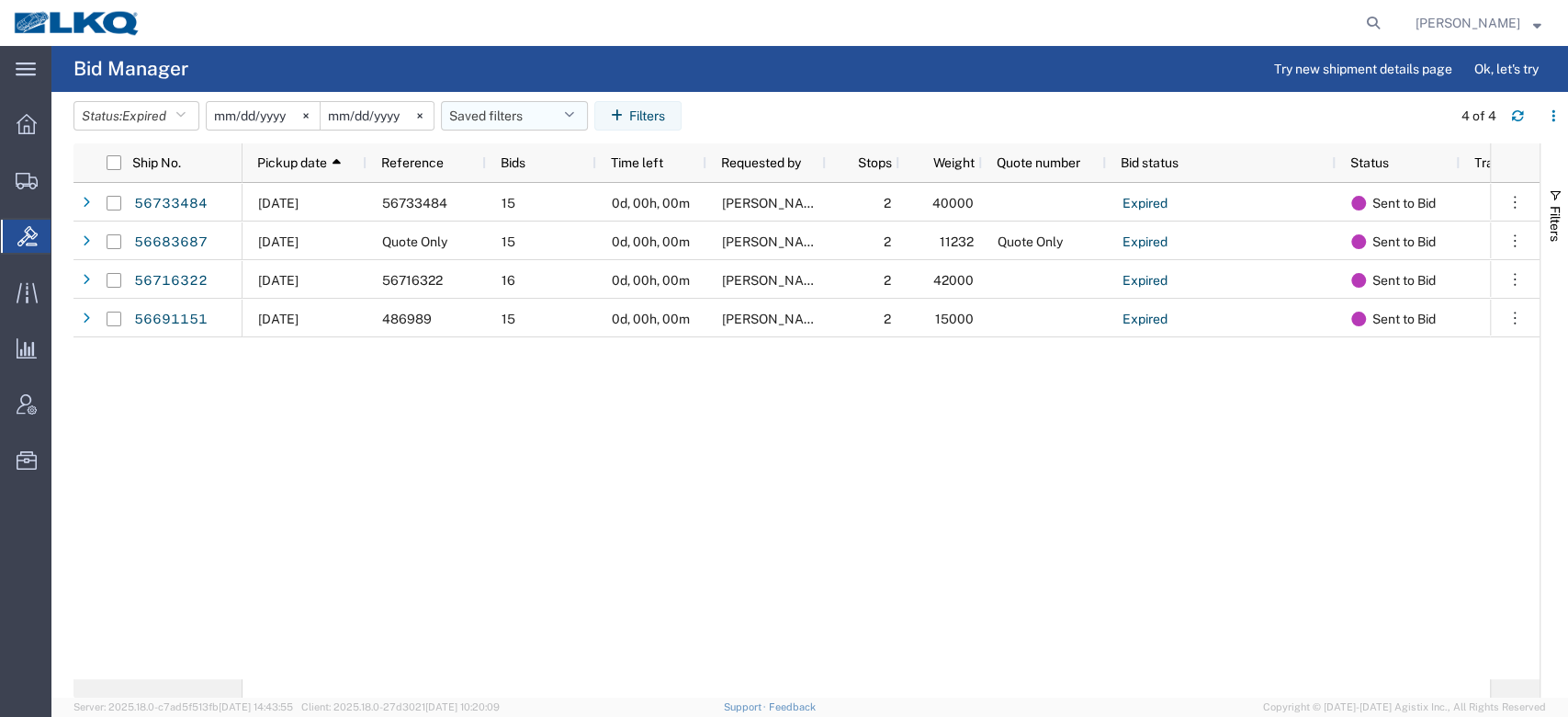
click at [504, 115] on button "Saved filters" at bounding box center [514, 115] width 147 height 29
click at [522, 183] on span "No PGW/LTL" at bounding box center [564, 196] width 241 height 34
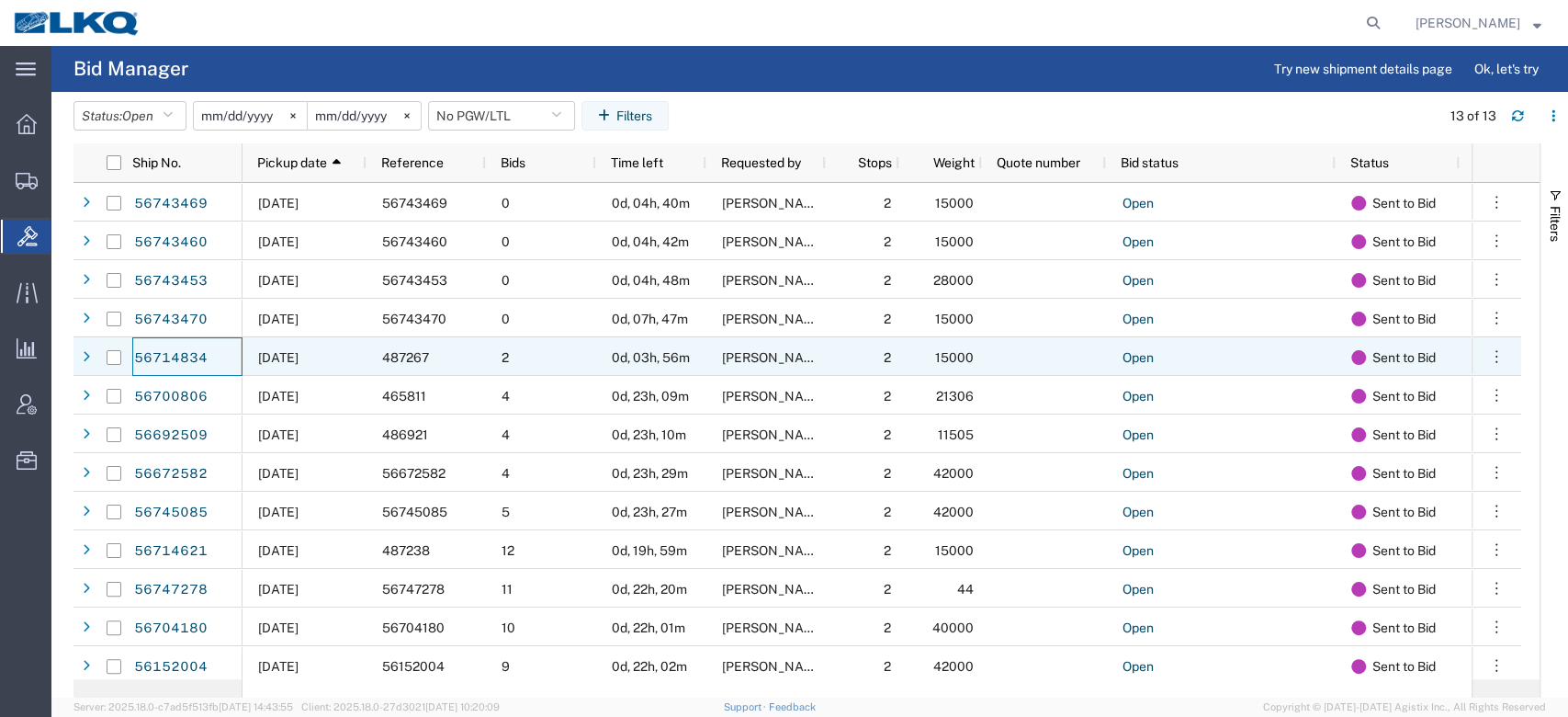
drag, startPoint x: 188, startPoint y: 357, endPoint x: 669, endPoint y: 85, distance: 552.6
click at [669, 85] on agx-page-header "Bid Manager Try new shipment details page Ok, let's try" at bounding box center [809, 69] width 1517 height 46
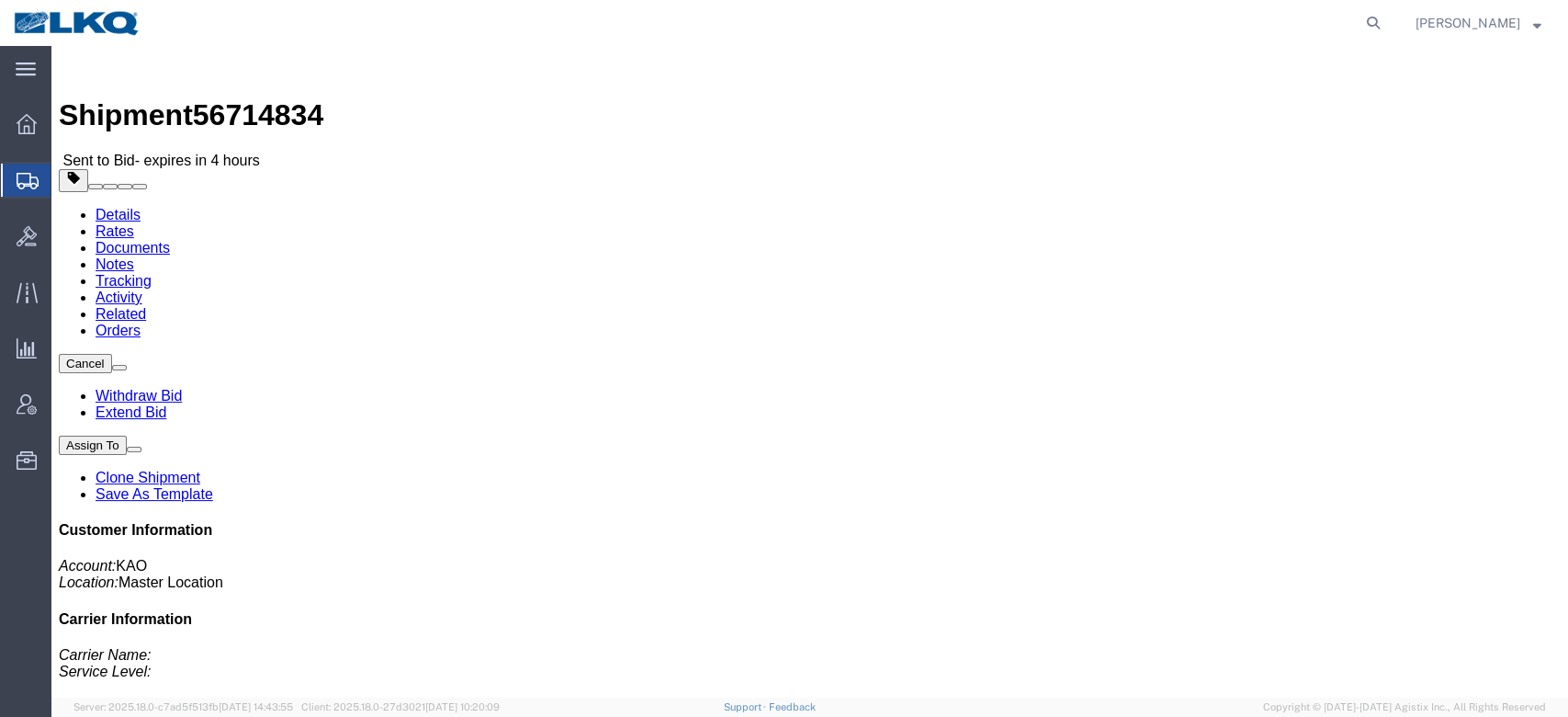
click link "Rates"
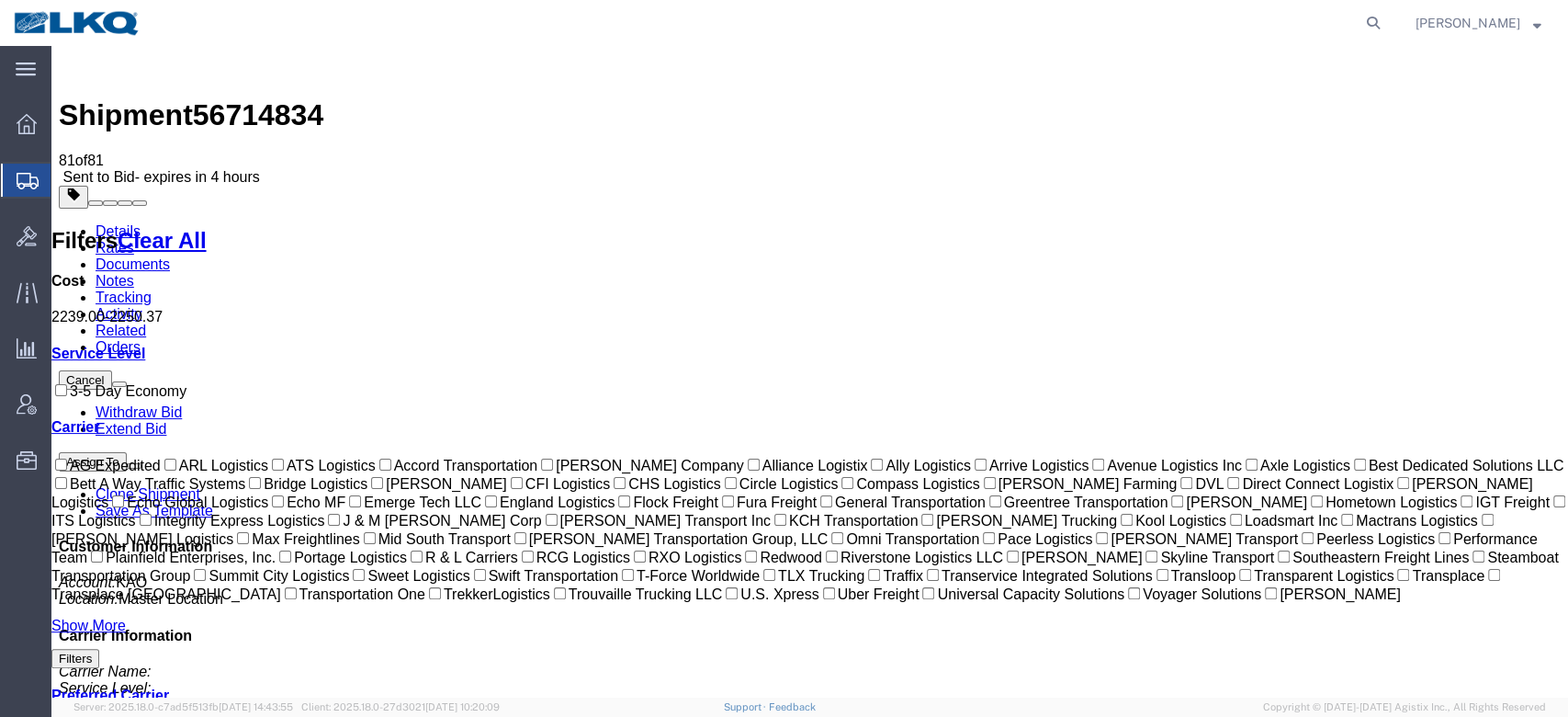
click at [134, 240] on link "Rates" at bounding box center [115, 248] width 39 height 16
